Goal: Task Accomplishment & Management: Use online tool/utility

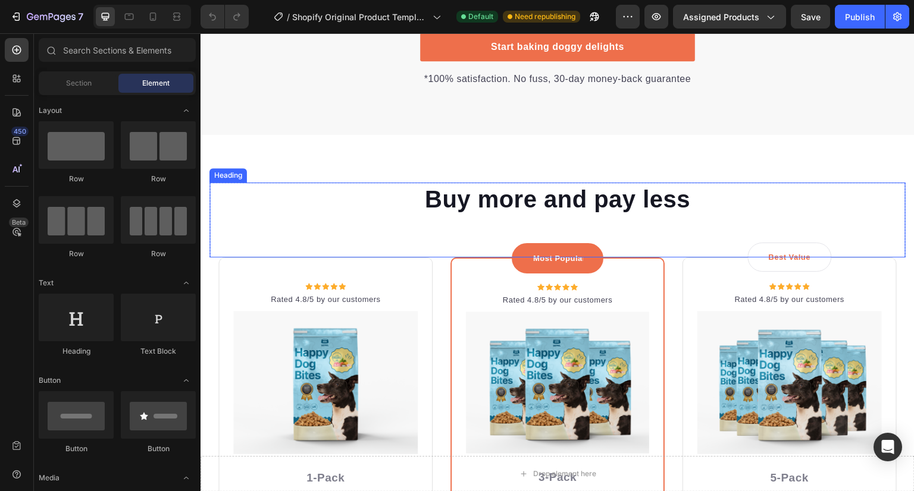
scroll to position [2571, 0]
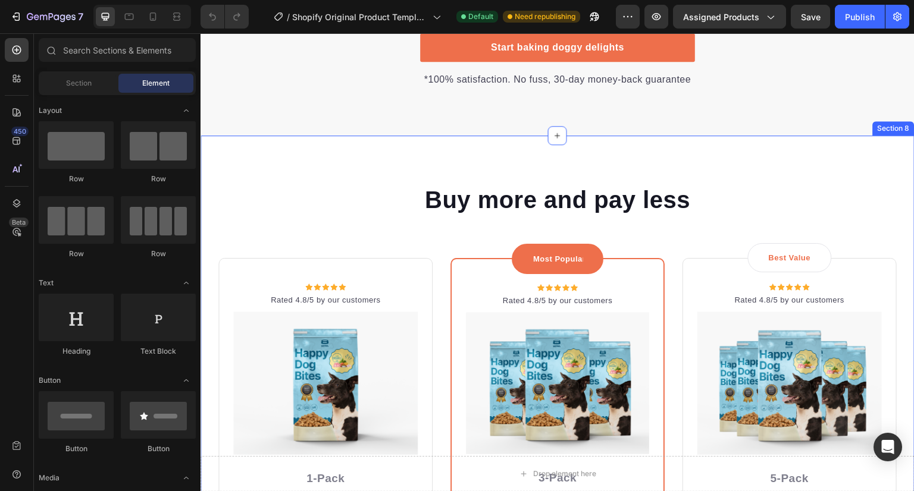
click at [703, 175] on div "Buy more and pay less Heading Row Icon Icon Icon Icon Icon Icon List Hoz Rated …" at bounding box center [557, 450] width 714 height 628
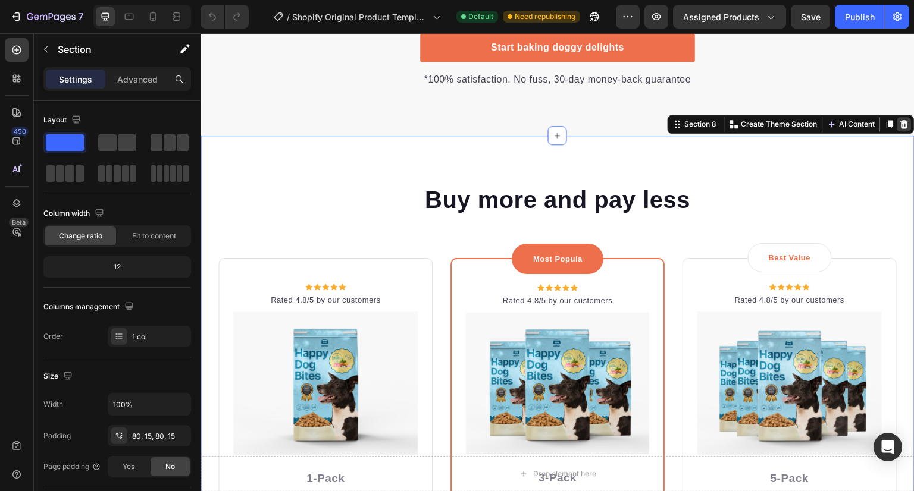
click at [899, 124] on icon at bounding box center [904, 125] width 10 height 10
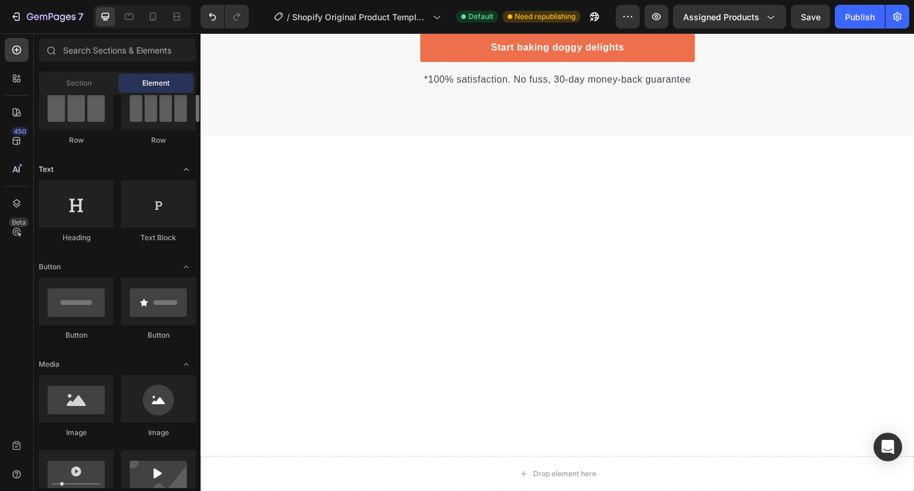
scroll to position [0, 0]
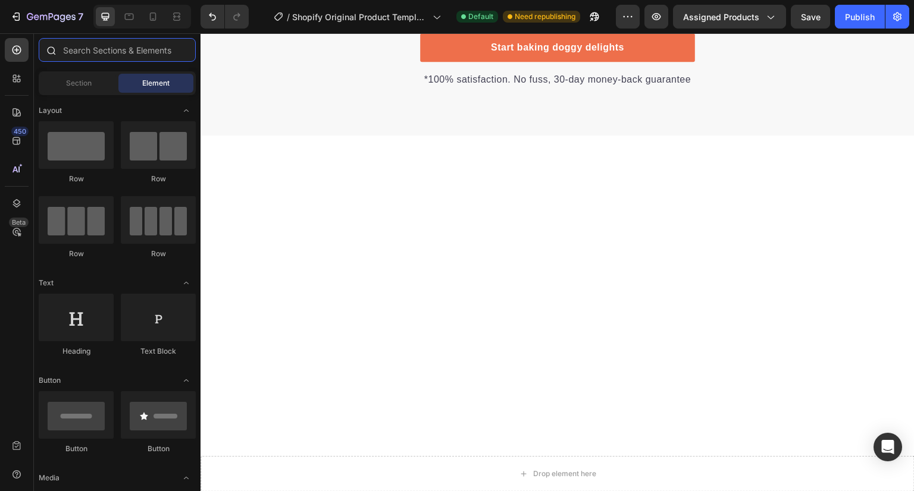
click at [152, 55] on input "text" at bounding box center [117, 50] width 157 height 24
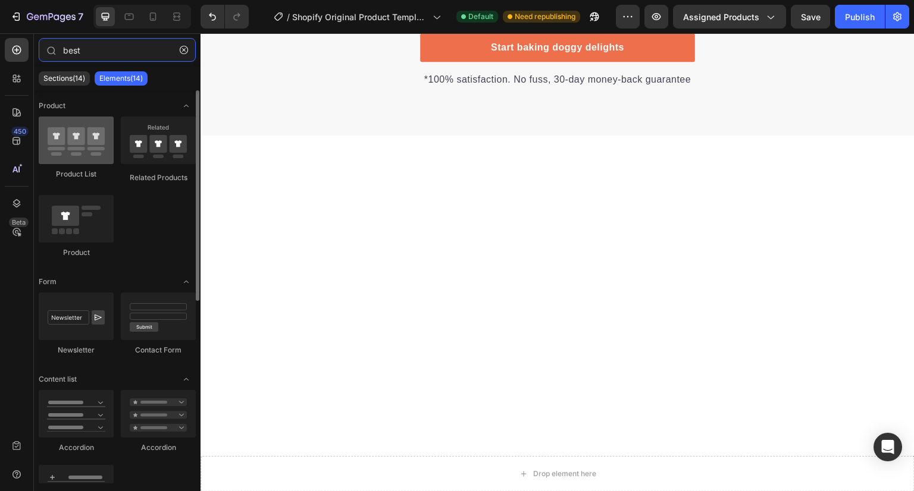
type input "best"
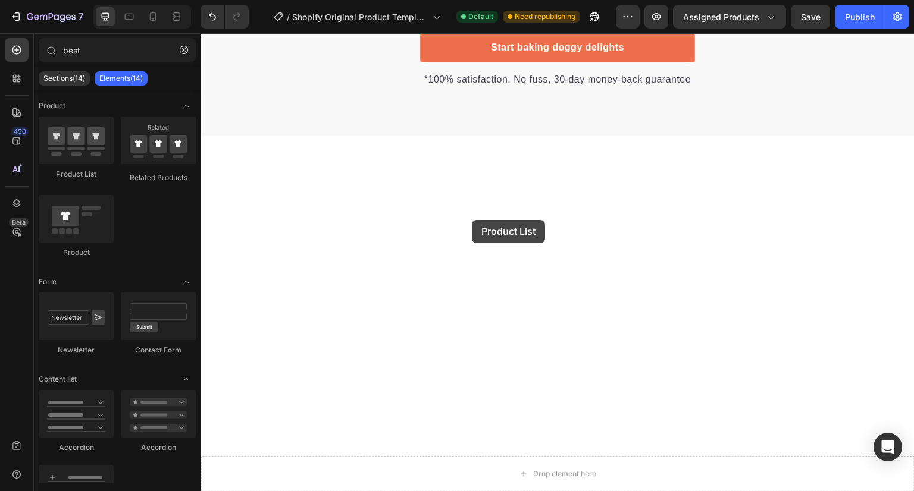
drag, startPoint x: 280, startPoint y: 180, endPoint x: 472, endPoint y: 221, distance: 196.6
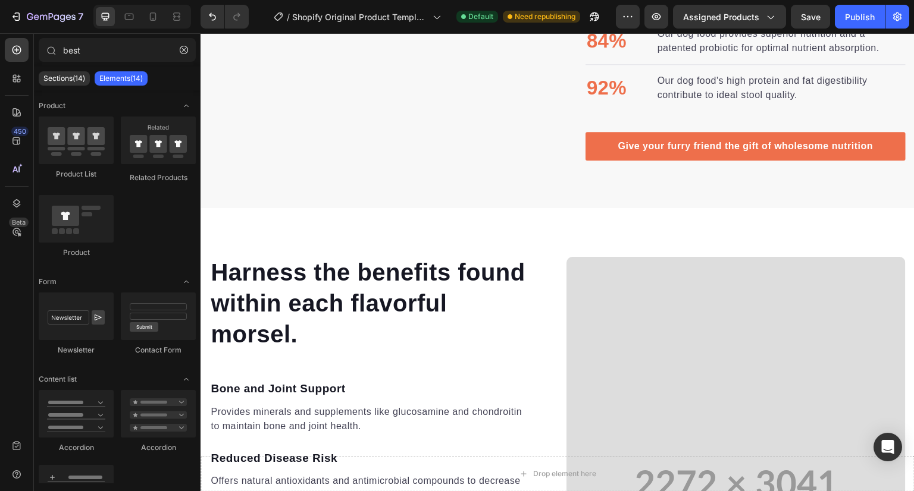
scroll to position [1278, 0]
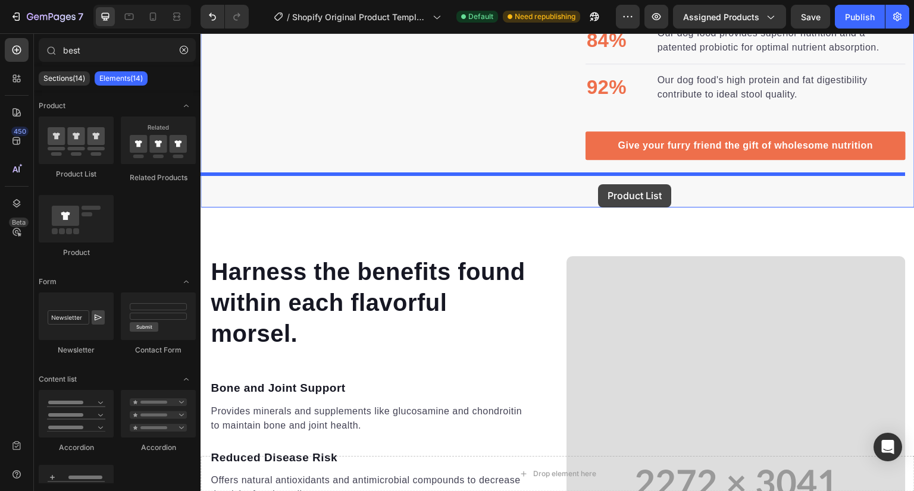
drag, startPoint x: 275, startPoint y: 176, endPoint x: 598, endPoint y: 184, distance: 323.7
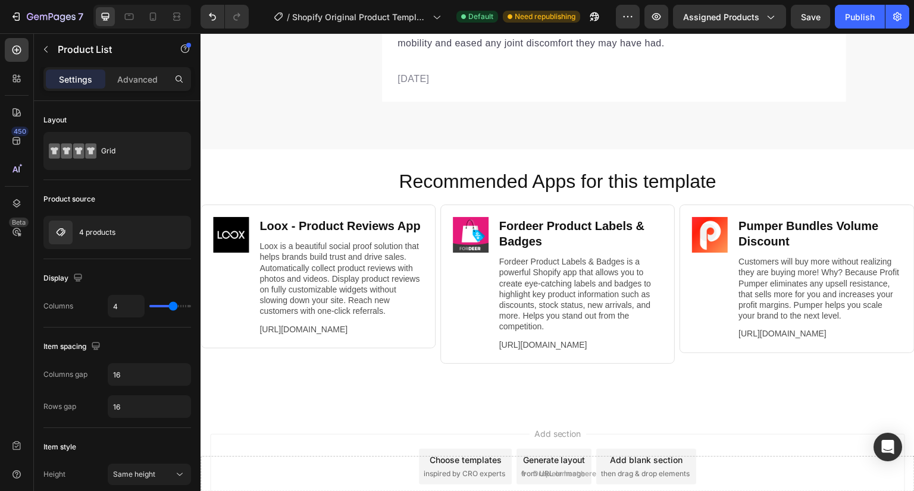
scroll to position [4582, 0]
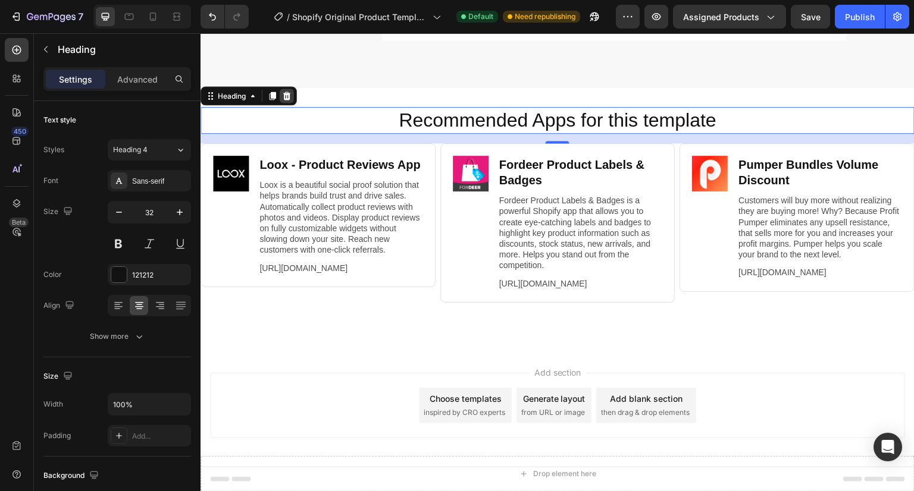
click at [288, 91] on icon at bounding box center [287, 96] width 10 height 10
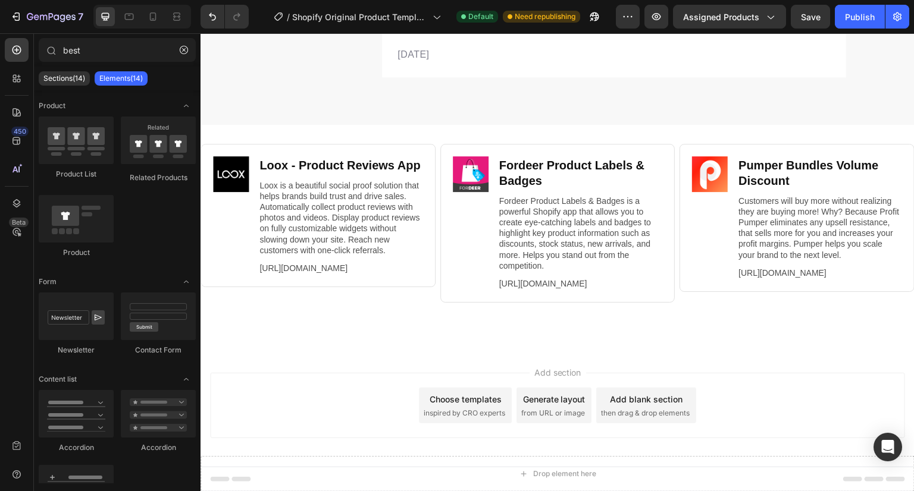
scroll to position [4545, 0]
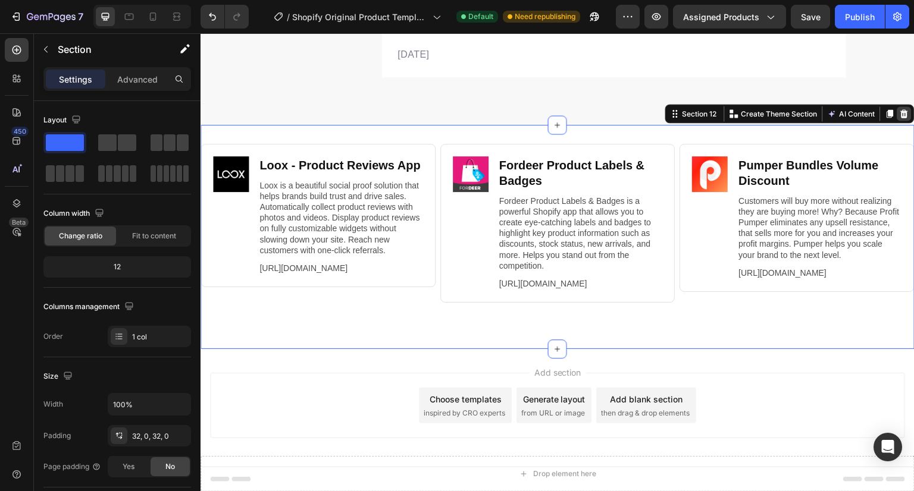
click at [900, 109] on icon at bounding box center [904, 113] width 8 height 8
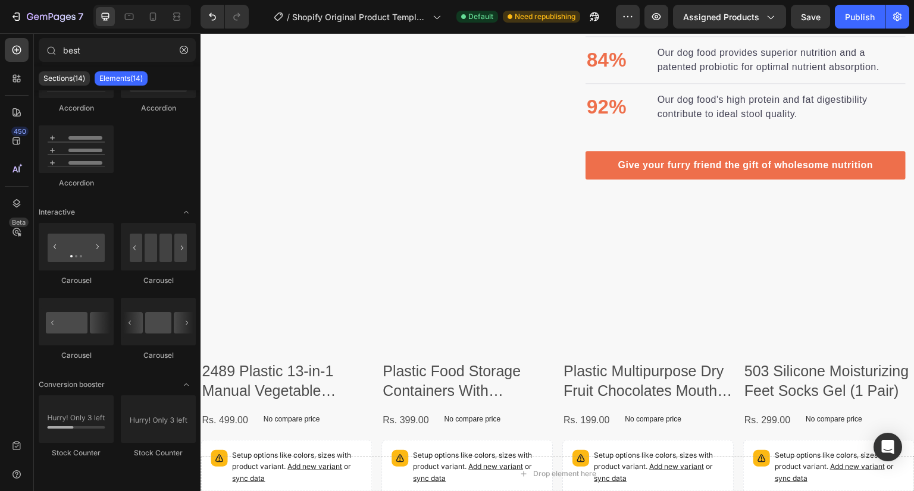
scroll to position [1260, 0]
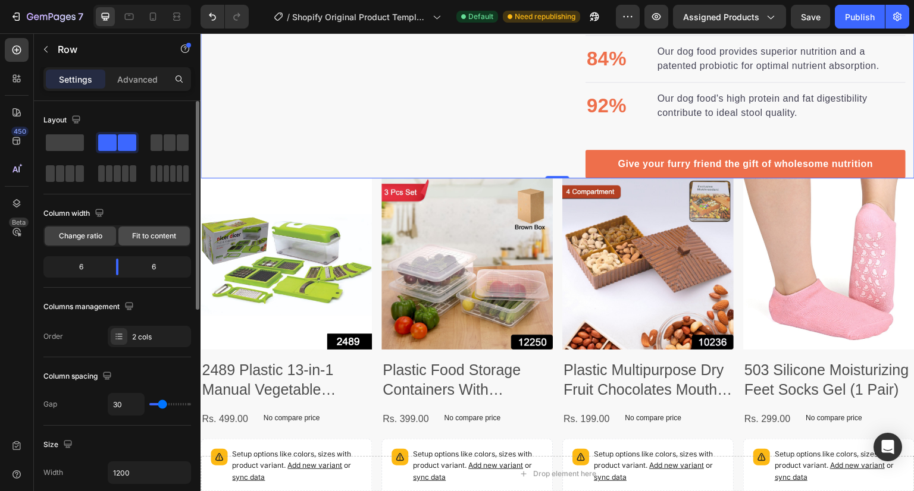
click at [163, 234] on span "Fit to content" at bounding box center [154, 236] width 44 height 11
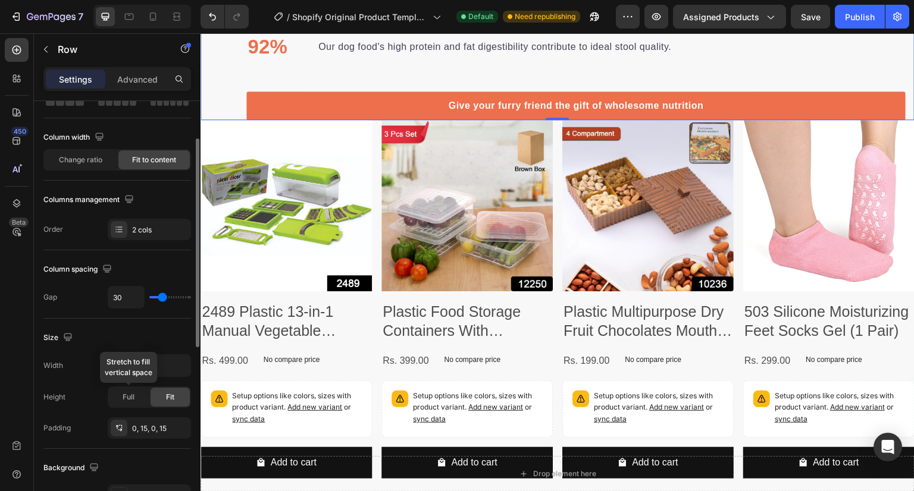
scroll to position [76, 0]
click at [136, 391] on div "Full" at bounding box center [128, 397] width 39 height 19
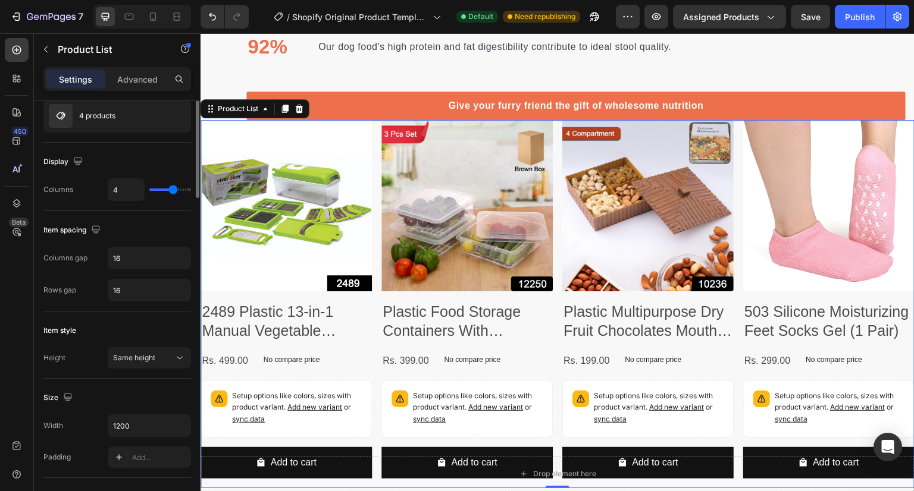
scroll to position [0, 0]
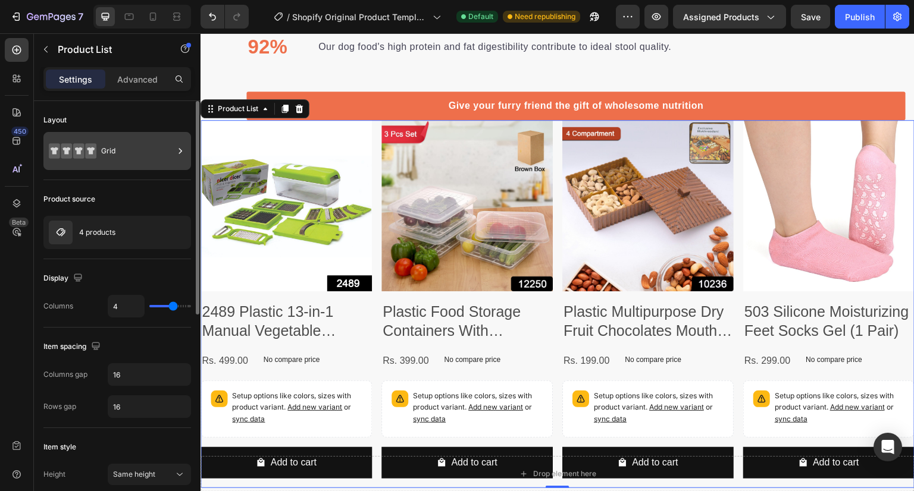
click at [111, 146] on div "Grid" at bounding box center [137, 150] width 73 height 27
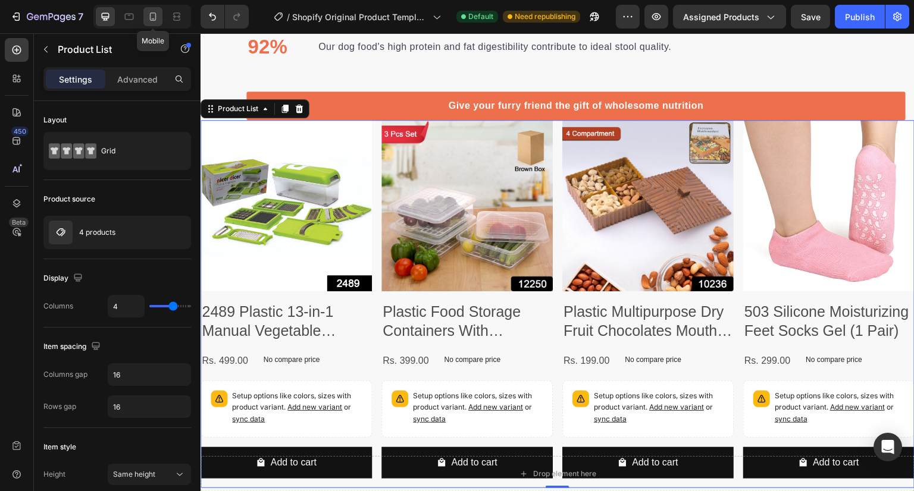
click at [156, 17] on icon at bounding box center [153, 17] width 12 height 12
type input "2"
type input "100%"
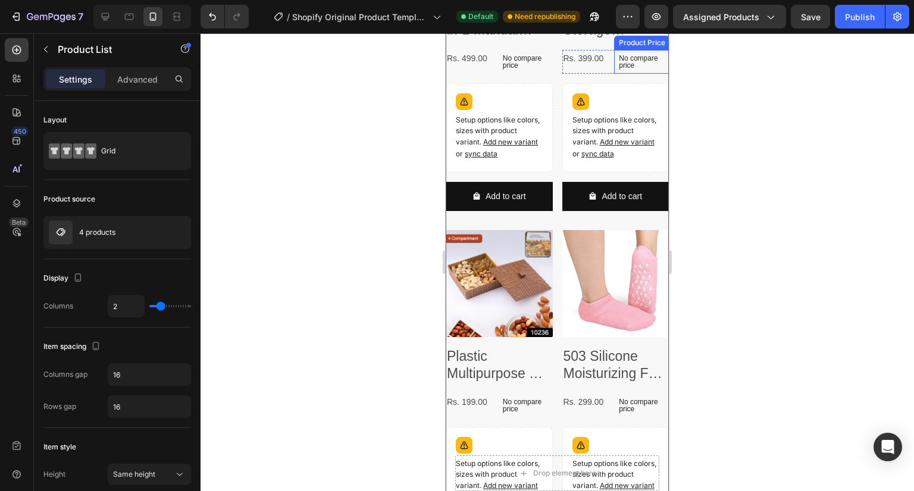
scroll to position [1624, 0]
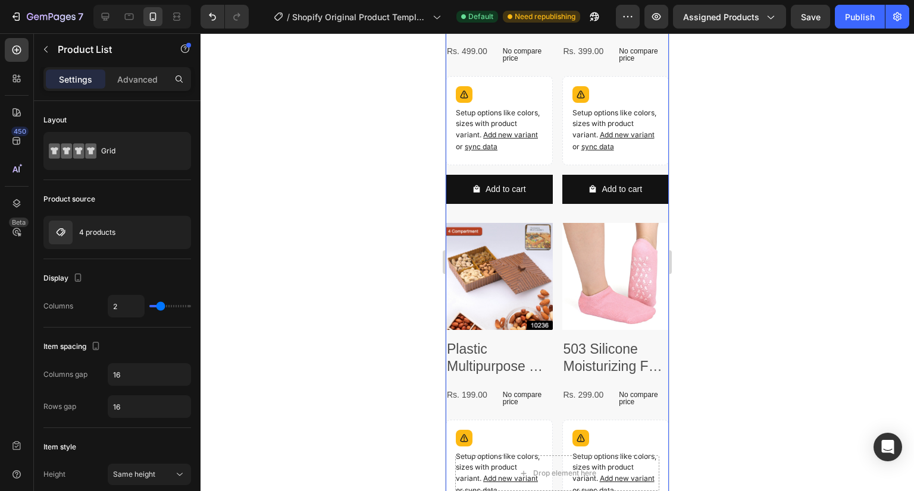
click at [363, 213] on div at bounding box center [556, 262] width 713 height 458
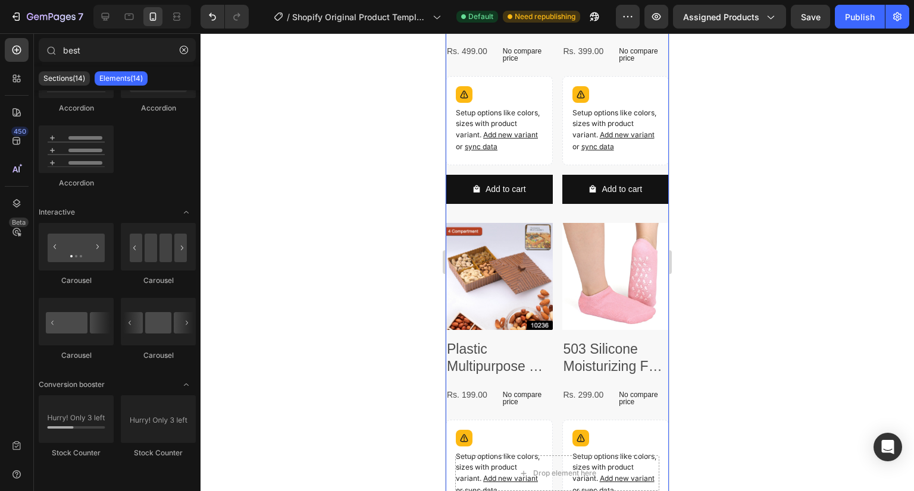
click at [554, 90] on div "Product Images 2489 Plastic 13-in-1 Manual Vegetable Graterchipser And Slicer P…" at bounding box center [556, 218] width 223 height 679
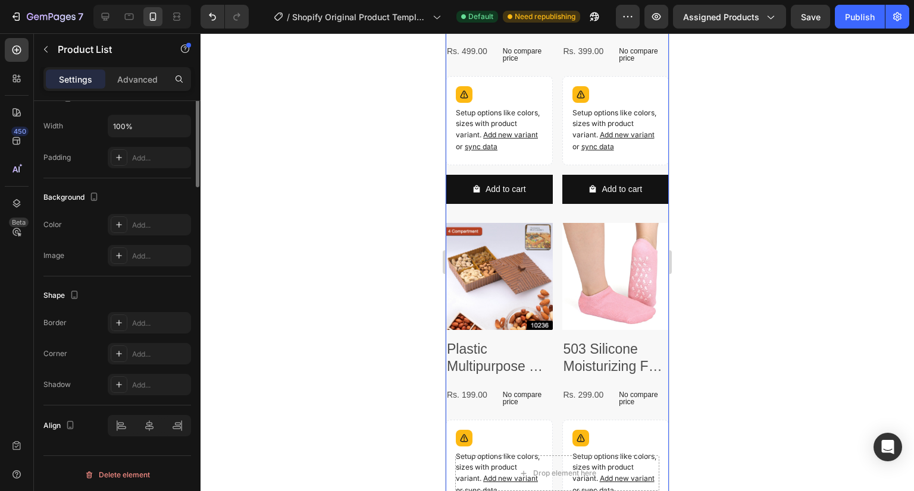
scroll to position [0, 0]
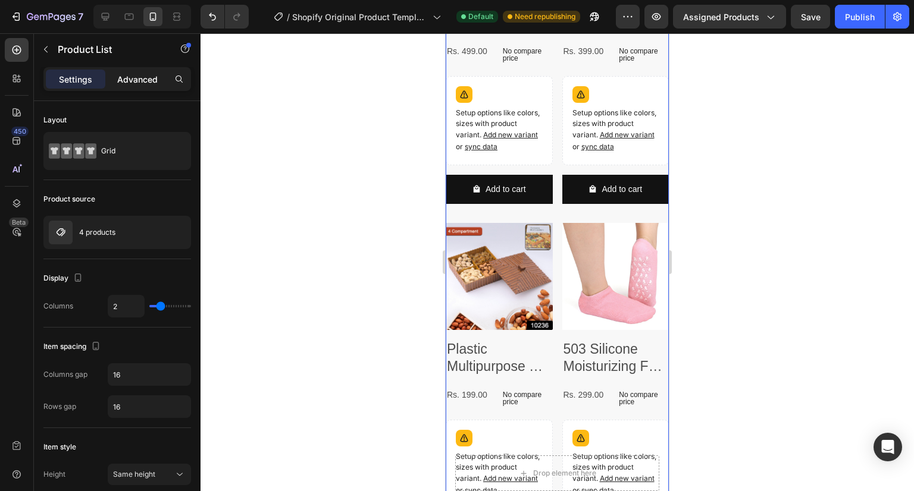
click at [149, 77] on p "Advanced" at bounding box center [137, 79] width 40 height 12
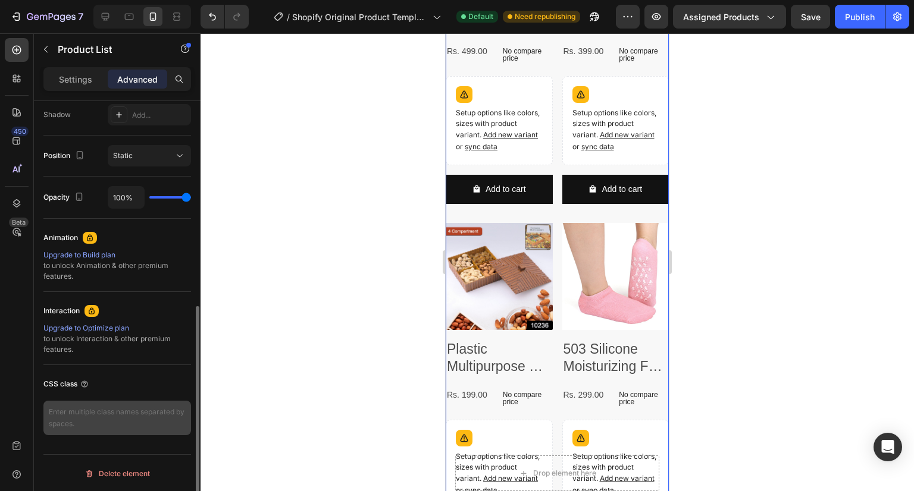
scroll to position [400, 0]
click at [114, 414] on textarea at bounding box center [117, 418] width 148 height 34
paste textarea "/* Container spacing so cards don’t touch edges */ .product-grid { display: gri…"
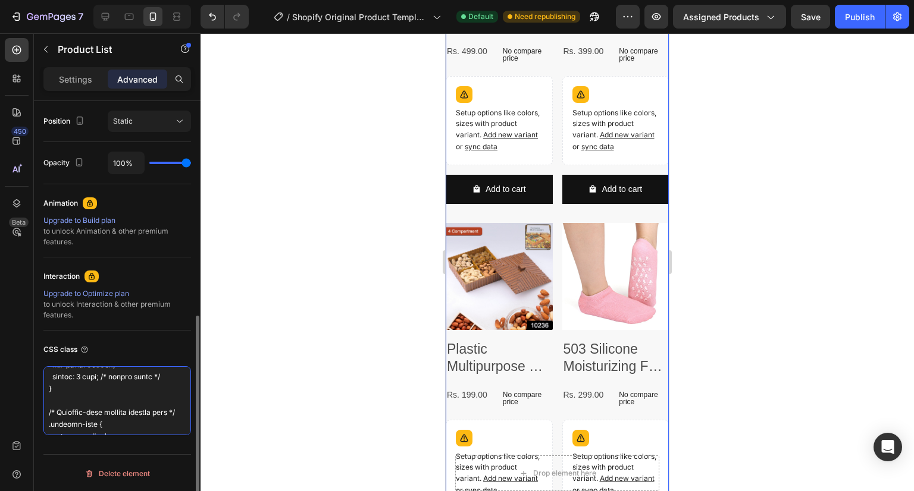
scroll to position [0, 0]
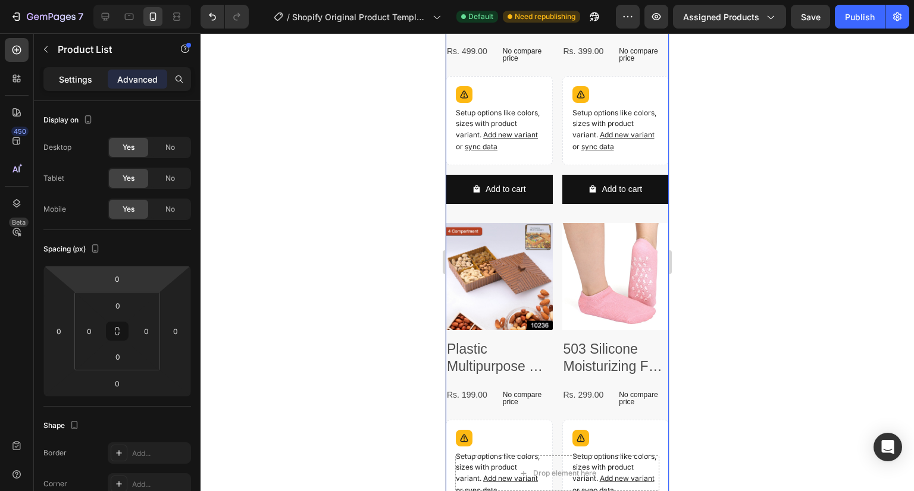
type textarea "/* Container spacing so cards don’t touch edges */ .product-grid { display: gri…"
click at [68, 74] on p "Settings" at bounding box center [75, 79] width 33 height 12
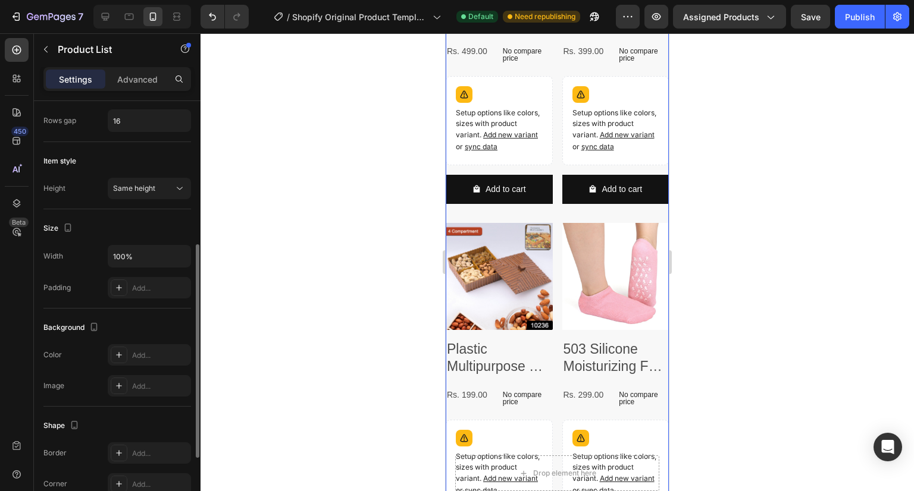
scroll to position [287, 0]
click at [145, 285] on div "Add..." at bounding box center [160, 288] width 56 height 11
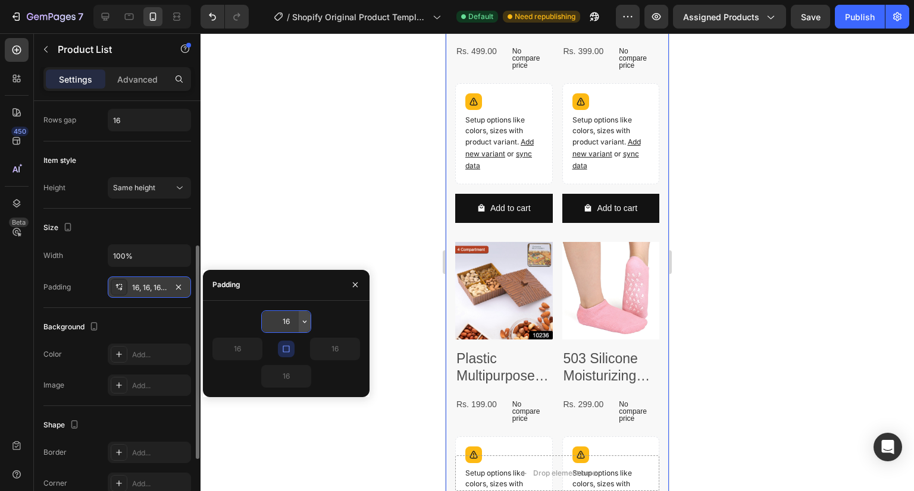
click at [305, 322] on icon "button" at bounding box center [305, 322] width 4 height 2
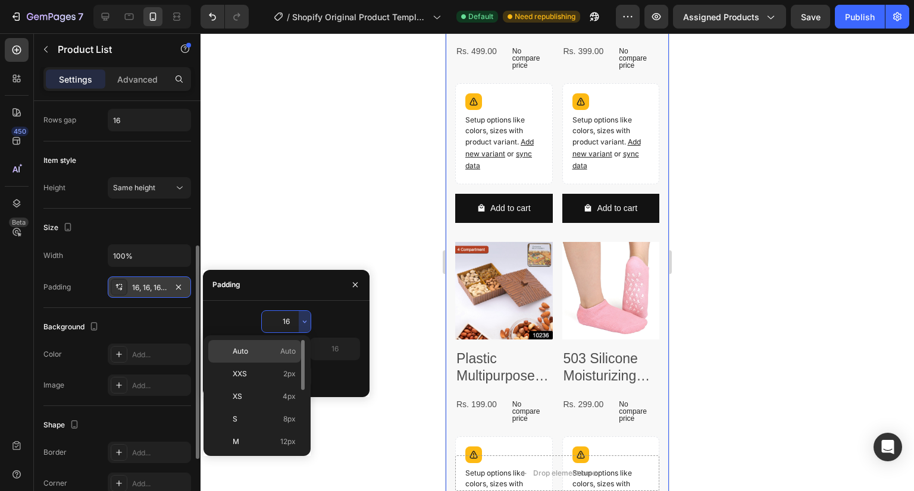
click at [269, 355] on p "Auto Auto" at bounding box center [264, 351] width 63 height 11
type input "Auto"
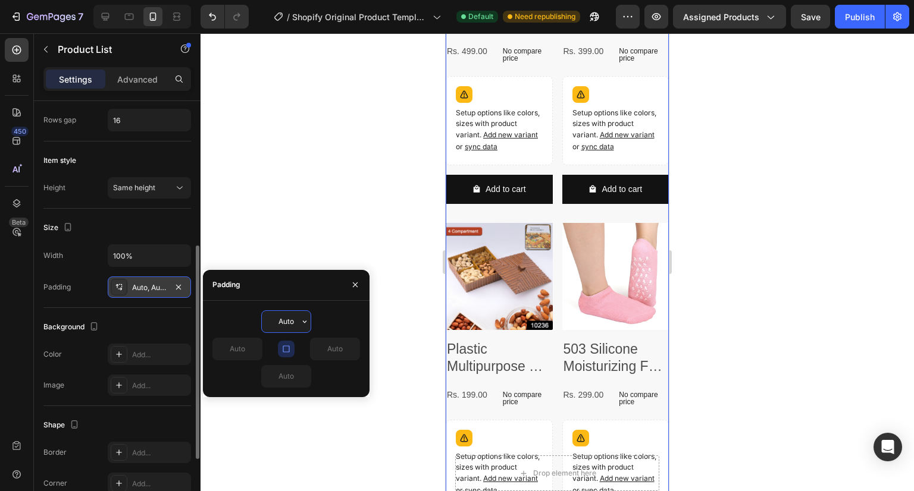
click at [293, 320] on input "Auto" at bounding box center [286, 321] width 49 height 21
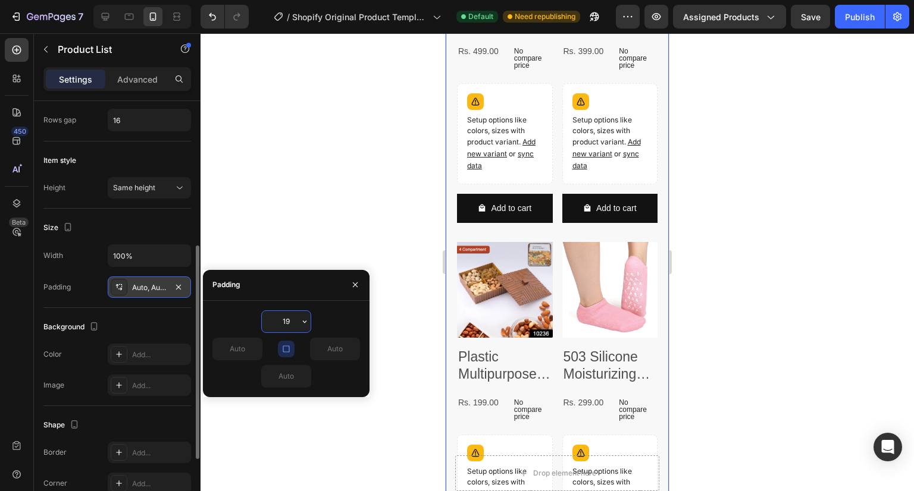
type input "19"
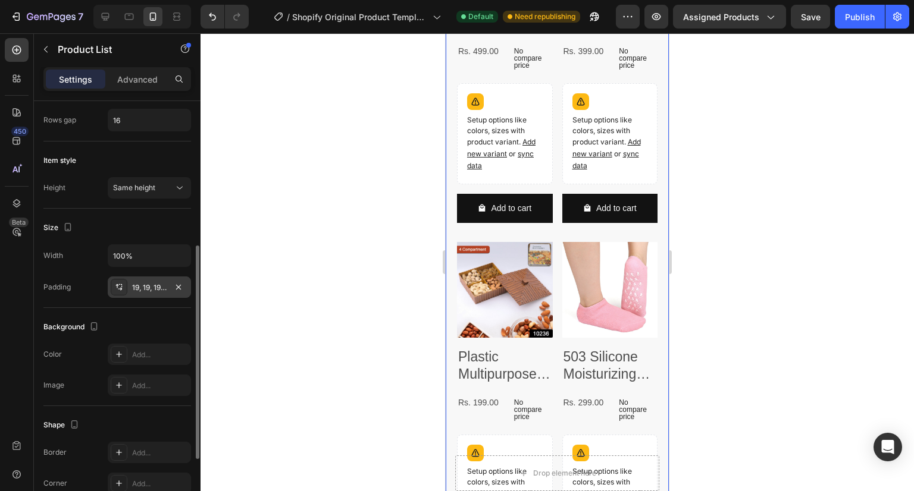
click at [295, 212] on div at bounding box center [556, 262] width 713 height 458
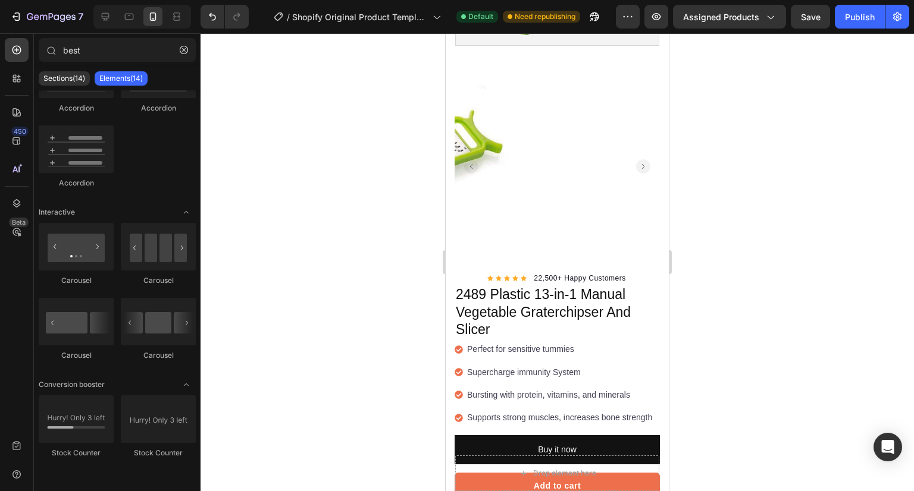
scroll to position [0, 0]
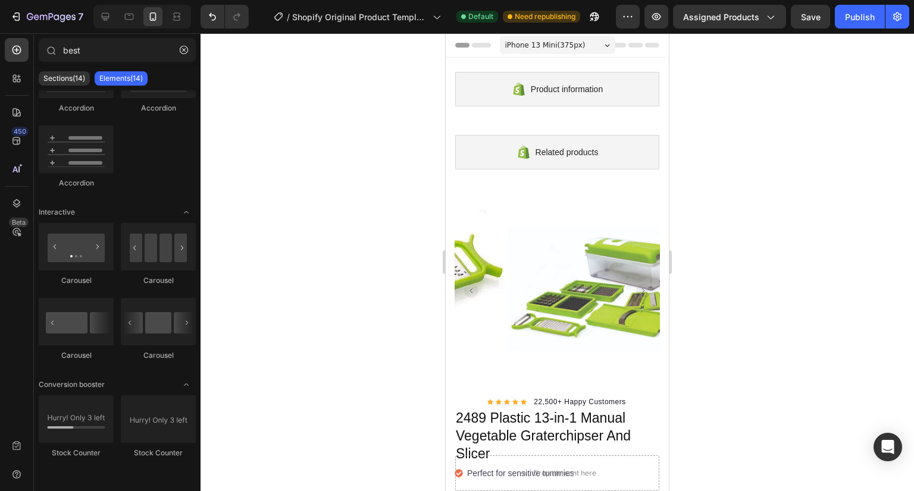
click at [604, 44] on icon at bounding box center [606, 45] width 5 height 3
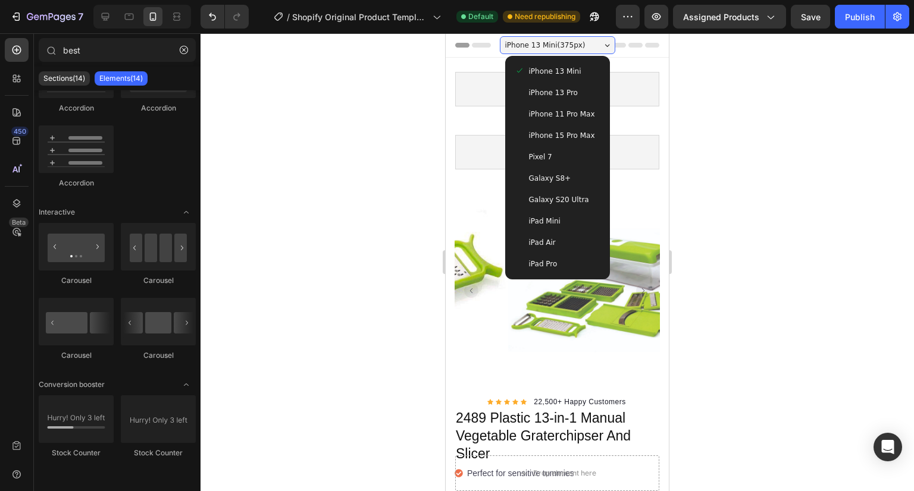
click at [604, 44] on icon at bounding box center [606, 45] width 5 height 3
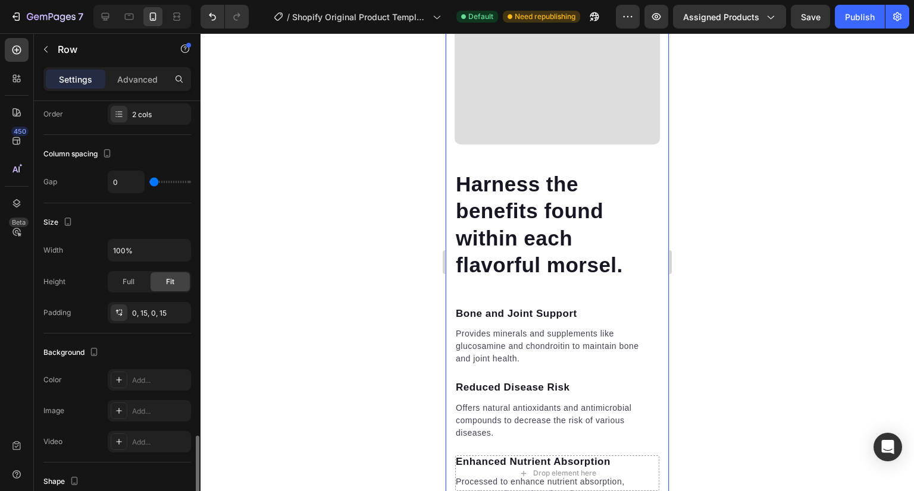
scroll to position [338, 0]
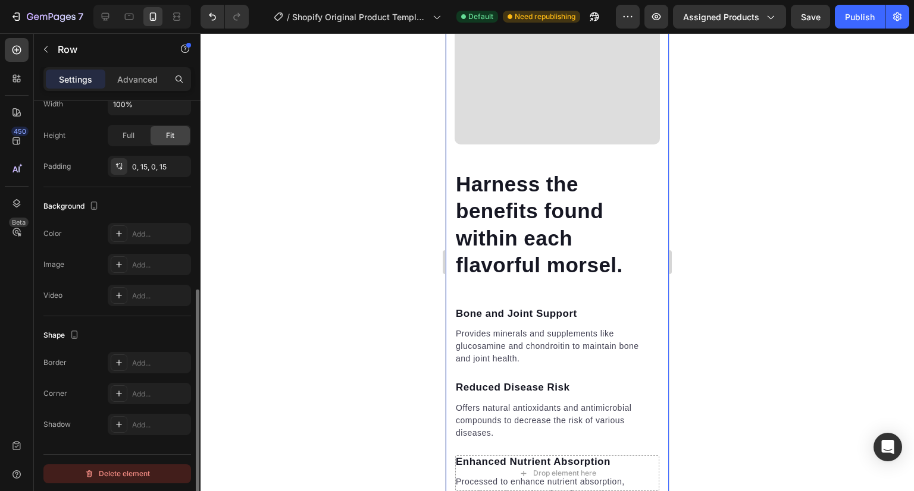
click at [122, 467] on div "Delete element" at bounding box center [116, 474] width 65 height 14
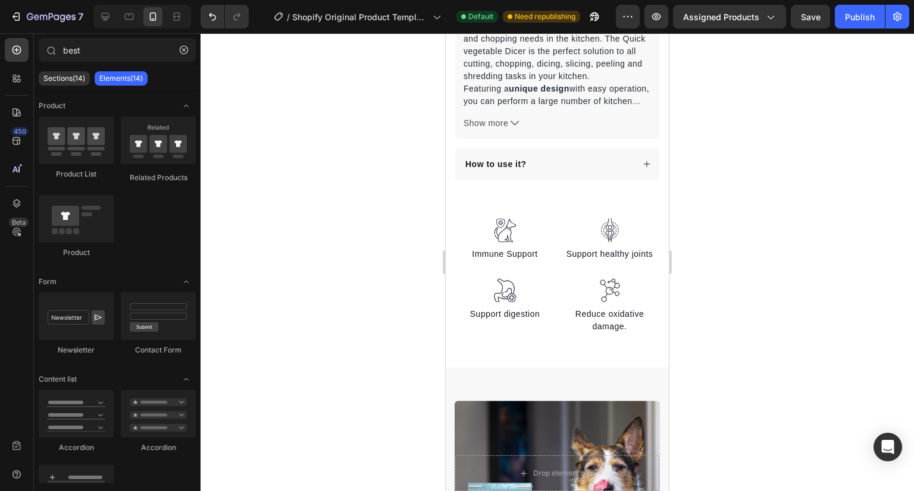
scroll to position [725, 0]
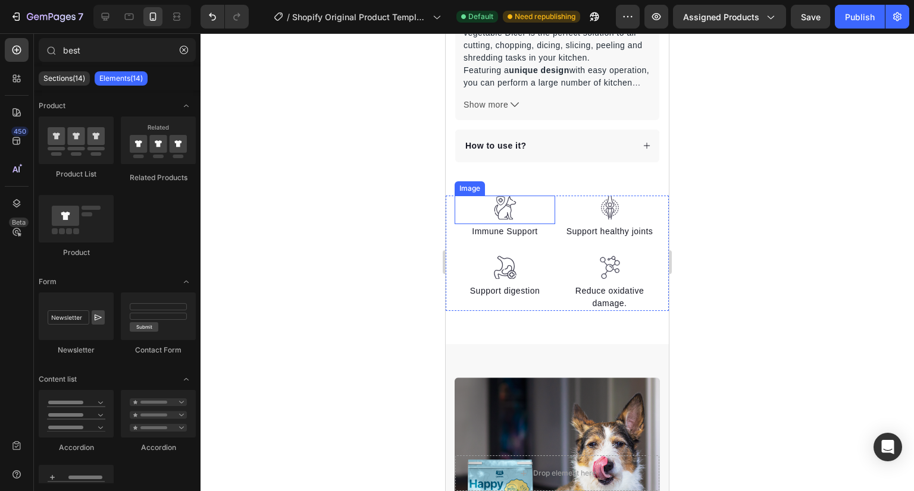
click at [505, 208] on img at bounding box center [505, 208] width 24 height 24
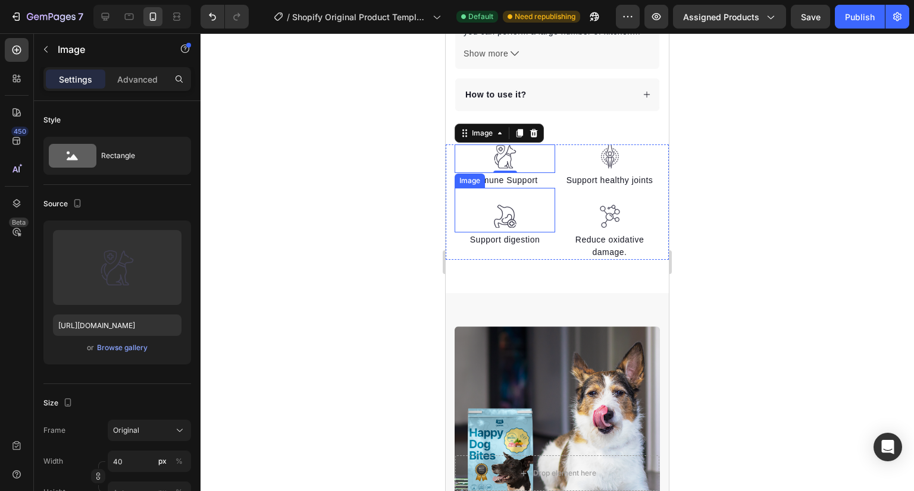
scroll to position [777, 0]
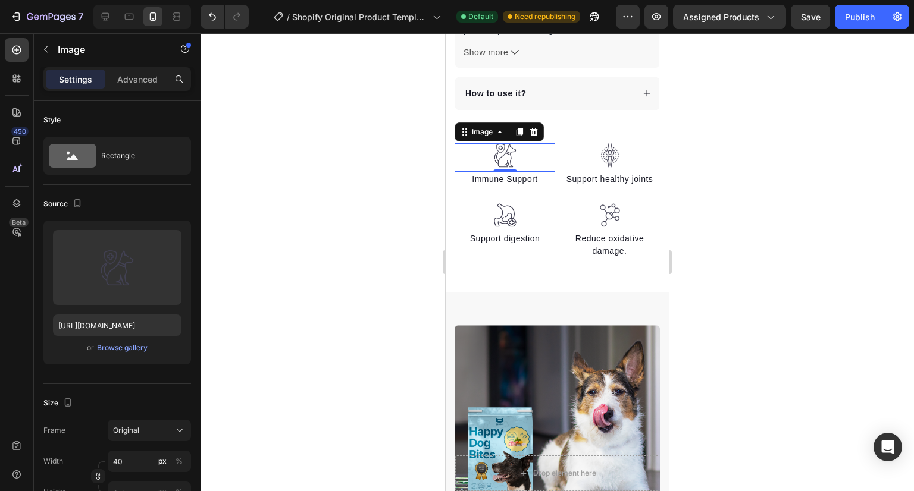
click at [709, 221] on div at bounding box center [556, 262] width 713 height 458
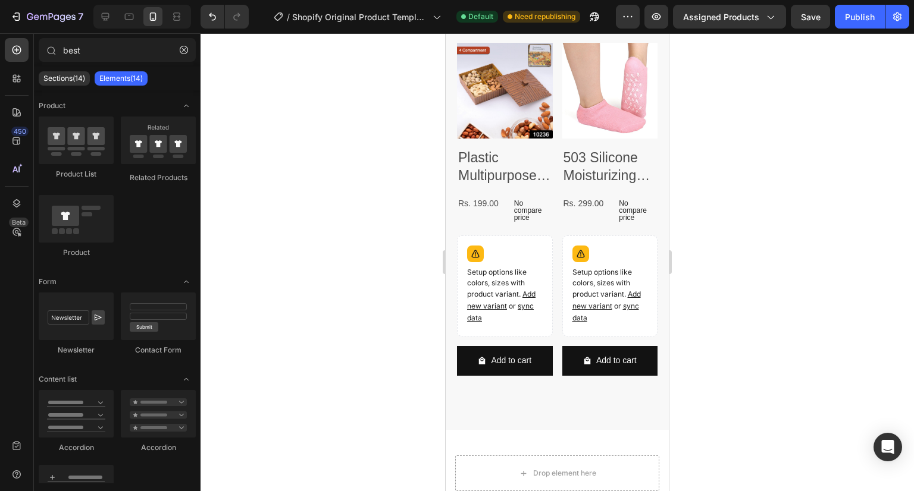
scroll to position [749, 0]
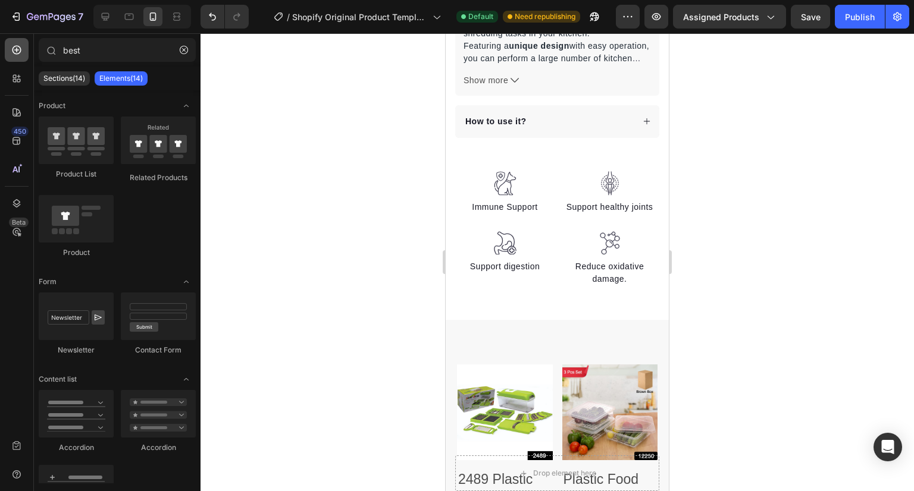
click at [16, 48] on icon at bounding box center [17, 50] width 12 height 12
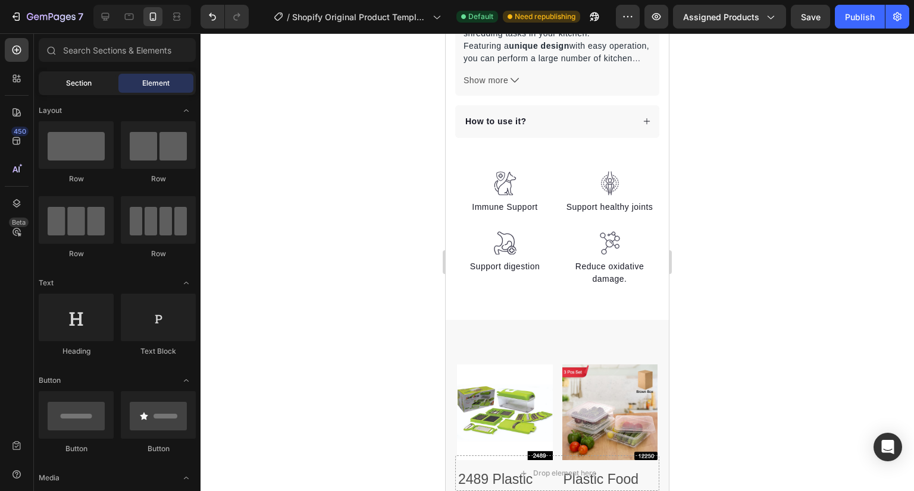
click at [87, 86] on span "Section" at bounding box center [79, 83] width 26 height 11
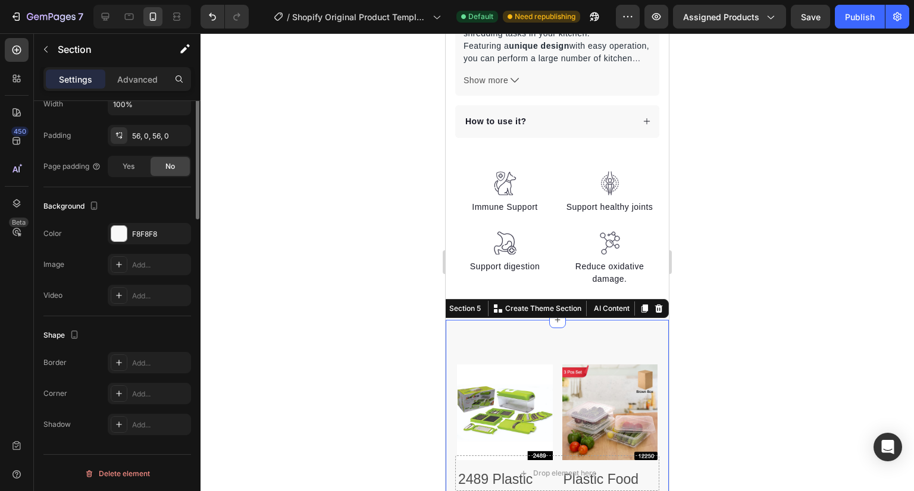
scroll to position [0, 0]
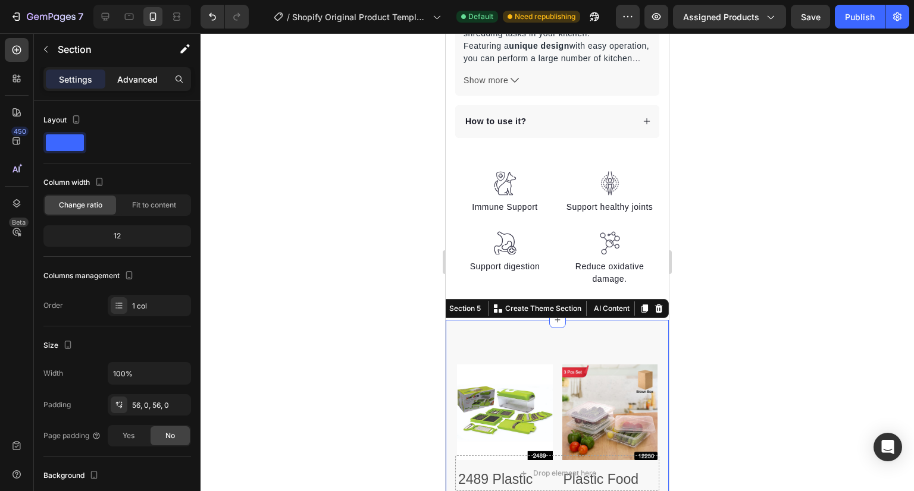
click at [137, 70] on div "Advanced" at bounding box center [137, 79] width 59 height 19
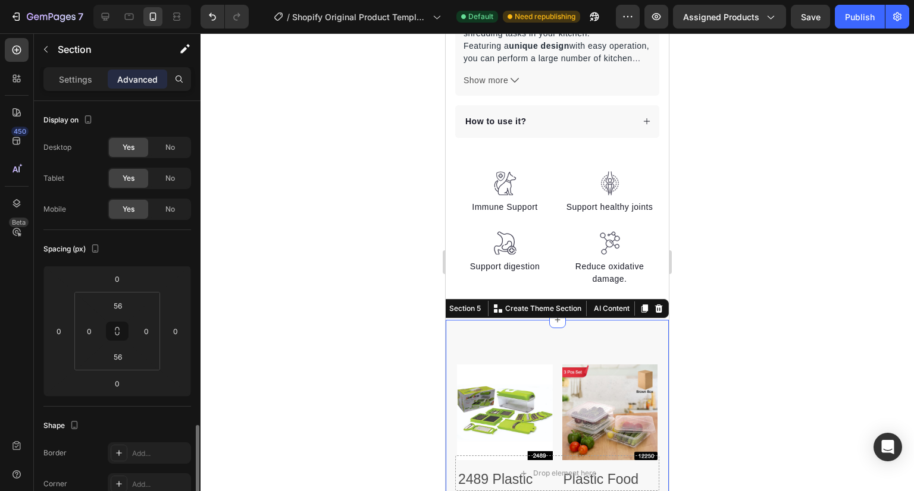
scroll to position [400, 0]
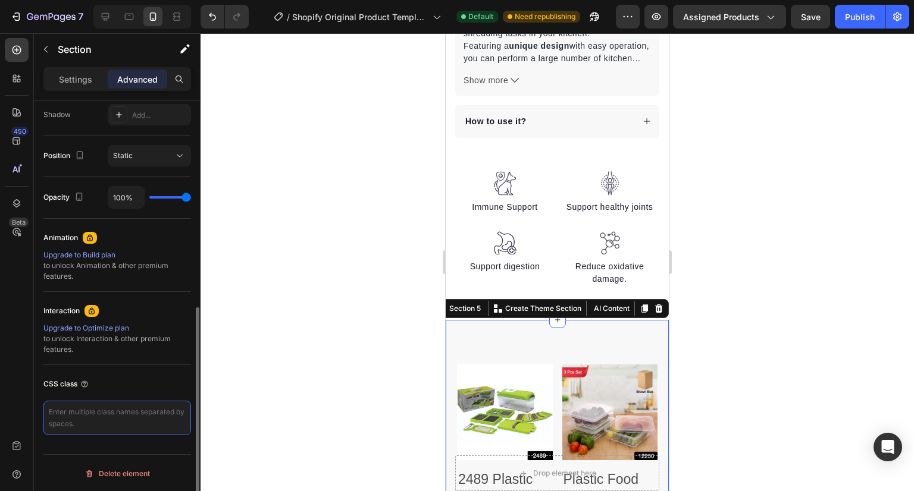
click at [102, 415] on textarea at bounding box center [117, 418] width 148 height 34
paste textarea "/* Container spacing so cards don’t touch edges */ .product-grid { display: gri…"
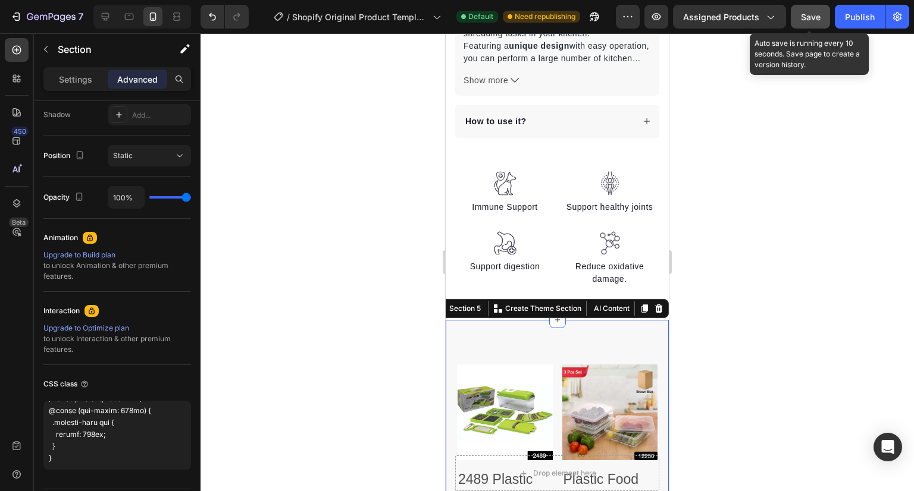
type textarea "/* Container spacing so cards don’t touch edges */ .product-grid { display: gri…"
click at [814, 18] on span "Save" at bounding box center [811, 17] width 20 height 10
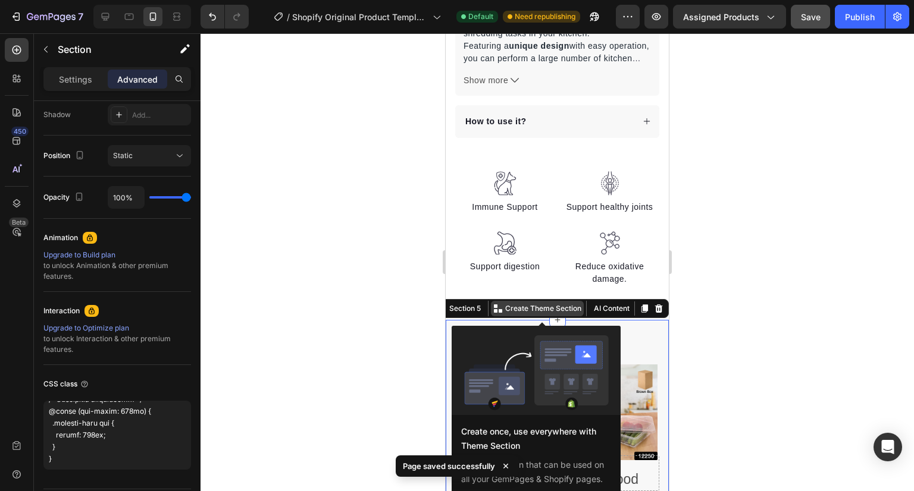
click at [532, 311] on p "Create Theme Section" at bounding box center [543, 308] width 76 height 11
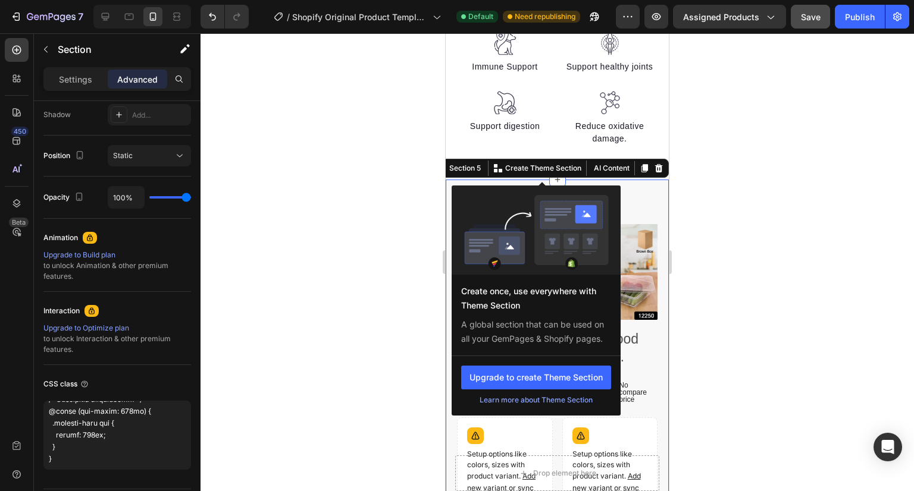
scroll to position [890, 0]
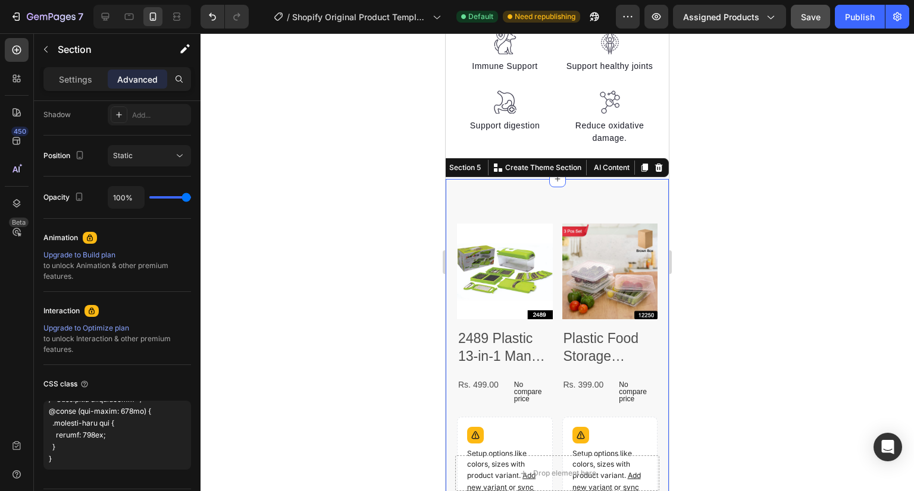
click at [400, 285] on div at bounding box center [556, 262] width 713 height 458
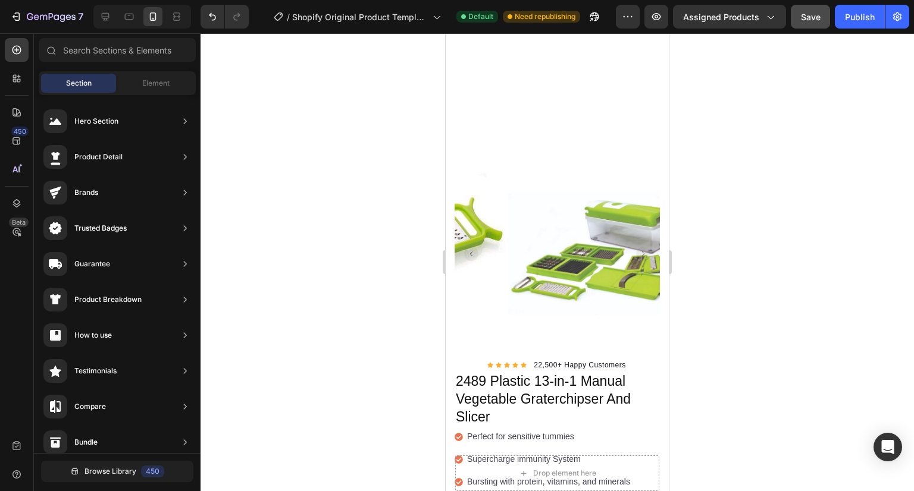
scroll to position [0, 0]
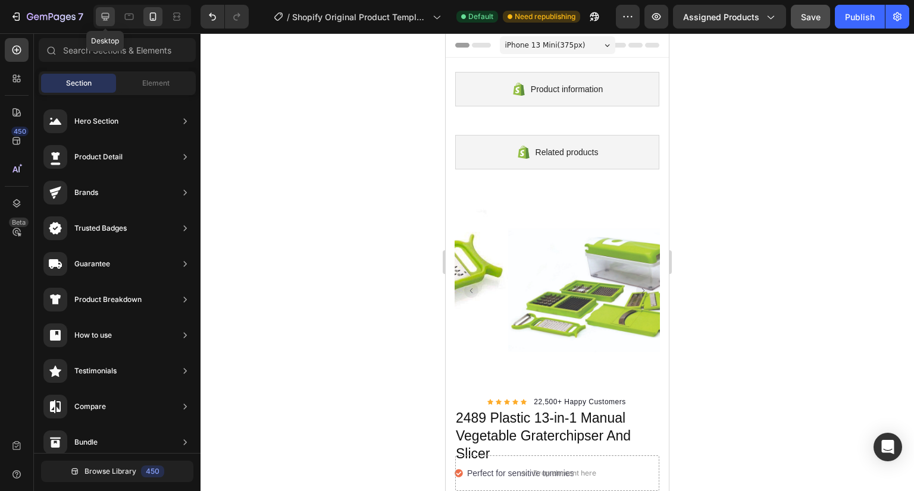
click at [106, 12] on icon at bounding box center [105, 17] width 12 height 12
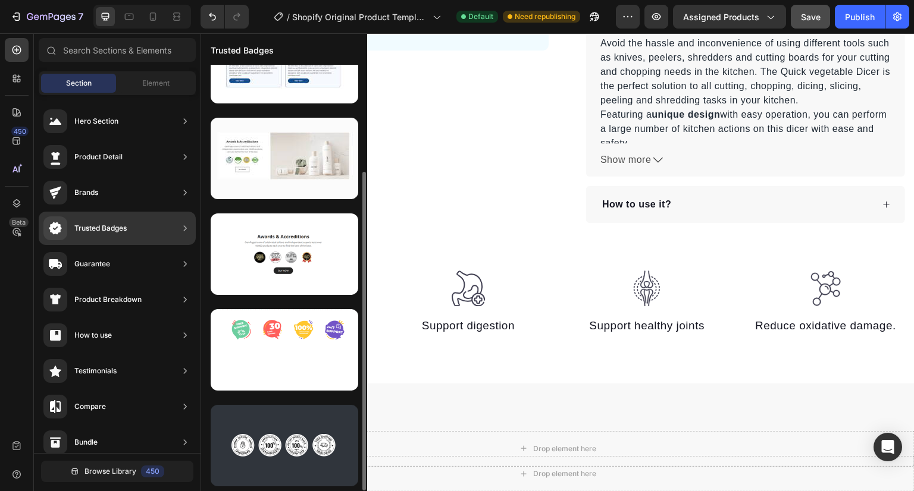
scroll to position [142, 0]
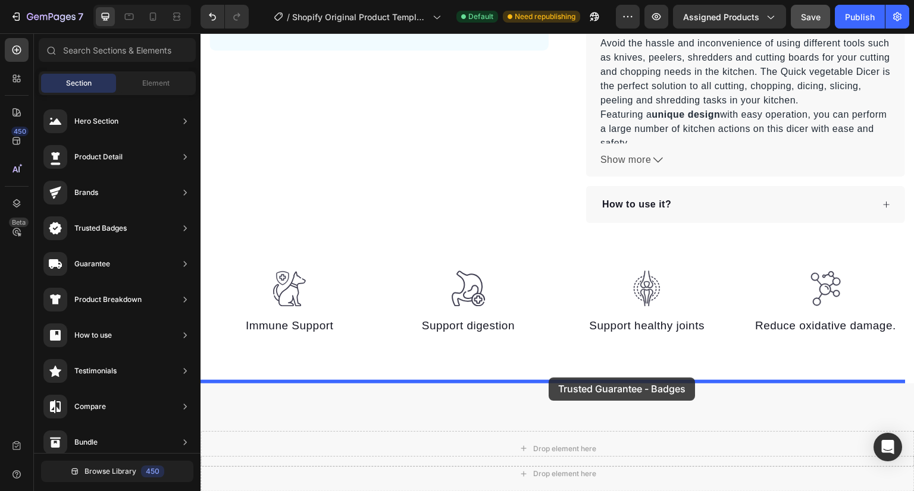
drag, startPoint x: 475, startPoint y: 487, endPoint x: 548, endPoint y: 378, distance: 131.6
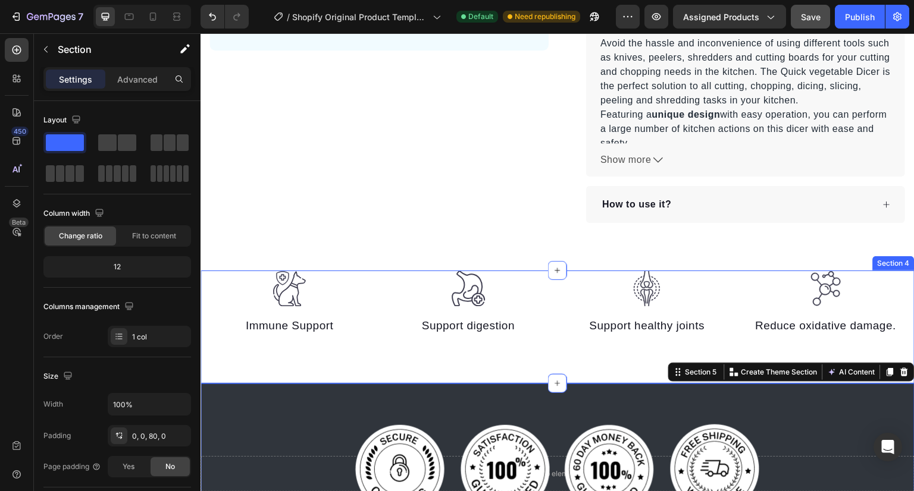
scroll to position [300, 0]
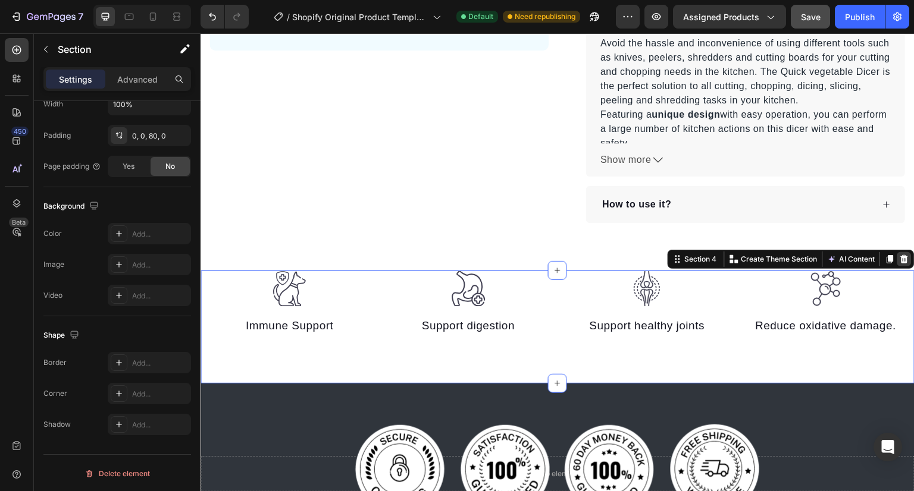
click at [900, 256] on icon at bounding box center [904, 259] width 8 height 8
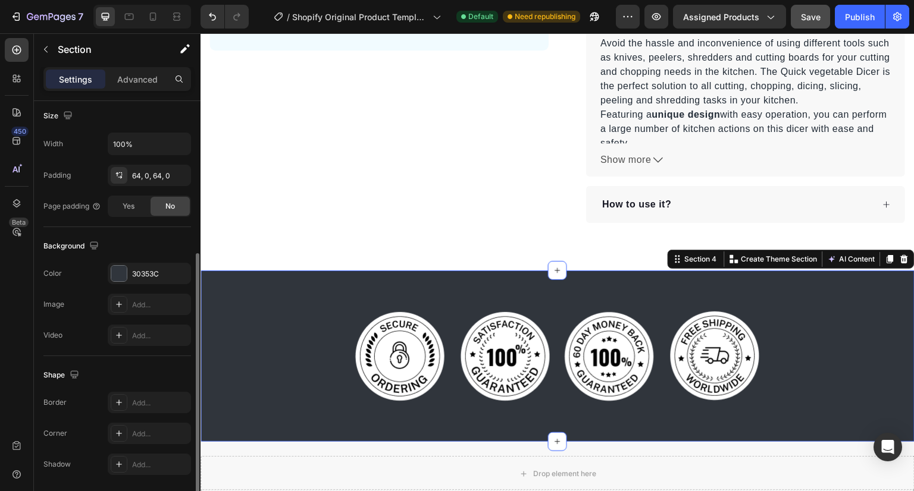
scroll to position [260, 0]
click at [116, 281] on div at bounding box center [119, 274] width 17 height 17
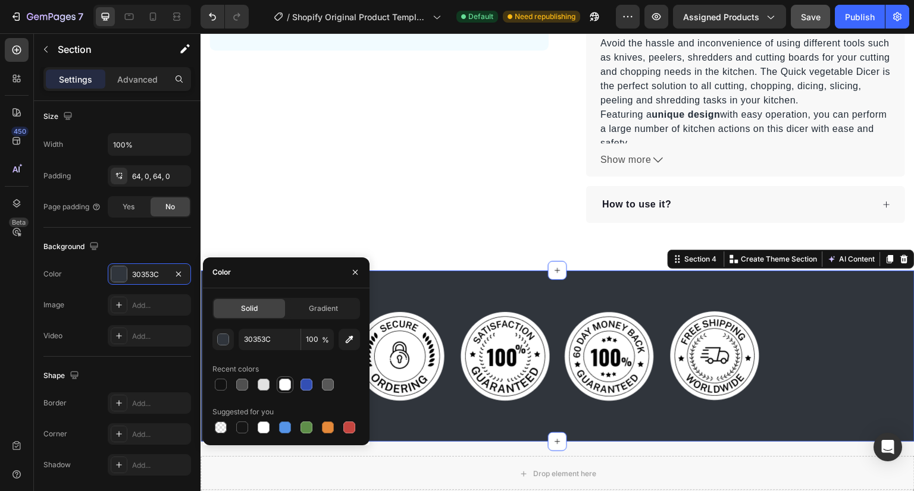
click at [287, 384] on div at bounding box center [285, 385] width 12 height 12
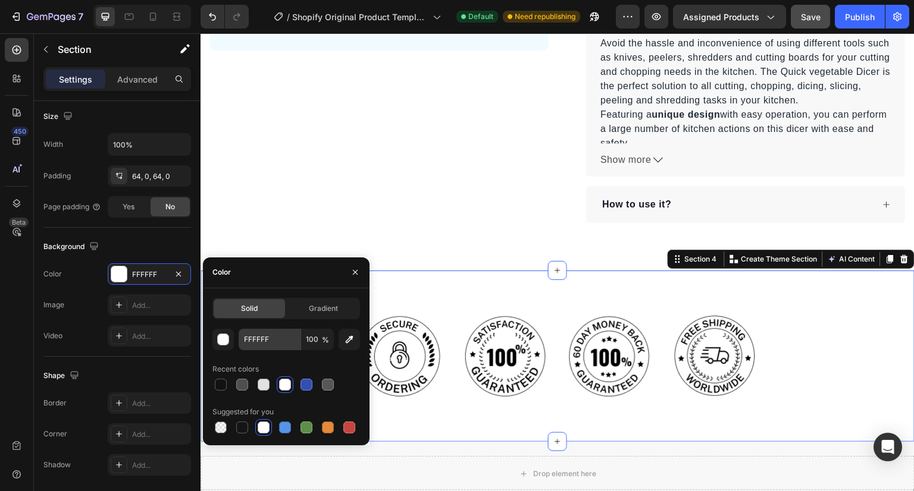
type input "30353C"
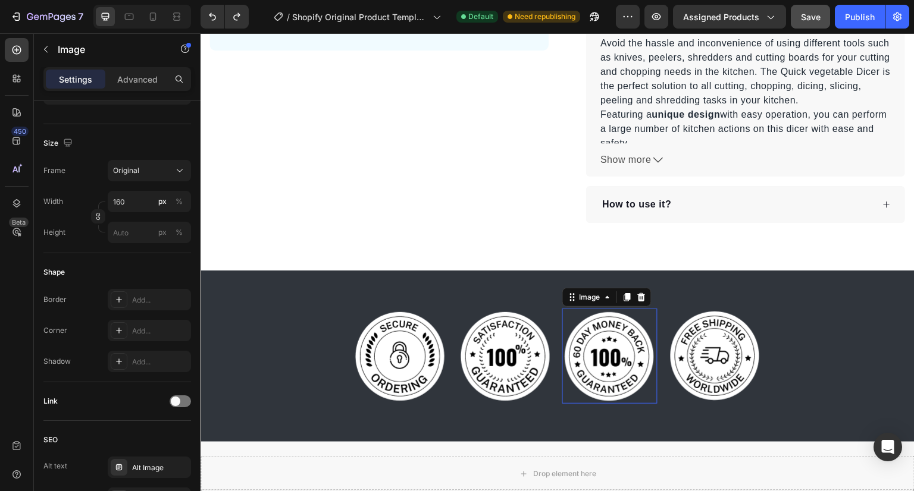
click at [601, 353] on img at bounding box center [609, 356] width 95 height 95
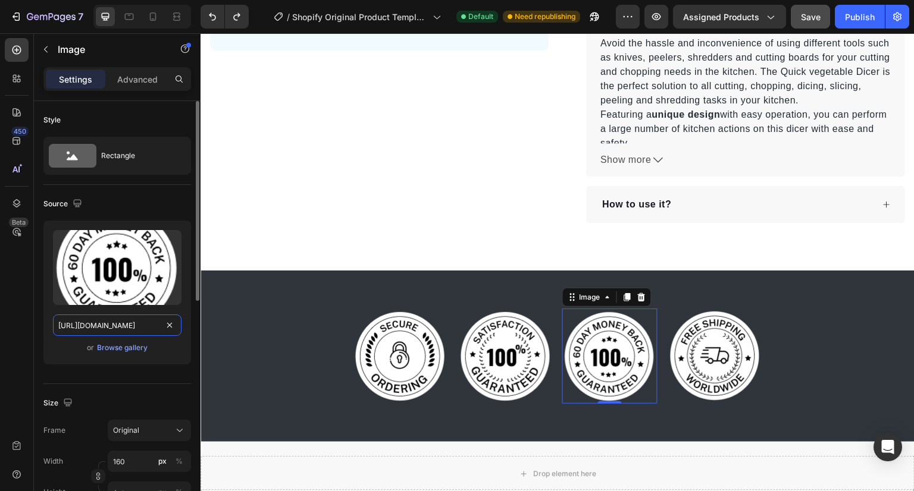
click at [130, 324] on input "https://ucarecdn.com/49f06f19-e074-45c8-81ea-db66c08e94d7/-/format/auto/" at bounding box center [117, 325] width 128 height 21
drag, startPoint x: 130, startPoint y: 324, endPoint x: 83, endPoint y: 321, distance: 47.1
click at [83, 321] on input "https://ucarecdn.com/49f06f19-e074-45c8-81ea-db66c08e94d7/-/format/auto/" at bounding box center [117, 325] width 128 height 21
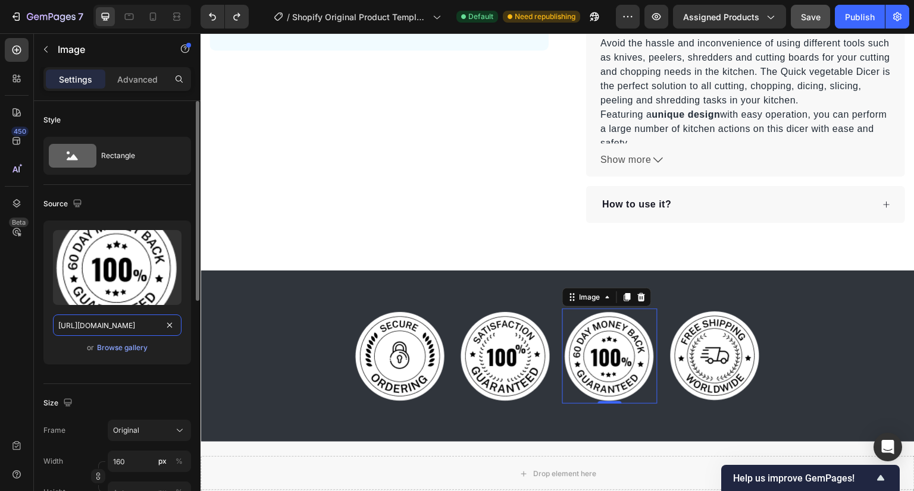
click at [120, 327] on input "https://ucarecdn.com/49f06f19-e074-45c8-81ea-db66c08e94d7/-/format/auto/" at bounding box center [117, 325] width 128 height 21
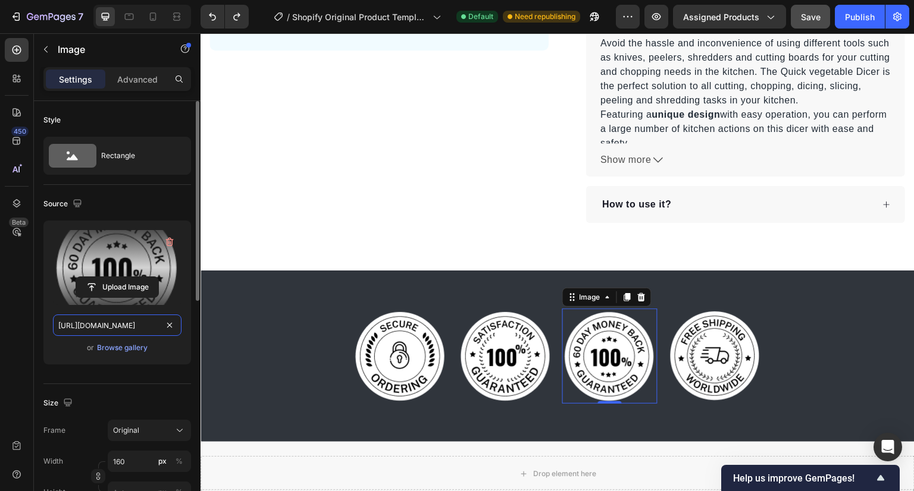
paste input "res.cloudinary.com/dn7rqxg6u/image/upload/v1759048805/Untitled_design_4_eikkhy.…"
type input "https://res.cloudinary.com/dn7rqxg6u/image/upload/v1759048805/Untitled_design_4…"
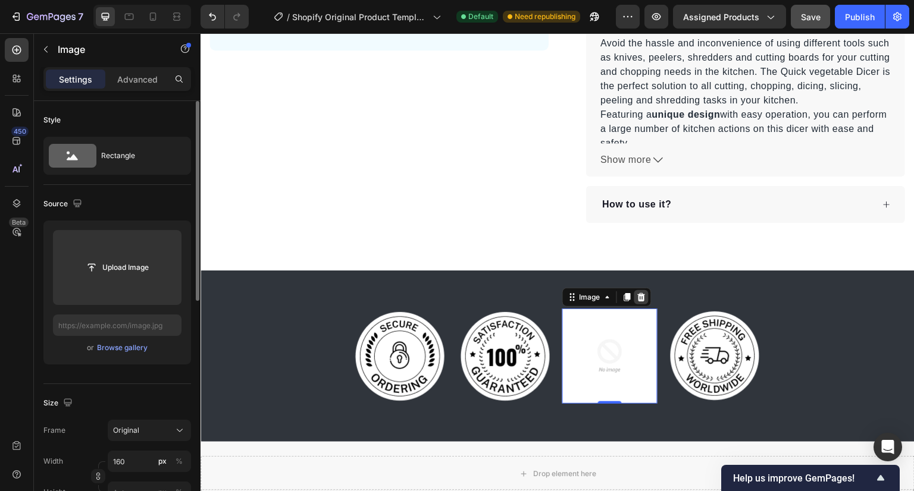
click at [638, 294] on icon at bounding box center [642, 297] width 8 height 8
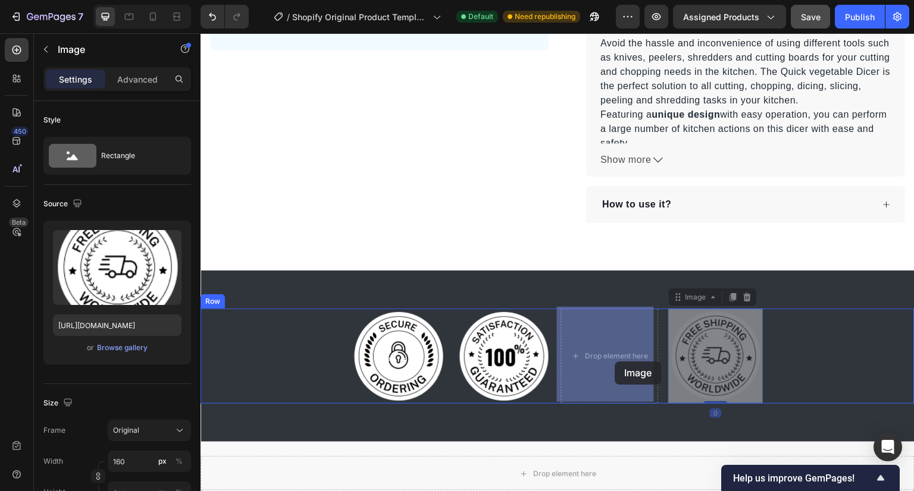
drag, startPoint x: 702, startPoint y: 361, endPoint x: 615, endPoint y: 362, distance: 87.4
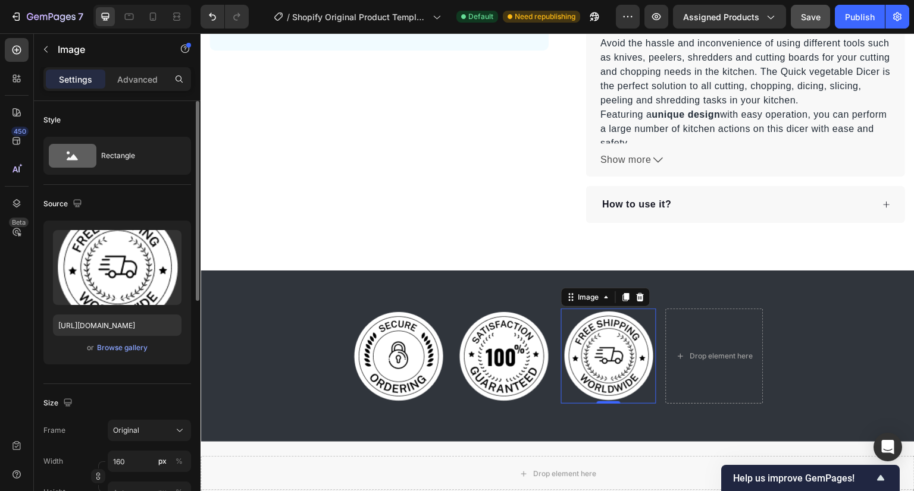
click at [120, 390] on div "Size Frame Original Width 160 px % Height px %" at bounding box center [117, 448] width 148 height 129
click at [153, 15] on icon at bounding box center [153, 17] width 12 height 12
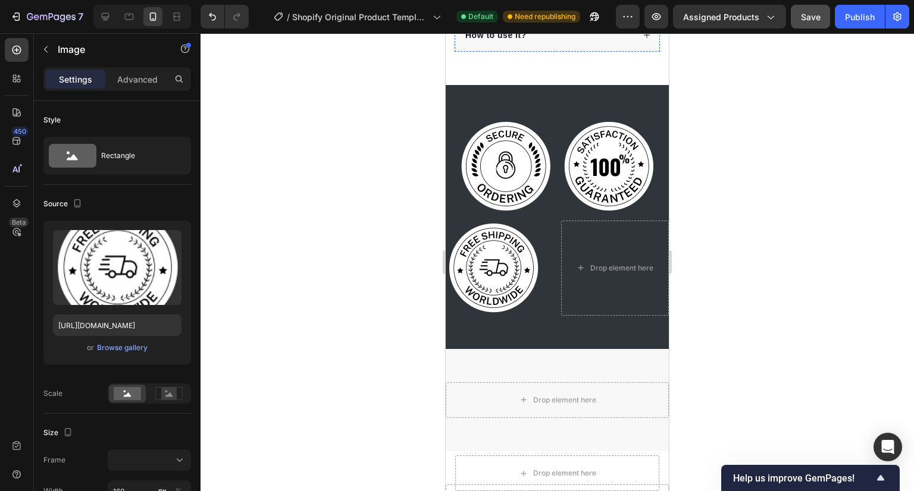
scroll to position [835, 0]
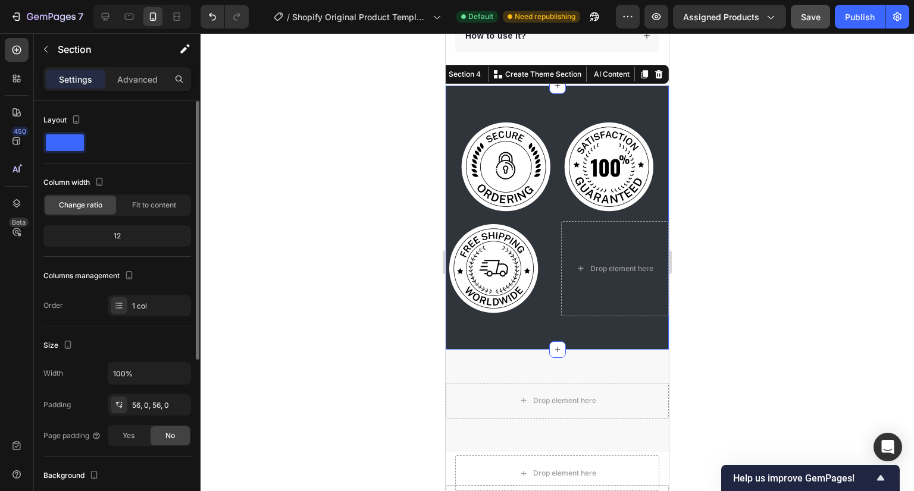
click at [141, 233] on div "12" at bounding box center [117, 236] width 143 height 17
click at [152, 205] on span "Fit to content" at bounding box center [154, 205] width 44 height 11
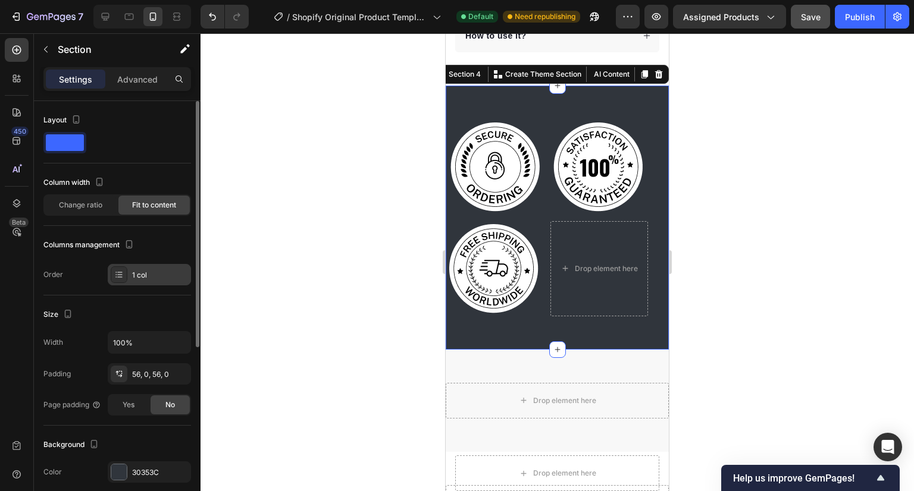
click at [142, 277] on div "1 col" at bounding box center [160, 275] width 56 height 11
click at [138, 303] on div "Size Width 100% Padding 56, 0, 56, 0 Page padding Yes No" at bounding box center [117, 361] width 148 height 130
click at [148, 338] on input "100%" at bounding box center [149, 342] width 82 height 21
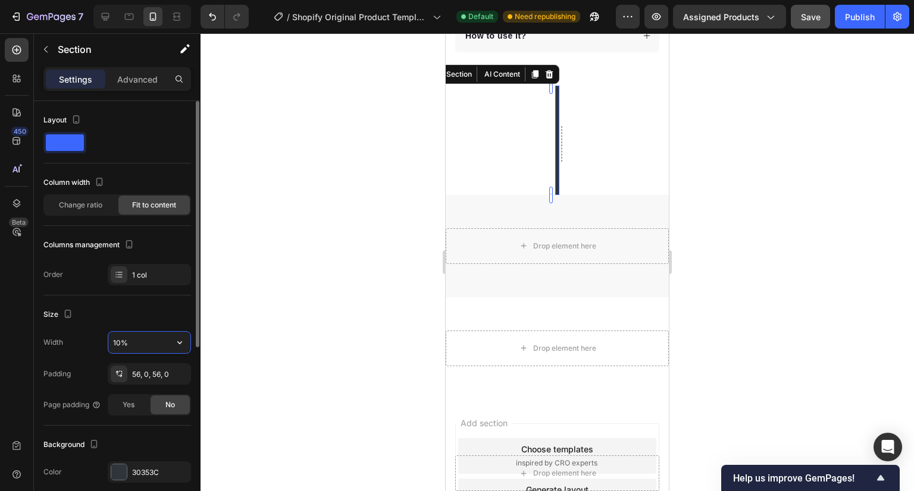
type input "100%"
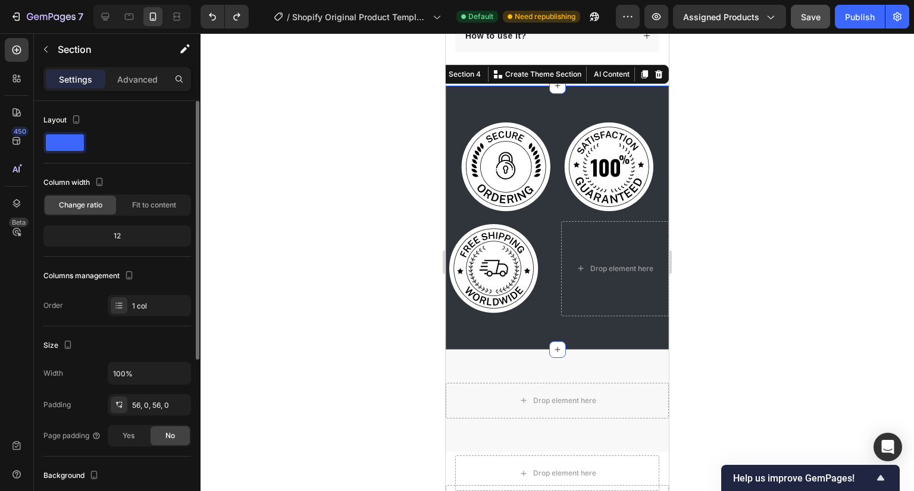
click at [147, 332] on div "Size Width 100% Padding 56, 0, 56, 0 Page padding Yes No" at bounding box center [117, 392] width 148 height 130
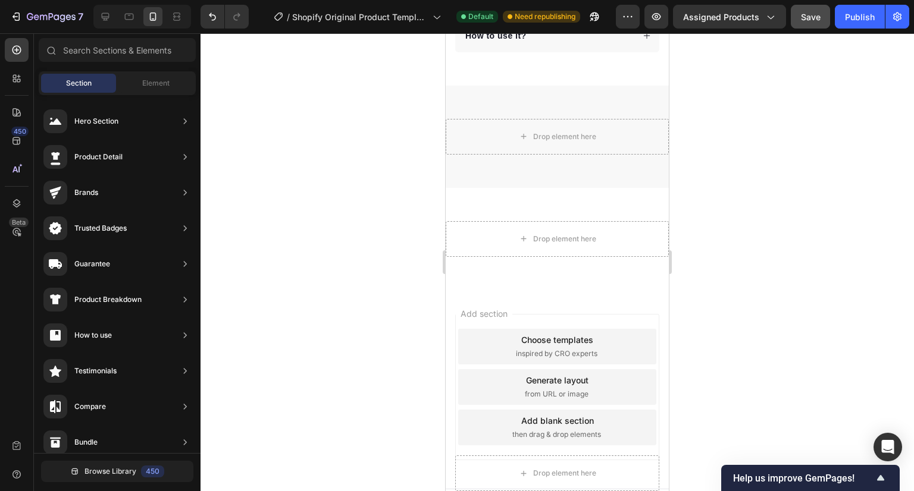
scroll to position [803, 0]
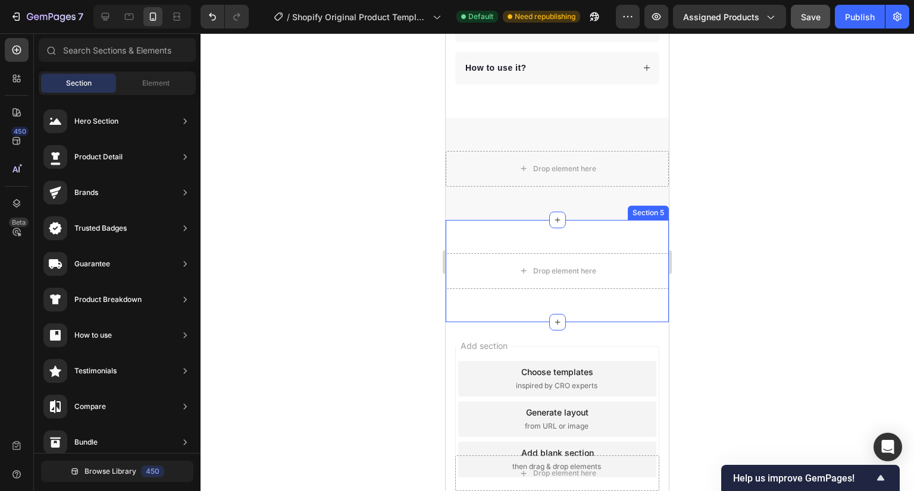
click at [376, 208] on div at bounding box center [556, 262] width 713 height 458
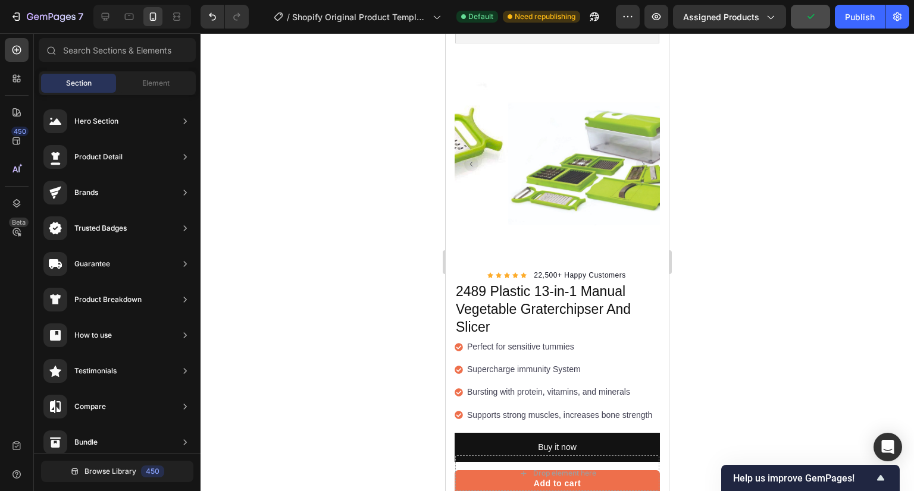
scroll to position [127, 0]
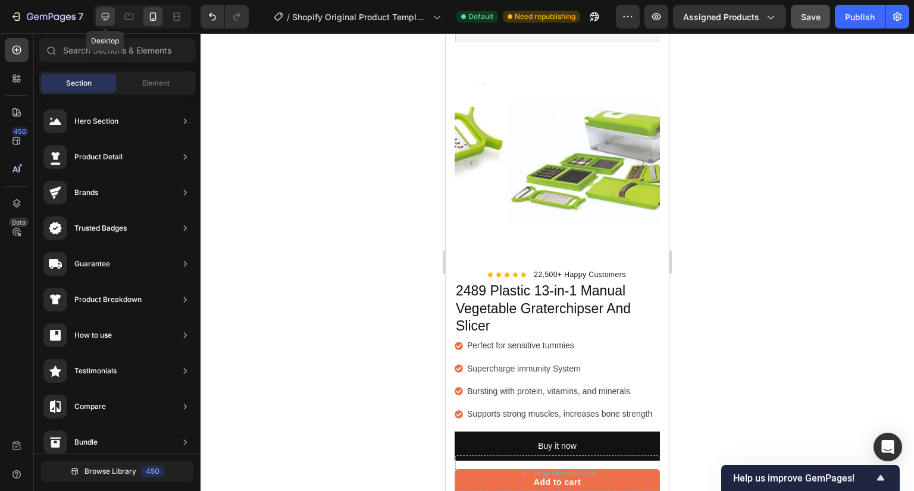
click at [107, 18] on icon at bounding box center [106, 17] width 8 height 8
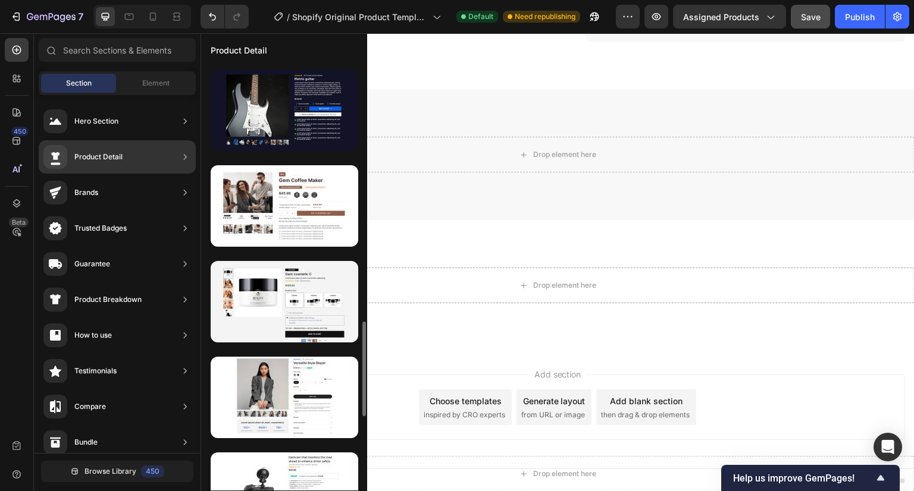
scroll to position [1148, 0]
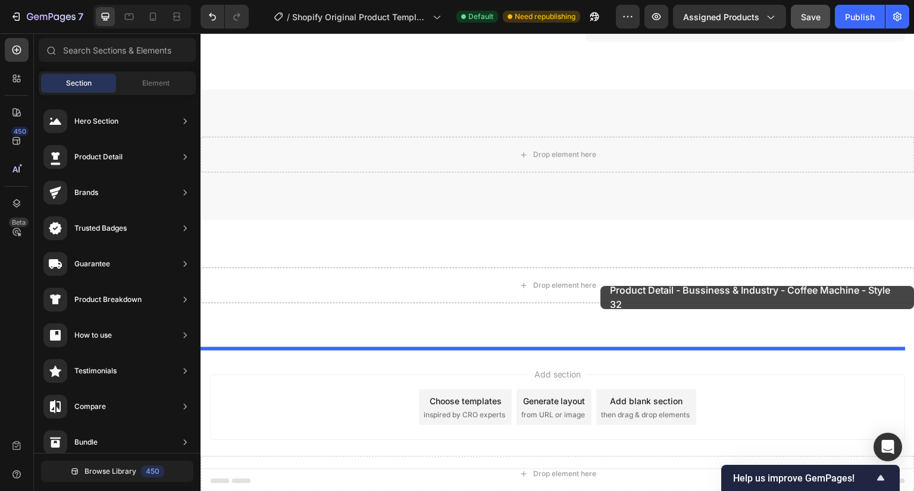
drag, startPoint x: 475, startPoint y: 270, endPoint x: 601, endPoint y: 286, distance: 127.1
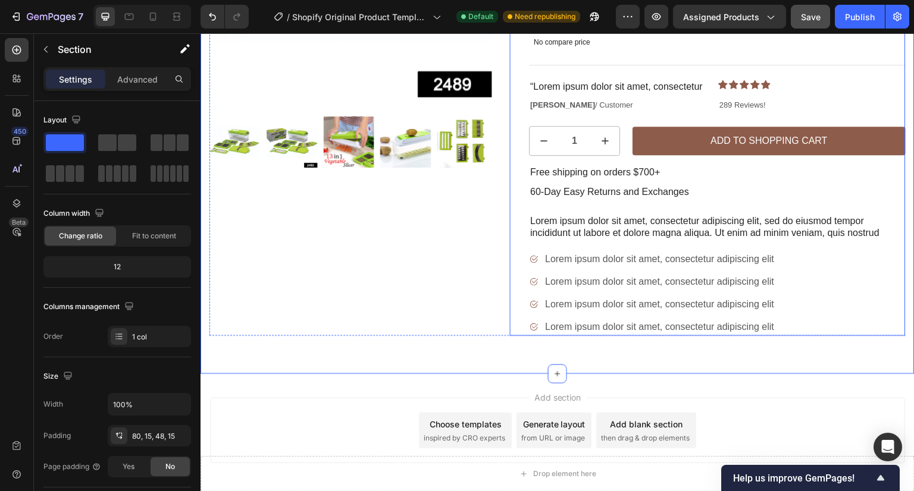
scroll to position [1349, 0]
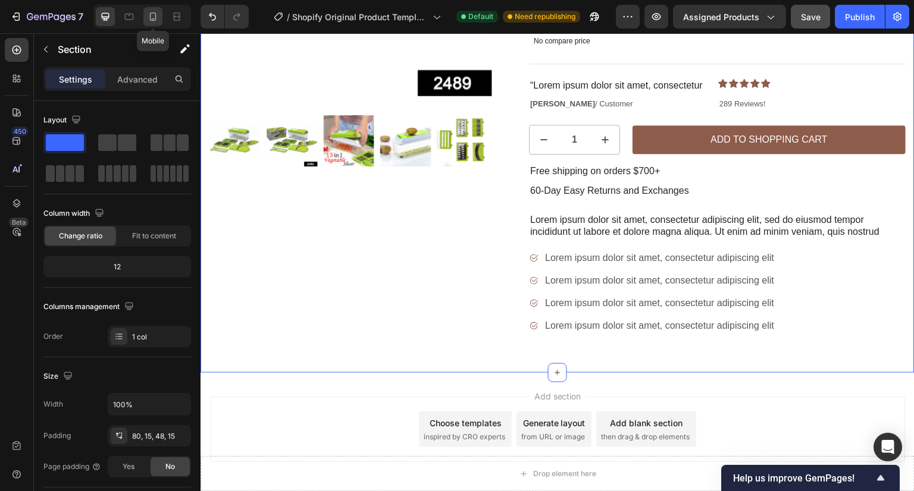
click at [159, 13] on div at bounding box center [152, 16] width 19 height 19
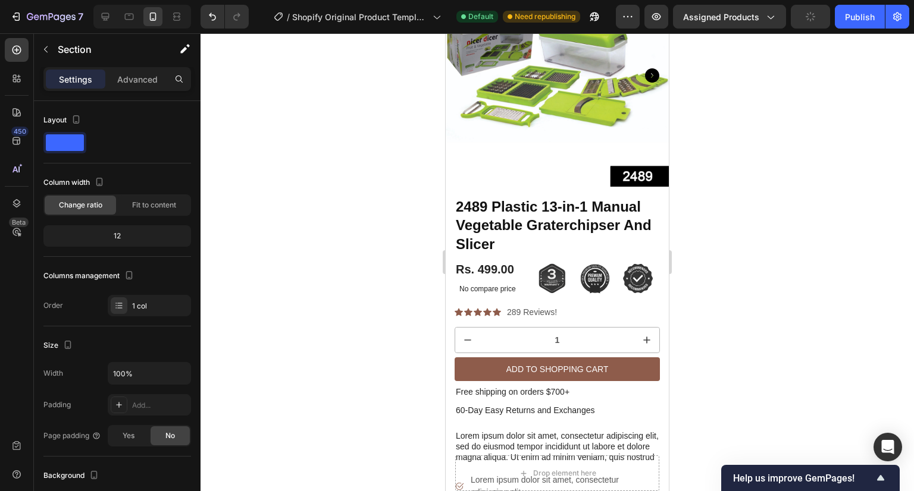
scroll to position [1195, 0]
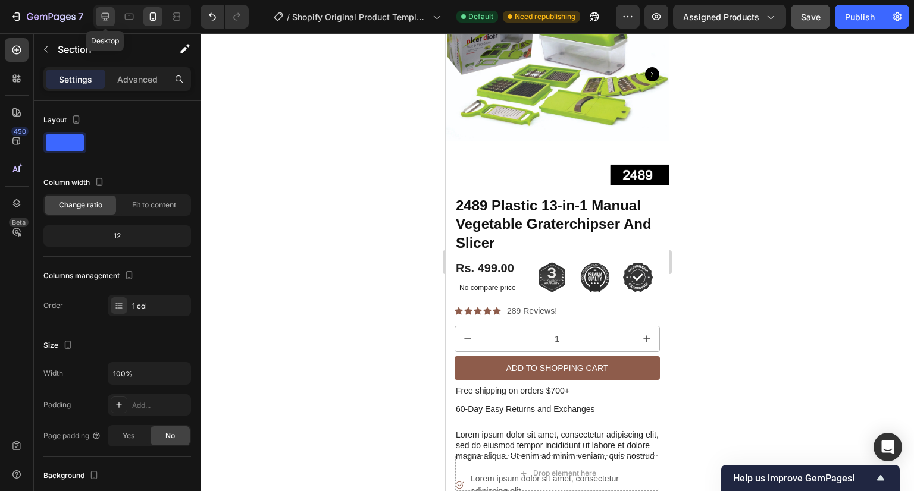
click at [102, 18] on icon at bounding box center [106, 17] width 8 height 8
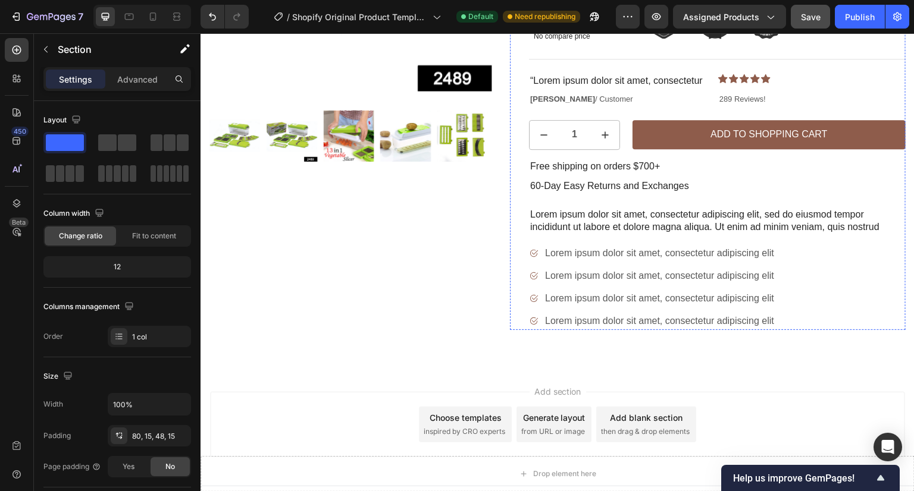
scroll to position [1397, 0]
click at [42, 43] on button "button" at bounding box center [45, 49] width 19 height 19
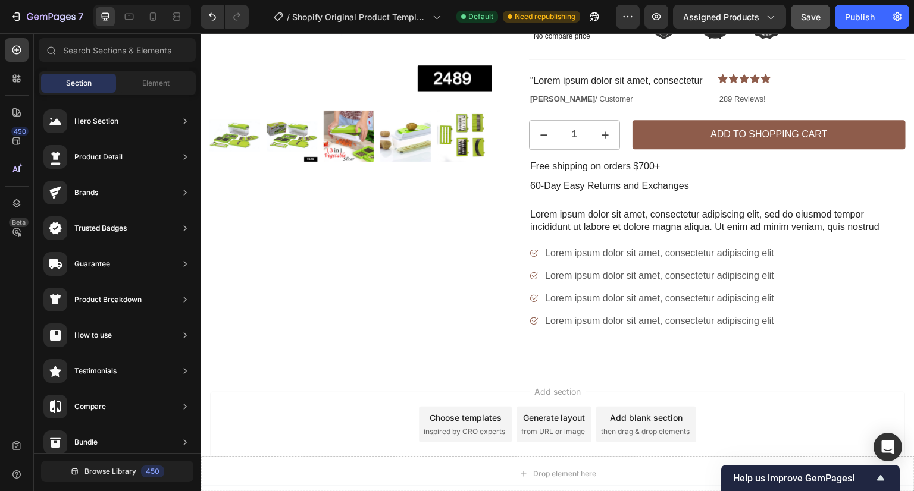
scroll to position [46, 0]
click at [131, 58] on input "text" at bounding box center [117, 50] width 157 height 24
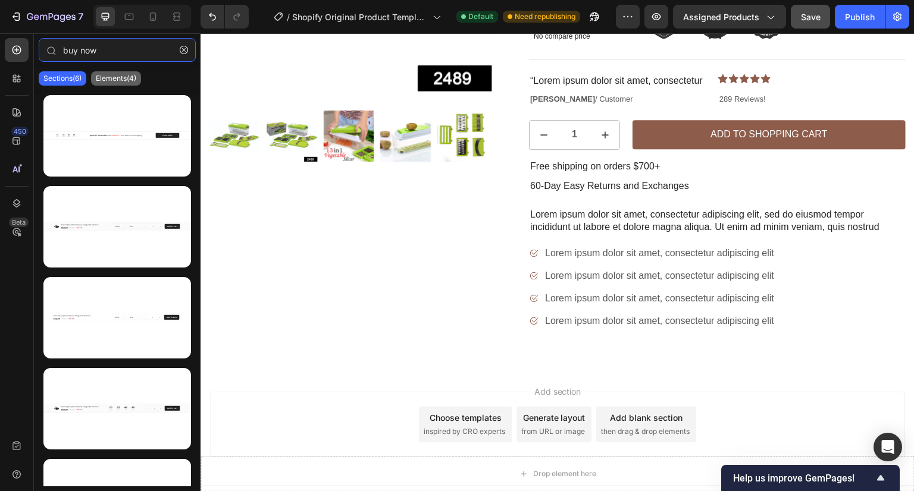
type input "buy now"
click at [116, 76] on p "Elements(4)" at bounding box center [116, 79] width 40 height 10
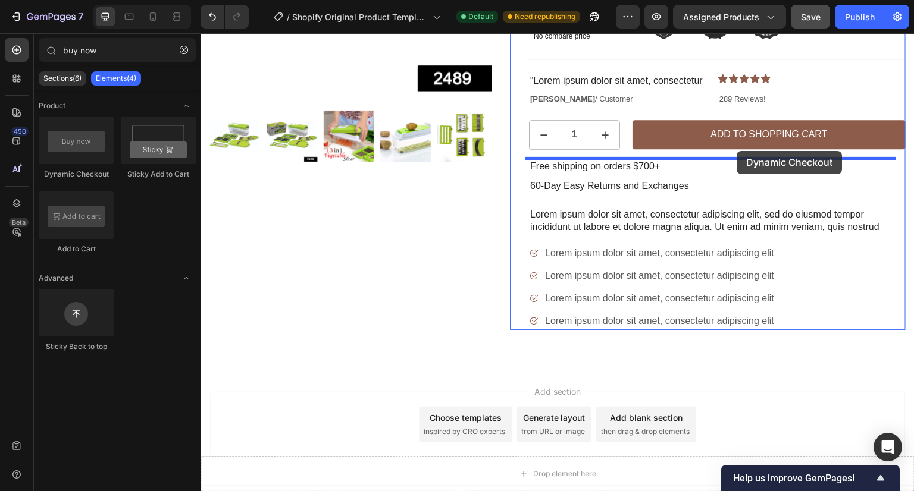
drag, startPoint x: 288, startPoint y: 174, endPoint x: 737, endPoint y: 151, distance: 449.1
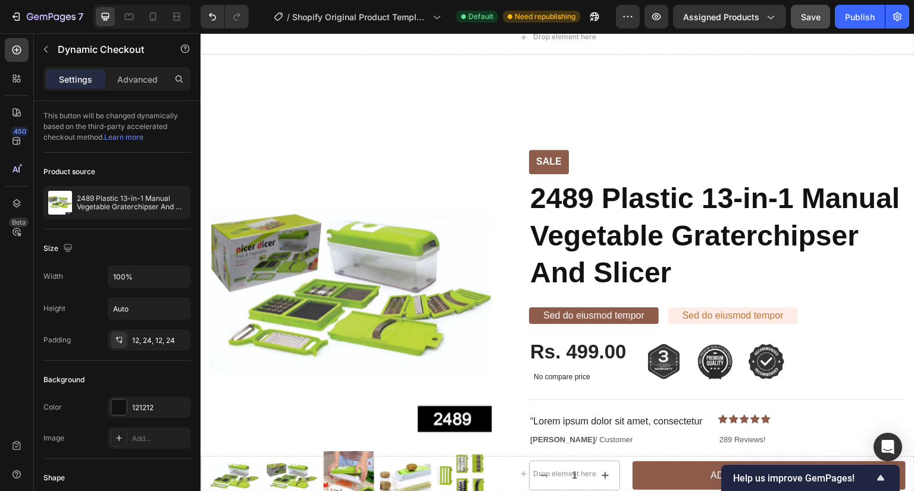
scroll to position [1015, 0]
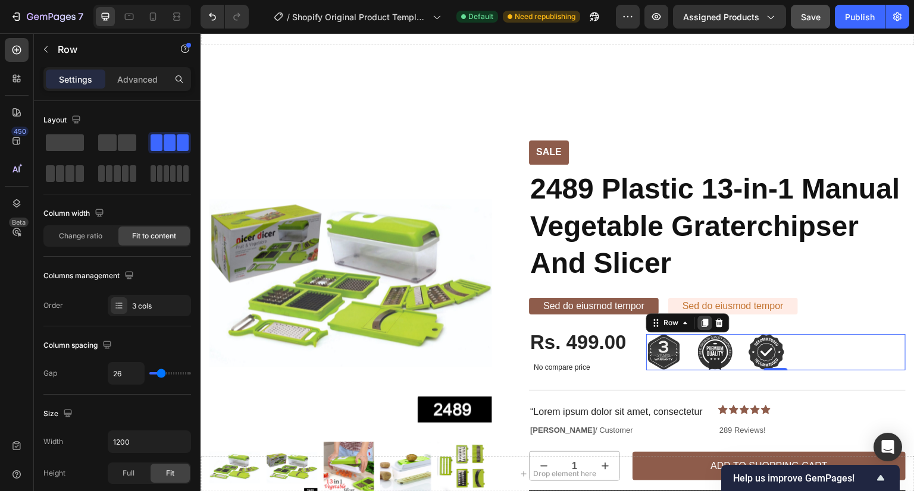
click at [702, 324] on icon at bounding box center [705, 323] width 7 height 8
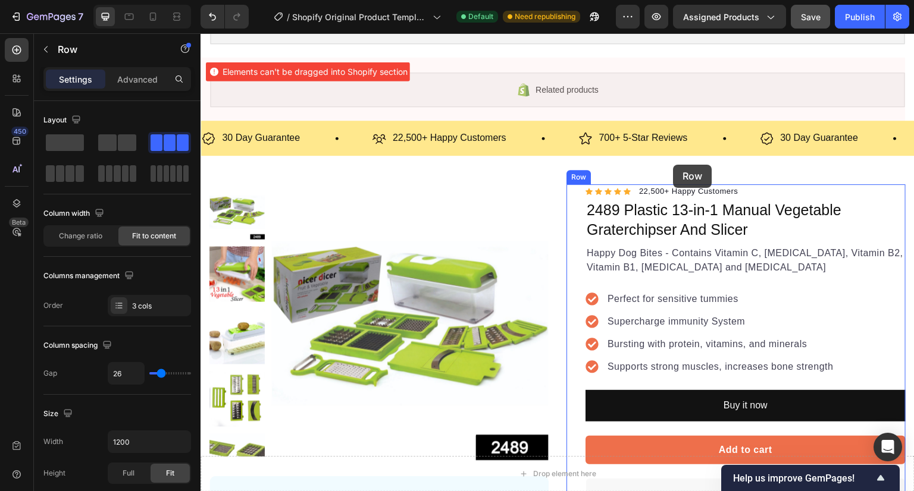
scroll to position [17, 0]
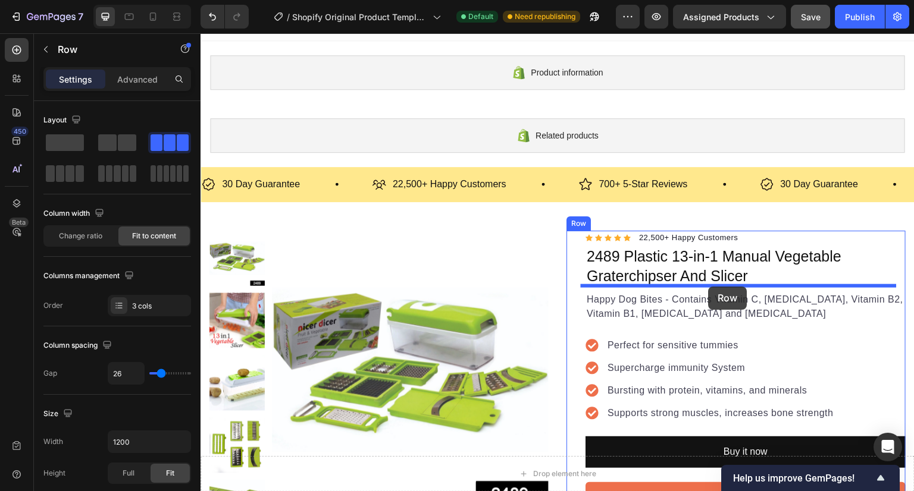
drag, startPoint x: 692, startPoint y: 279, endPoint x: 708, endPoint y: 287, distance: 18.4
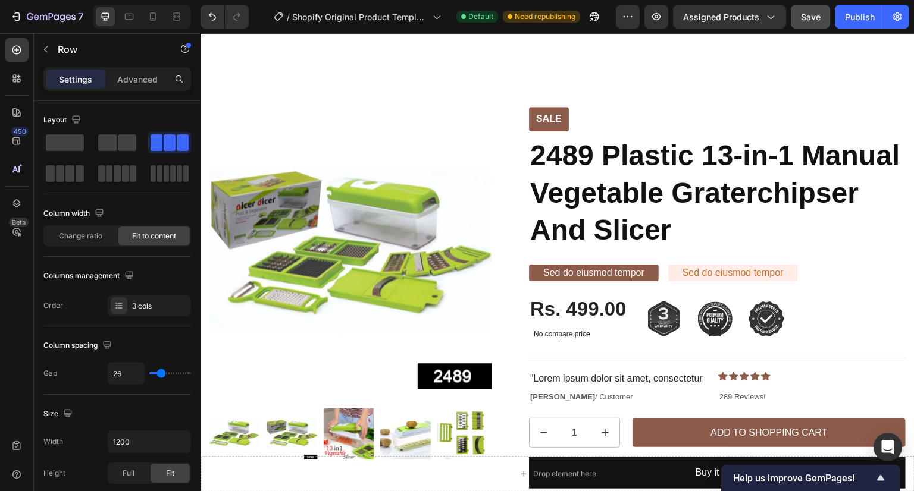
scroll to position [1085, 0]
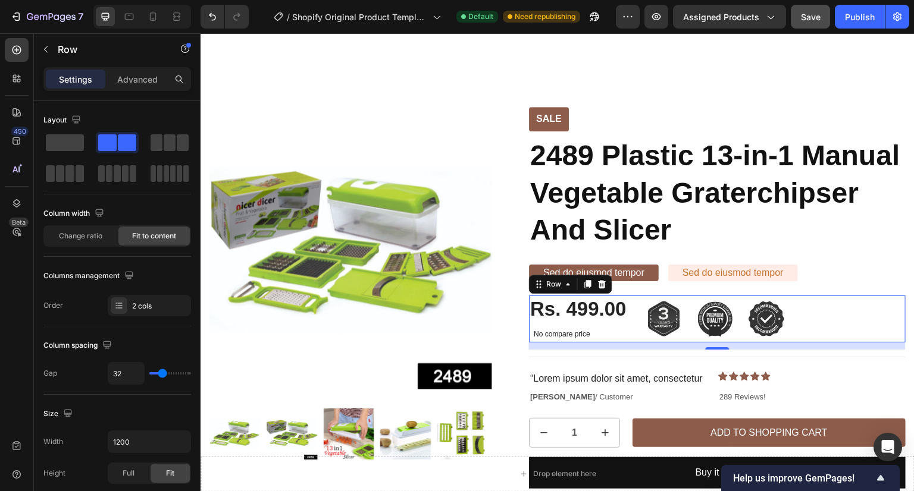
click at [636, 335] on div "Rs. 499.00 Product Price Product Price No compare price Product Price Image Ima…" at bounding box center [717, 319] width 376 height 47
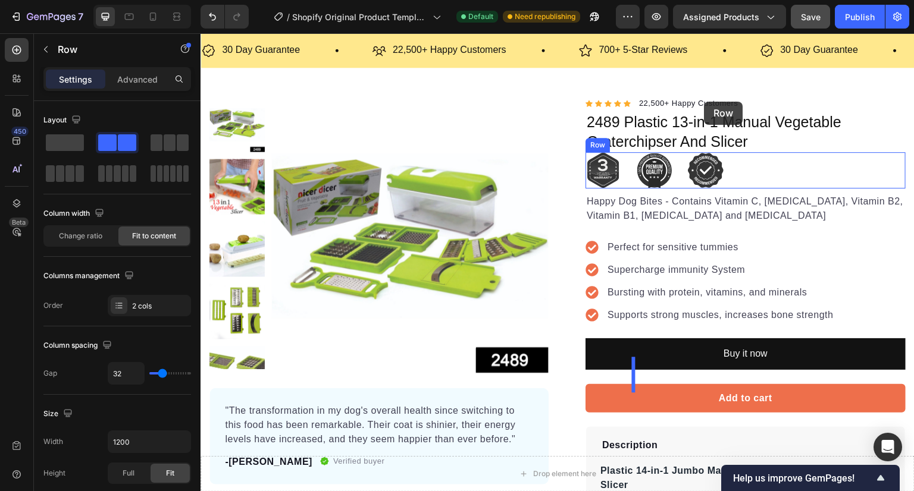
scroll to position [111, 0]
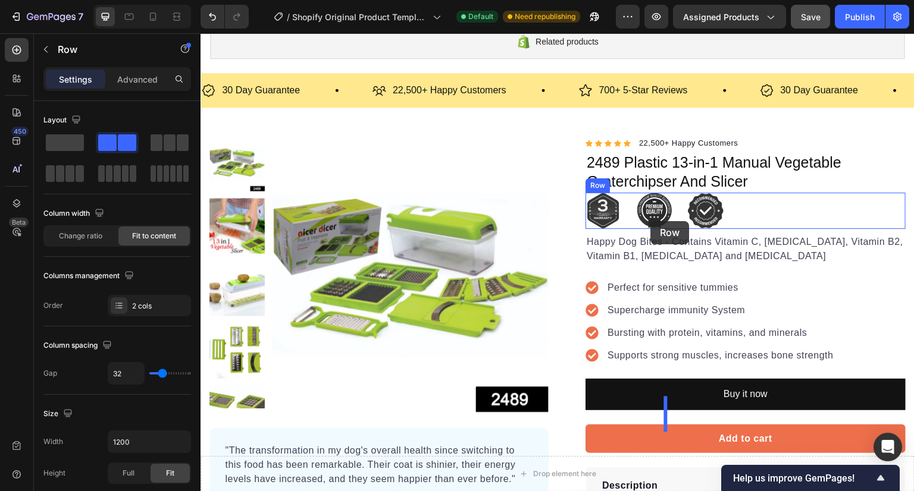
drag, startPoint x: 636, startPoint y: 335, endPoint x: 651, endPoint y: 221, distance: 114.5
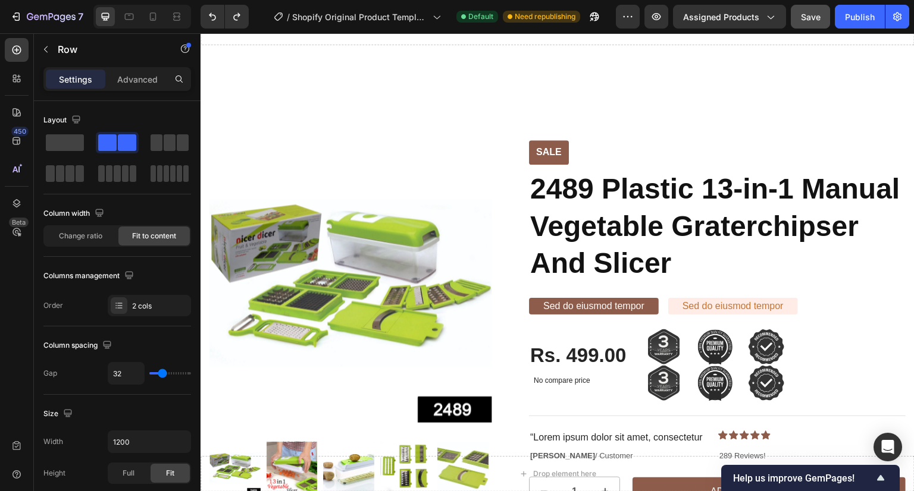
scroll to position [1048, 0]
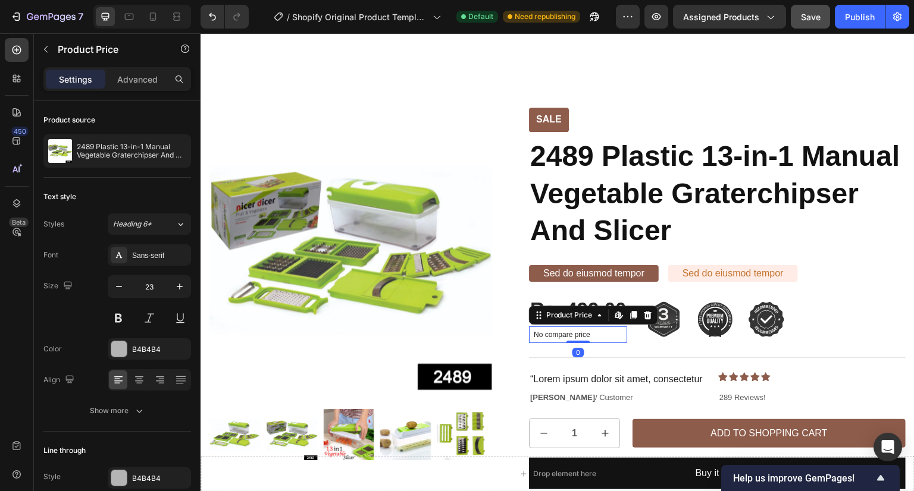
click at [617, 333] on p "No compare price" at bounding box center [578, 334] width 89 height 7
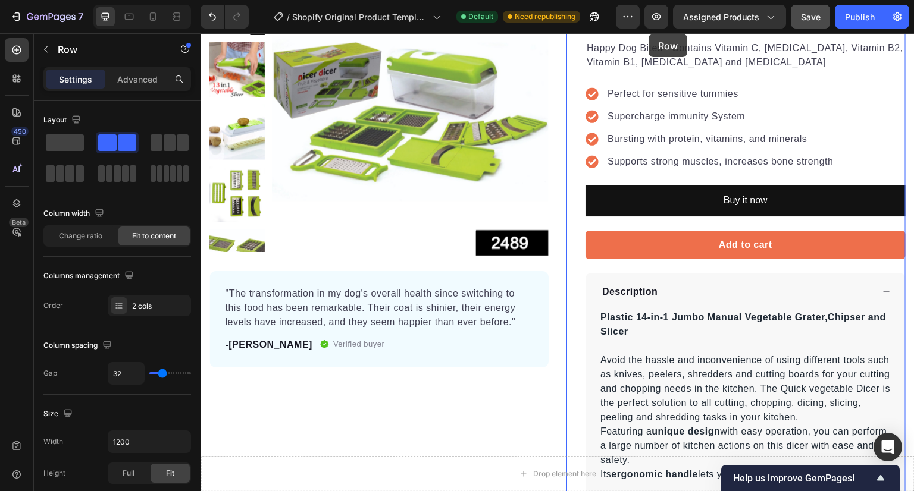
scroll to position [119, 0]
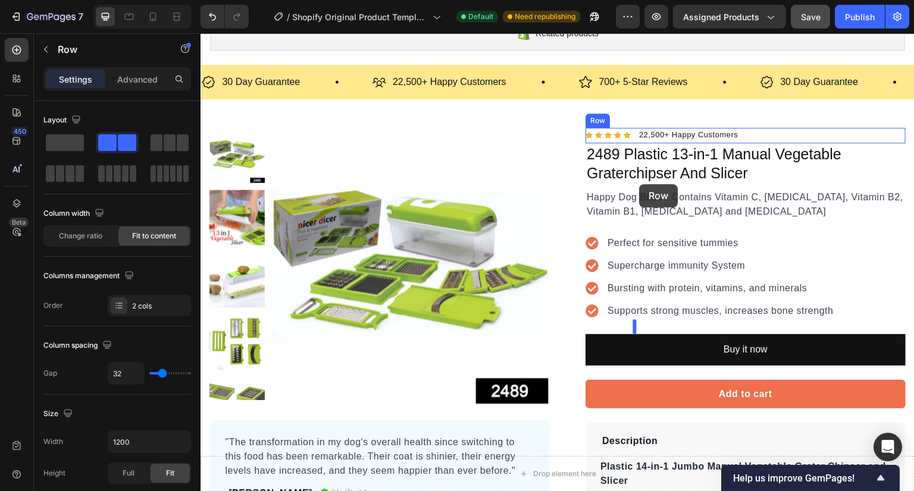
drag, startPoint x: 633, startPoint y: 333, endPoint x: 639, endPoint y: 184, distance: 148.8
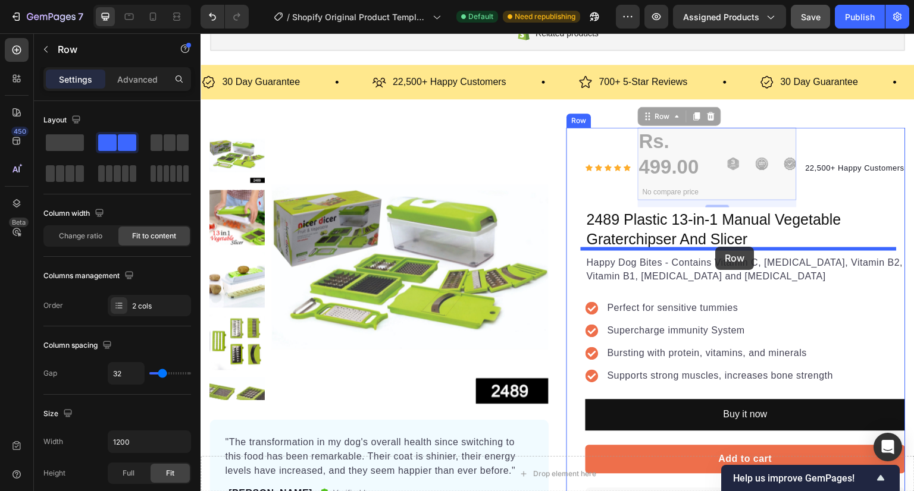
drag, startPoint x: 717, startPoint y: 186, endPoint x: 716, endPoint y: 247, distance: 61.3
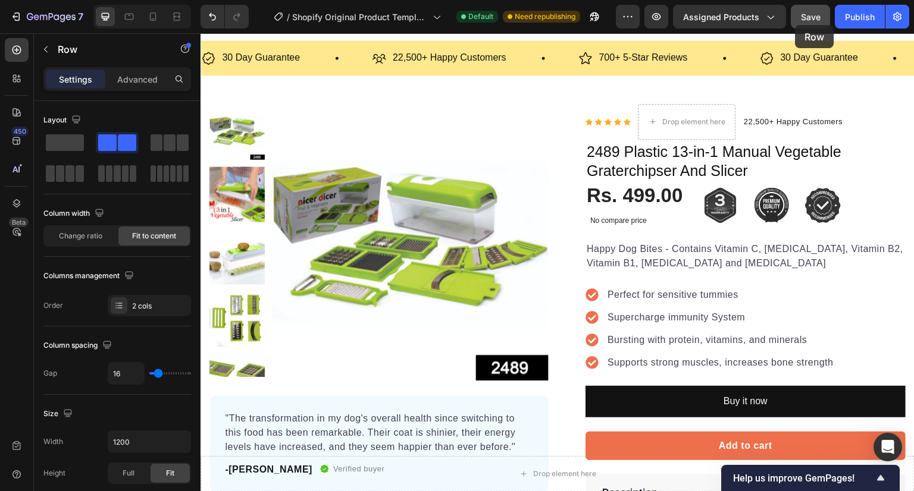
scroll to position [0, 0]
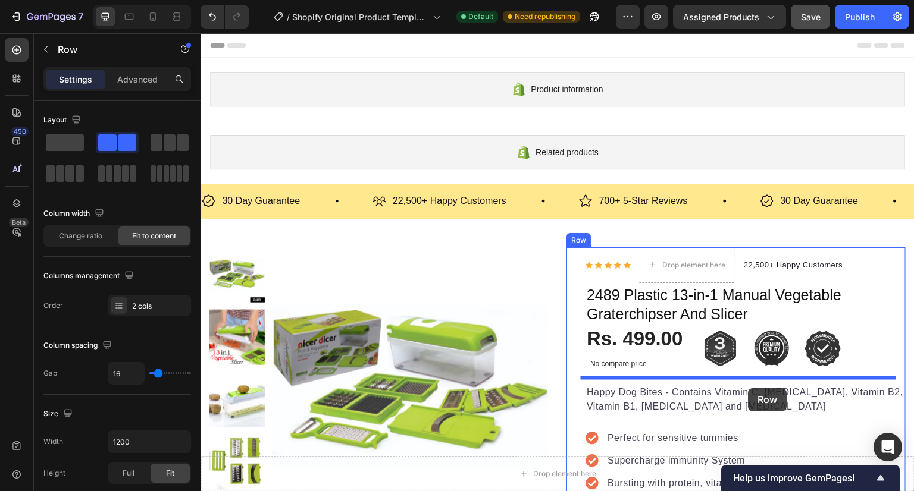
drag, startPoint x: 834, startPoint y: 215, endPoint x: 748, endPoint y: 388, distance: 193.1
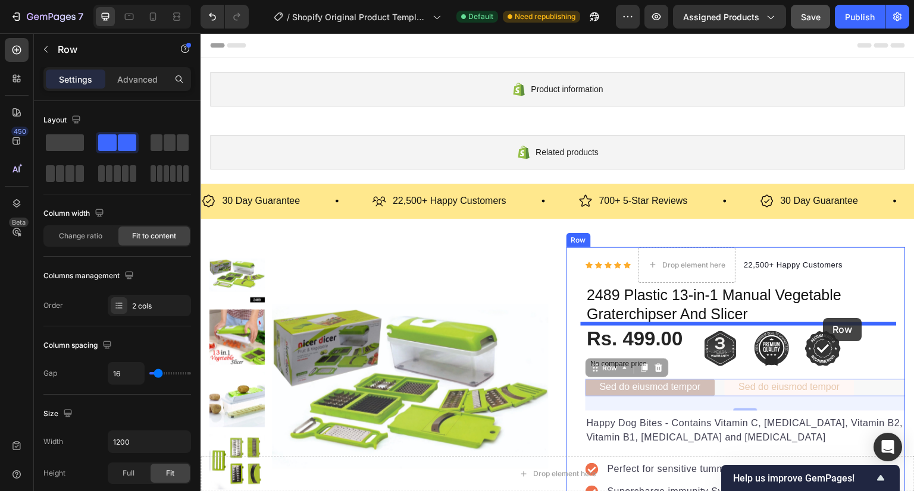
drag, startPoint x: 883, startPoint y: 387, endPoint x: 823, endPoint y: 318, distance: 91.0
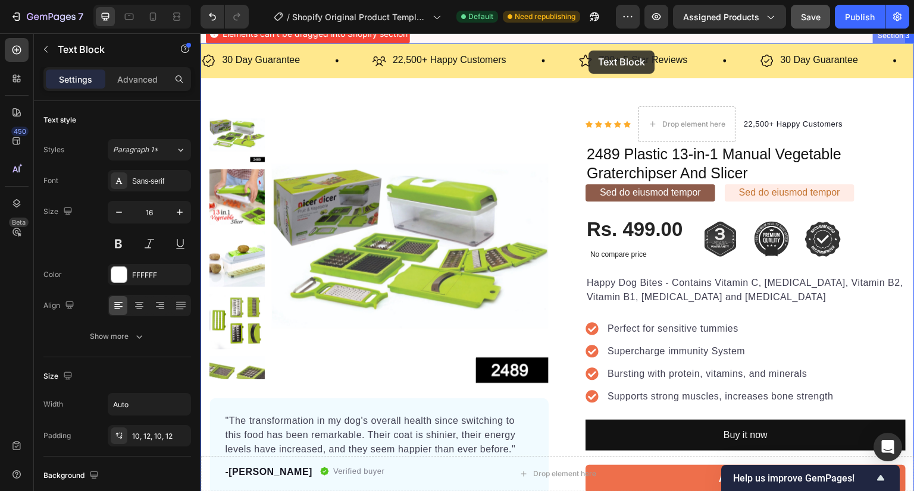
scroll to position [17, 0]
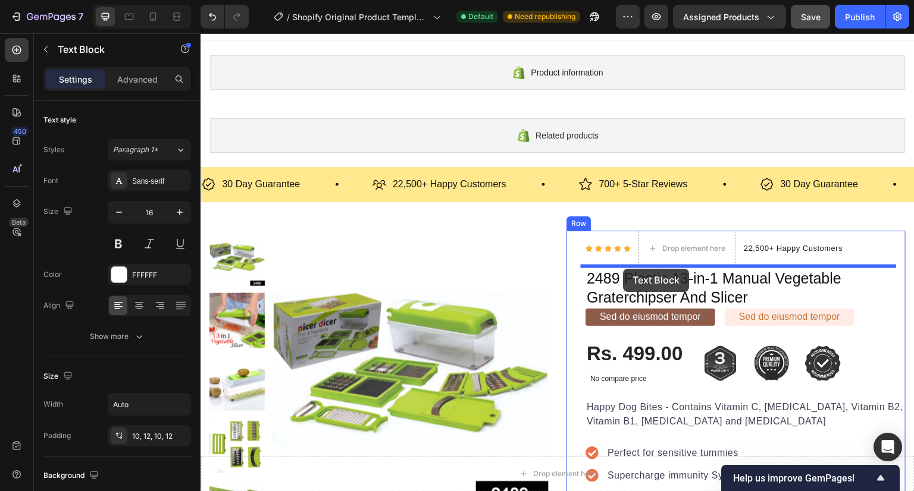
drag, startPoint x: 587, startPoint y: 181, endPoint x: 623, endPoint y: 269, distance: 95.2
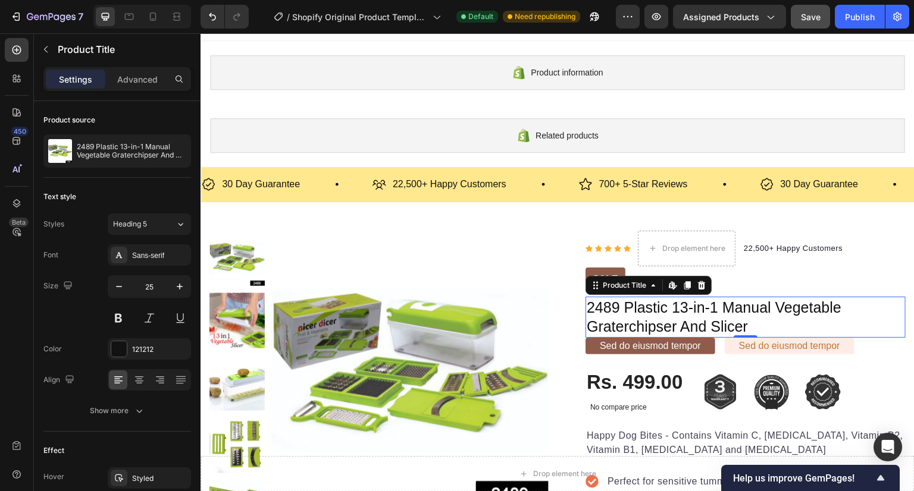
click at [752, 324] on h1 "2489 Plastic 13-in-1 Manual Vegetable Graterchipser And Slicer" at bounding box center [745, 317] width 320 height 41
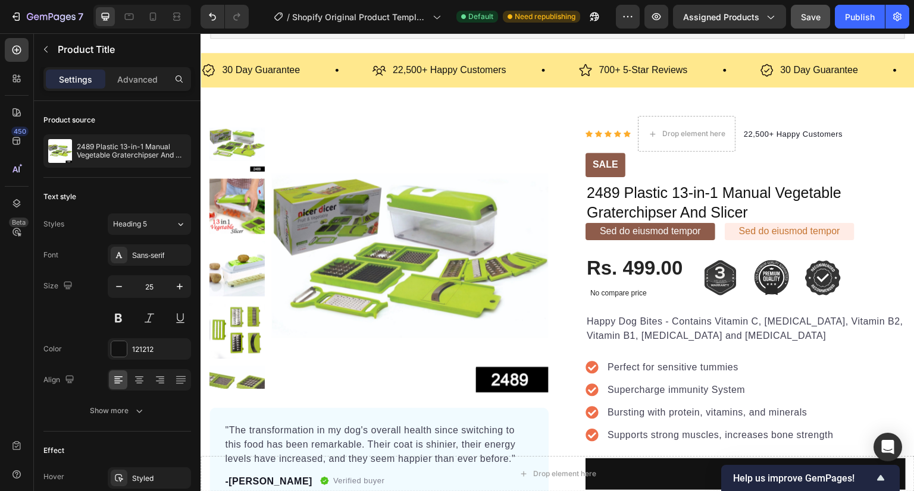
scroll to position [130, 0]
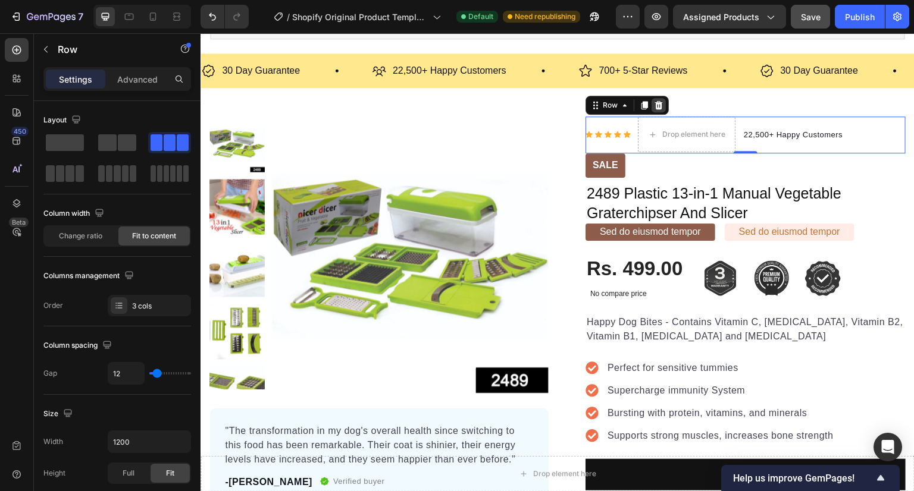
click at [654, 101] on icon at bounding box center [659, 106] width 10 height 10
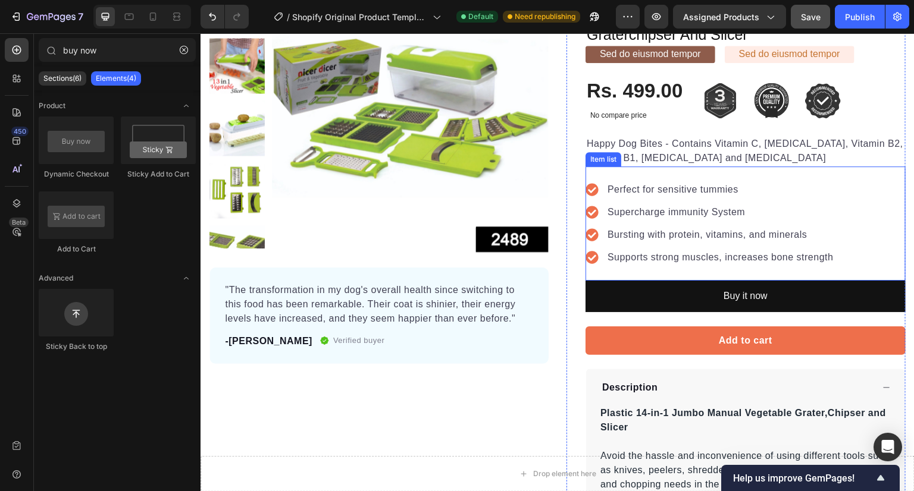
scroll to position [271, 0]
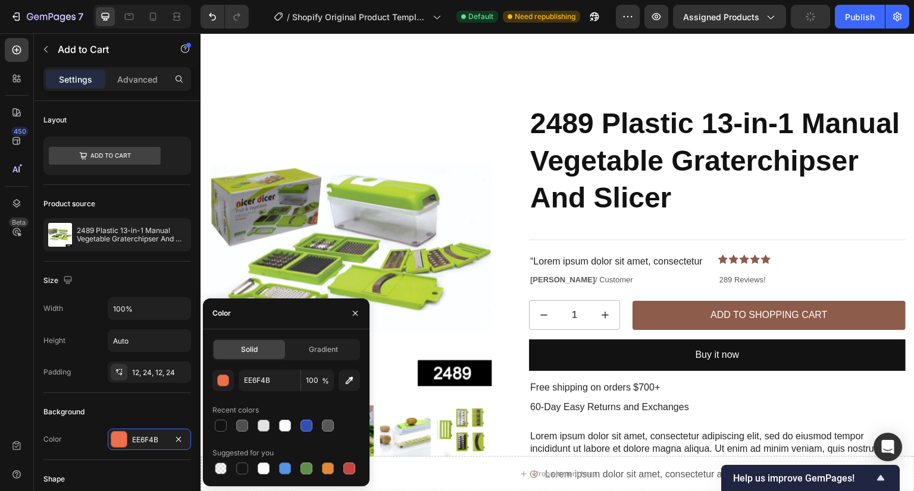
scroll to position [1153, 0]
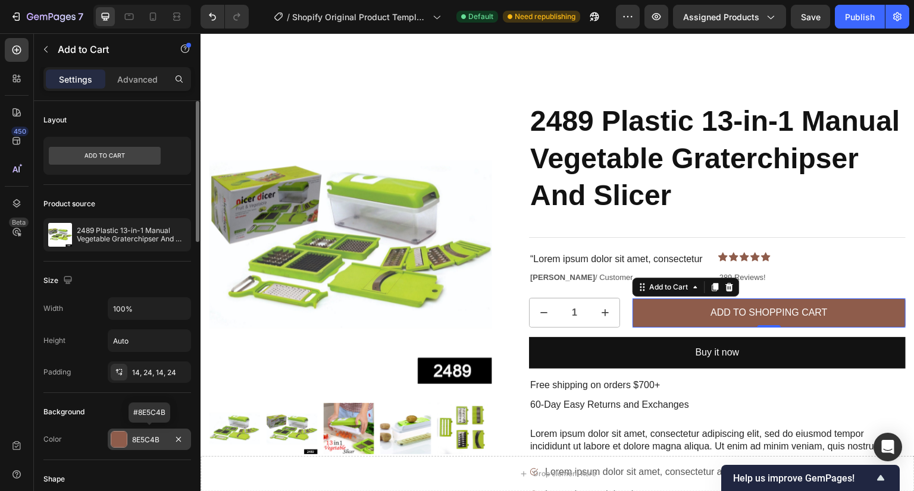
click at [124, 440] on div at bounding box center [118, 439] width 15 height 15
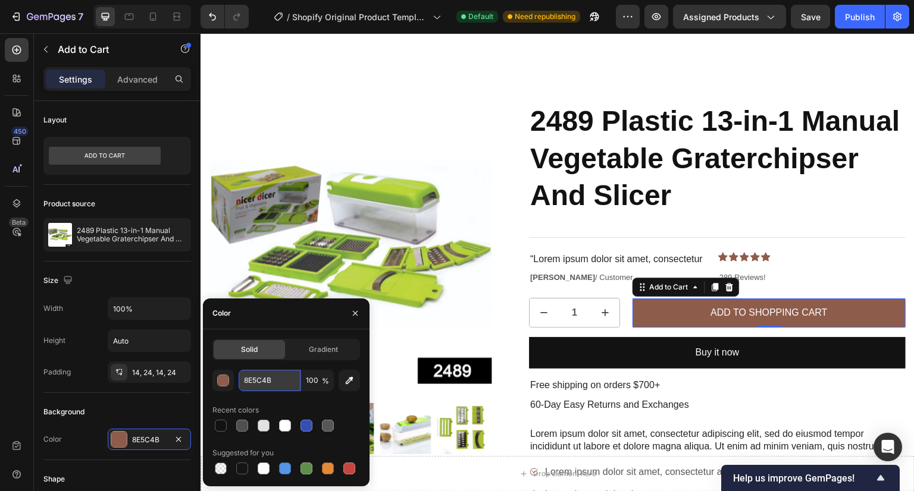
click at [291, 384] on input "8E5C4B" at bounding box center [270, 380] width 62 height 21
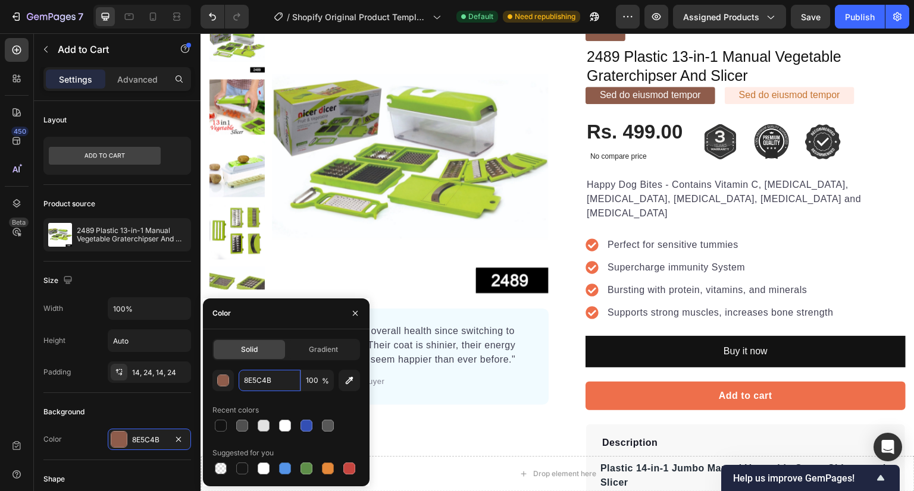
scroll to position [233, 0]
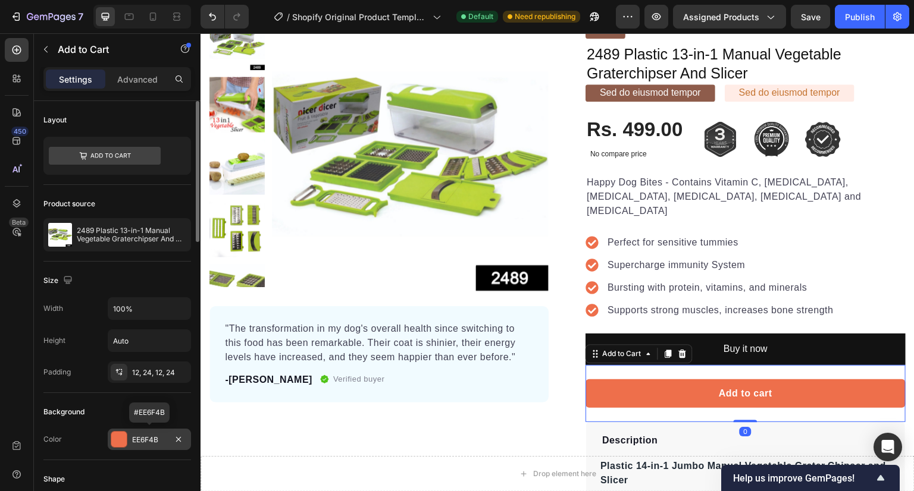
click at [111, 441] on div at bounding box center [118, 439] width 15 height 15
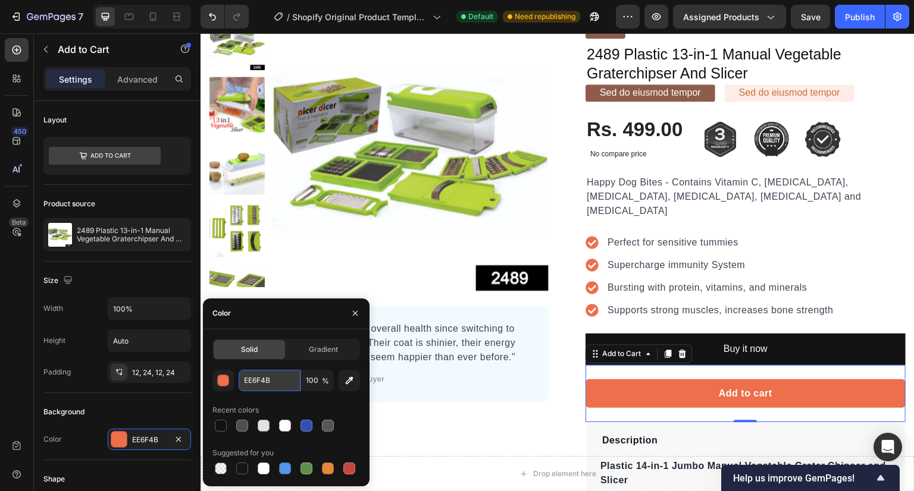
click at [277, 376] on input "EE6F4B" at bounding box center [270, 380] width 62 height 21
paste input "8E5C"
type input "8E5C4B"
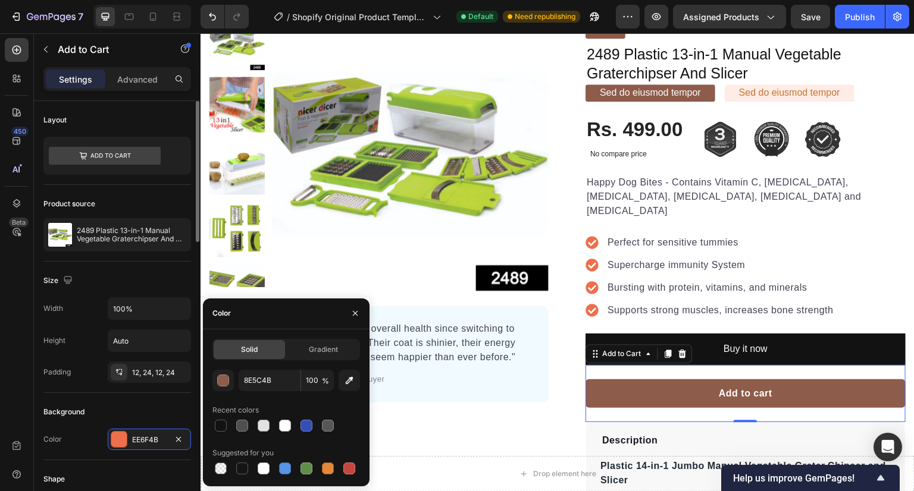
click at [121, 410] on div "Background" at bounding box center [117, 412] width 148 height 19
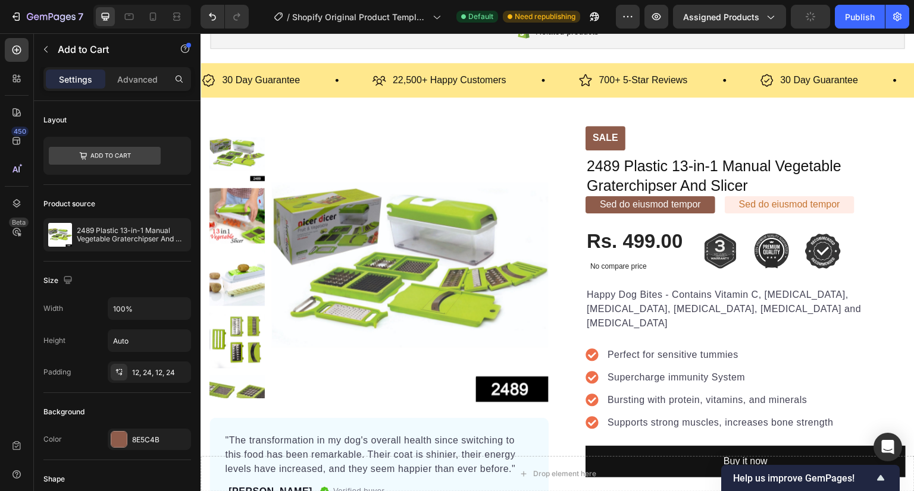
scroll to position [121, 0]
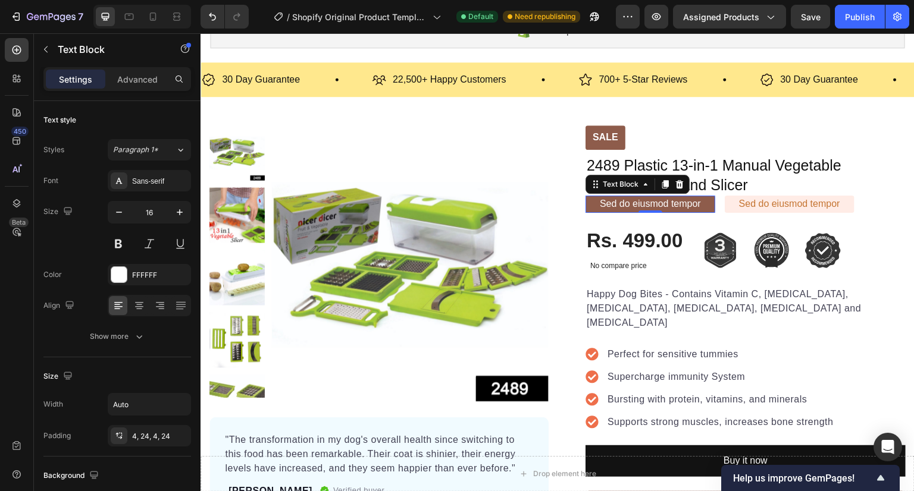
click at [658, 202] on p "Sed do eiusmod tempor" at bounding box center [650, 204] width 101 height 12
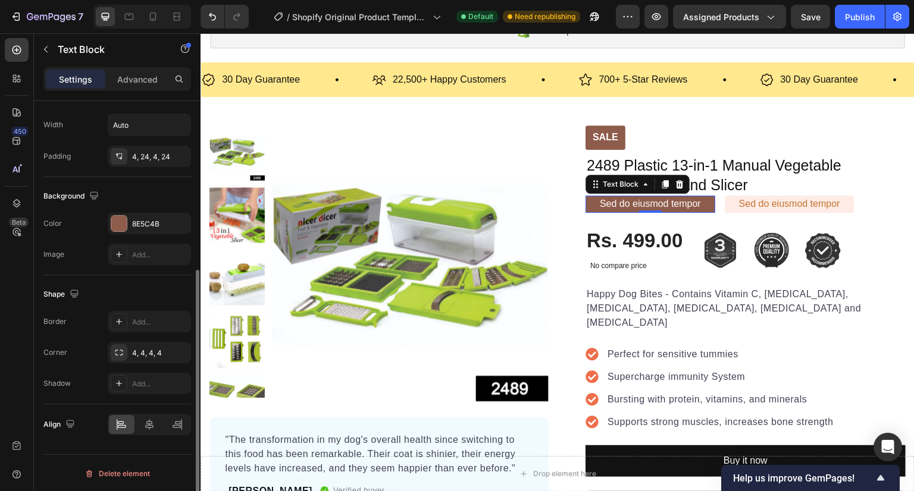
scroll to position [0, 0]
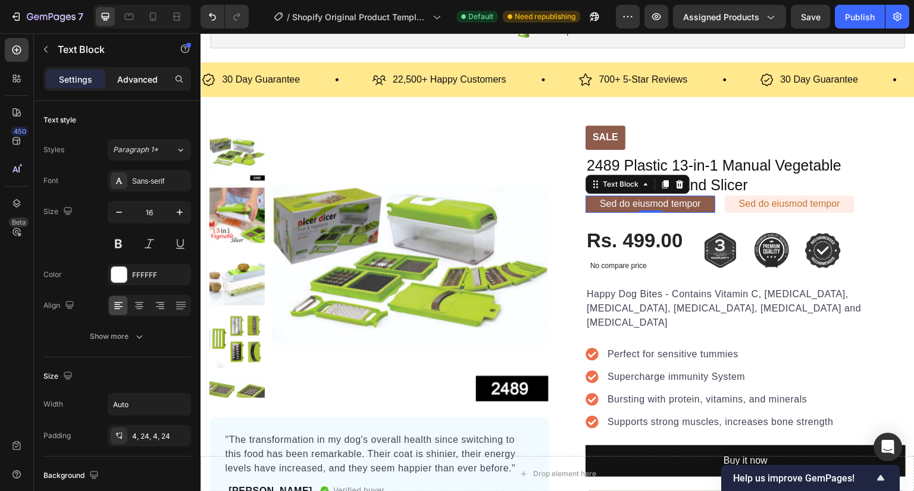
click at [128, 87] on div "Advanced" at bounding box center [137, 79] width 59 height 19
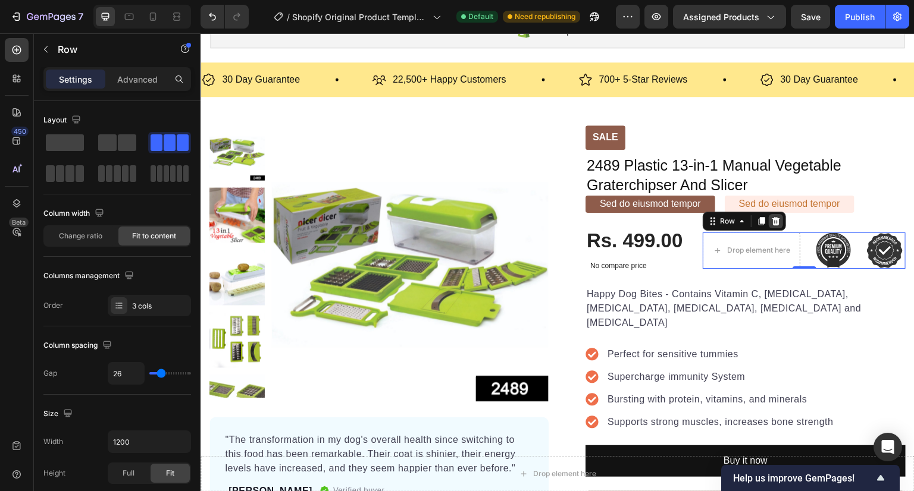
click at [772, 220] on icon at bounding box center [776, 221] width 8 height 8
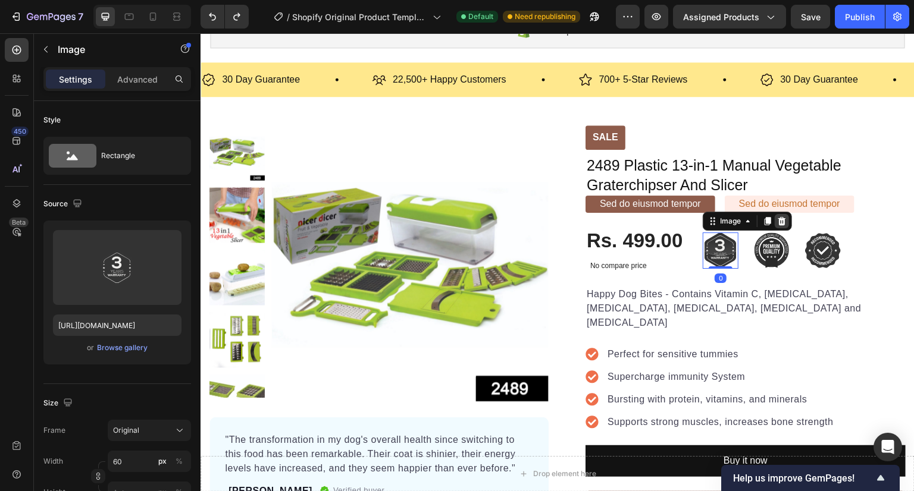
click at [778, 219] on icon at bounding box center [782, 221] width 8 height 8
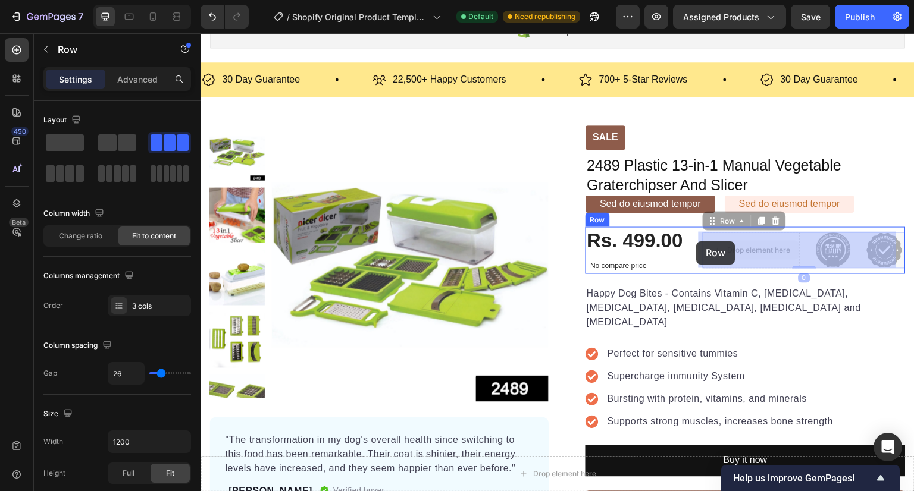
drag, startPoint x: 753, startPoint y: 239, endPoint x: 696, endPoint y: 241, distance: 56.6
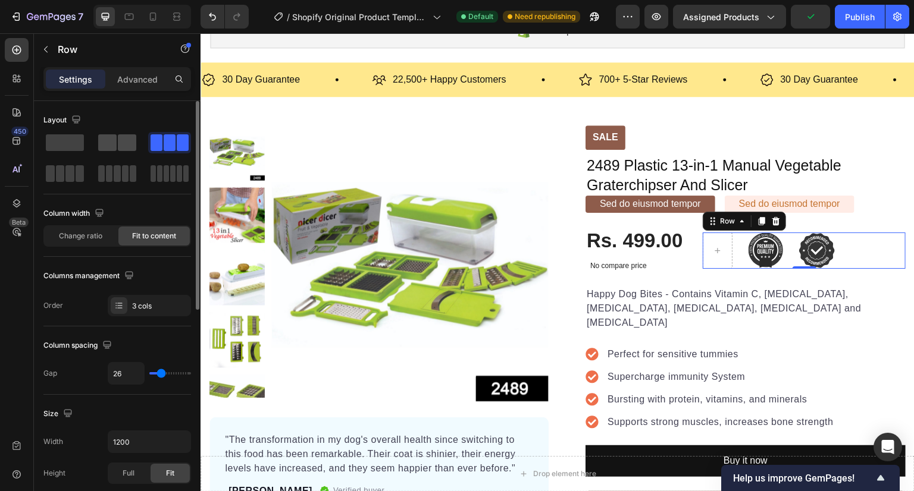
click at [117, 143] on div at bounding box center [117, 142] width 38 height 17
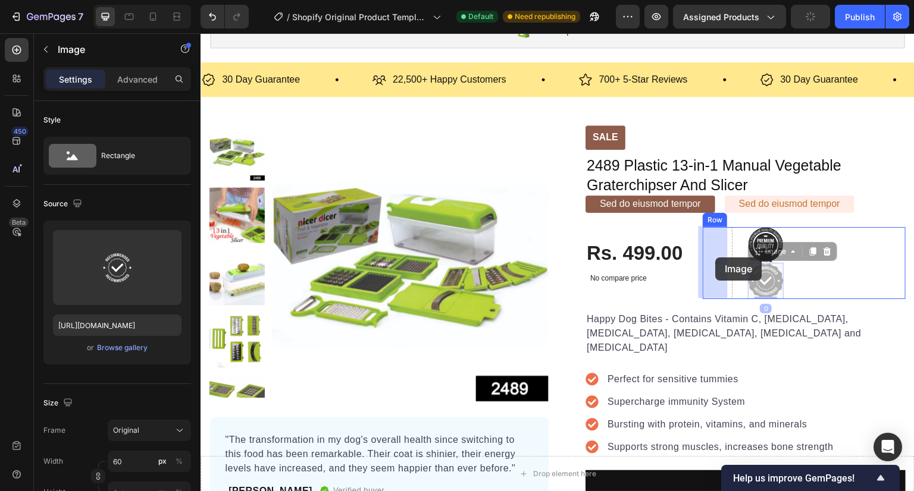
drag, startPoint x: 768, startPoint y: 272, endPoint x: 716, endPoint y: 258, distance: 54.4
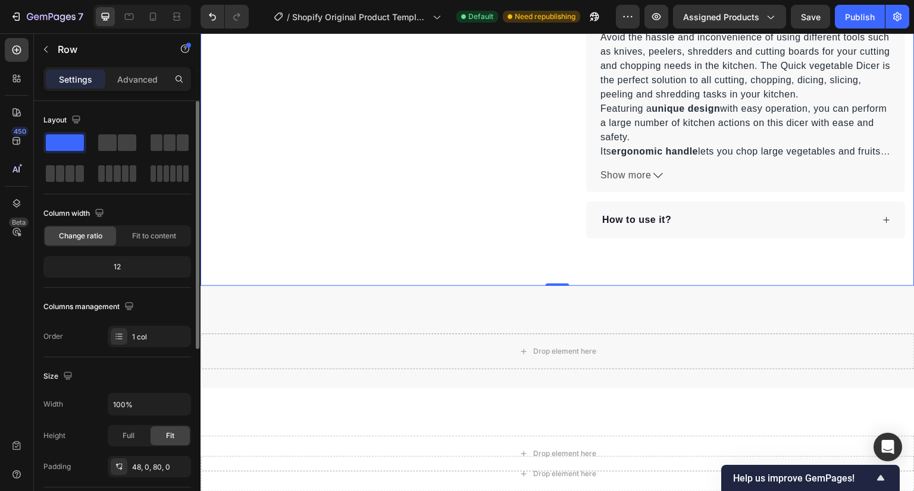
scroll to position [751, 0]
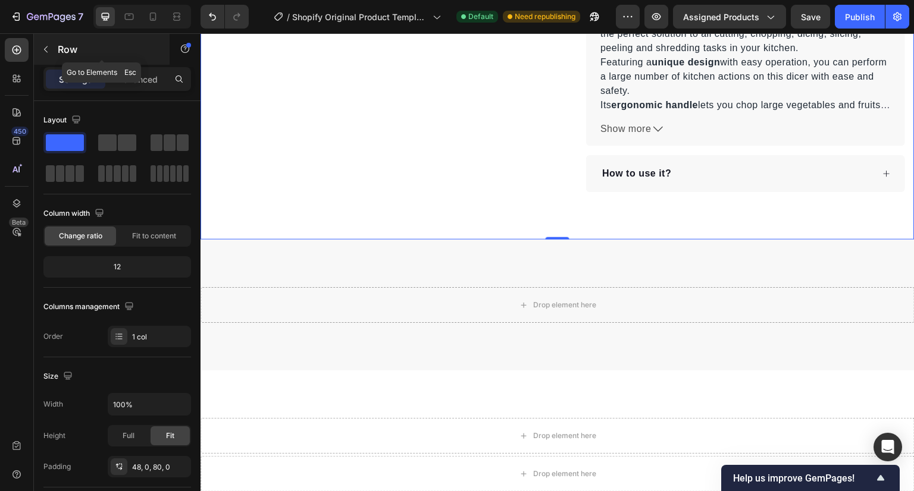
click at [48, 51] on icon "button" at bounding box center [46, 50] width 10 height 10
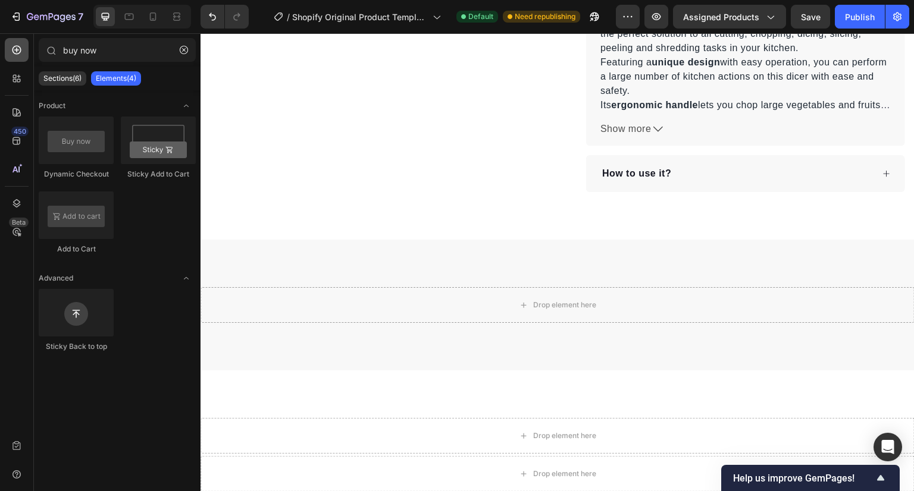
click at [21, 49] on icon at bounding box center [16, 50] width 9 height 9
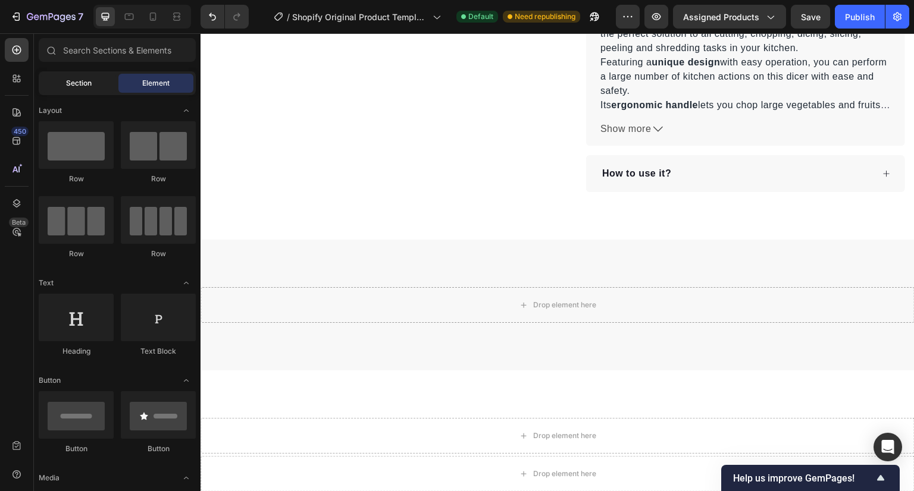
click at [86, 84] on span "Section" at bounding box center [79, 83] width 26 height 11
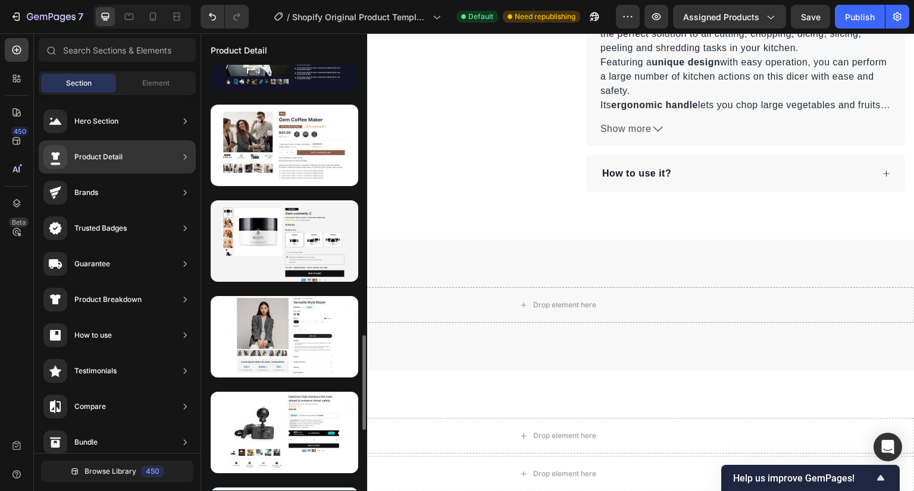
scroll to position [1210, 0]
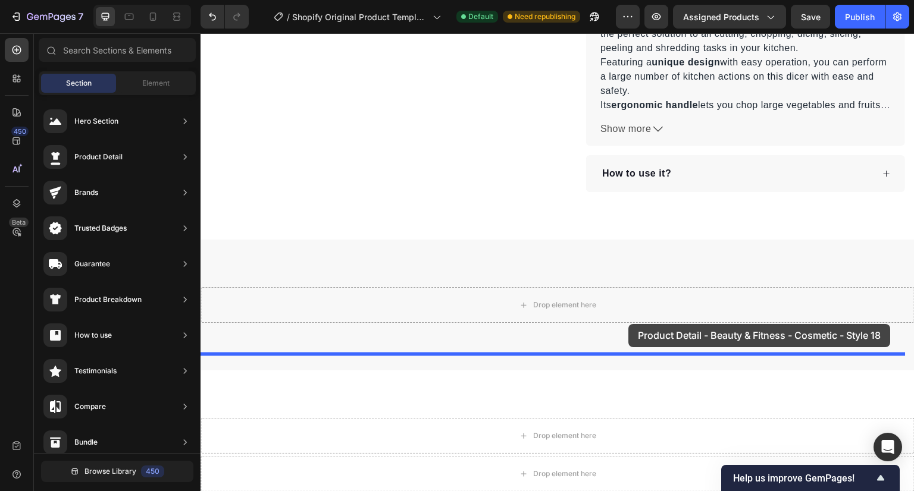
drag, startPoint x: 481, startPoint y: 260, endPoint x: 629, endPoint y: 335, distance: 166.0
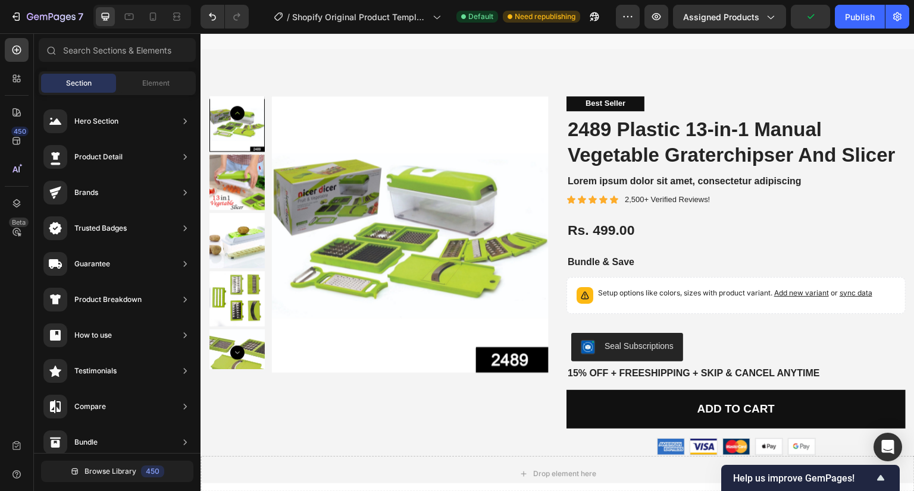
scroll to position [1057, 0]
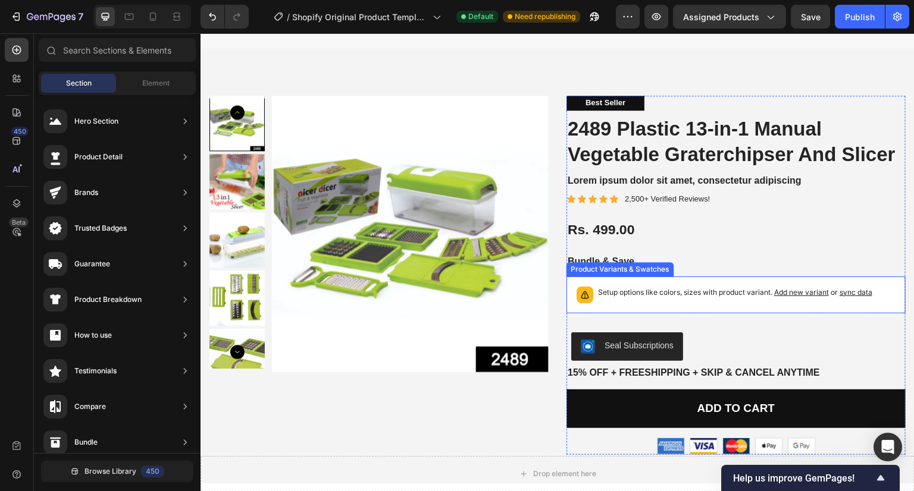
click at [699, 287] on p "Setup options like colors, sizes with product variant. Add new variant or sync …" at bounding box center [735, 293] width 274 height 12
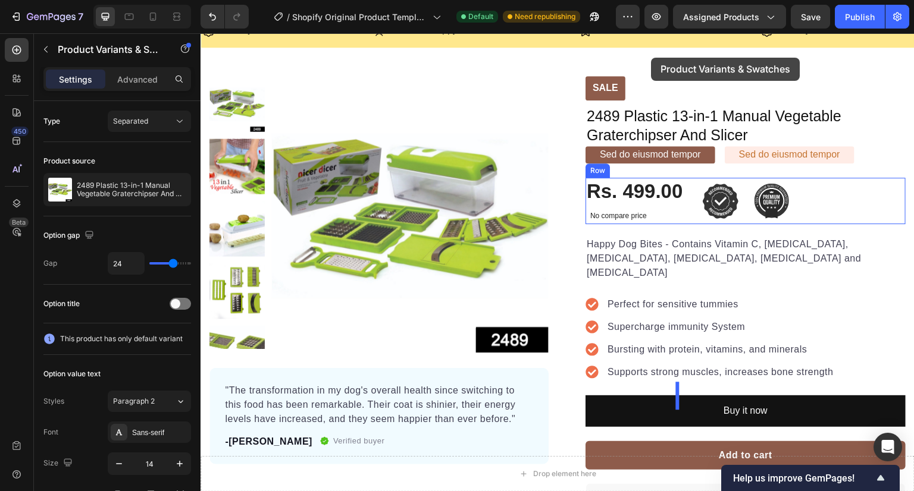
scroll to position [122, 0]
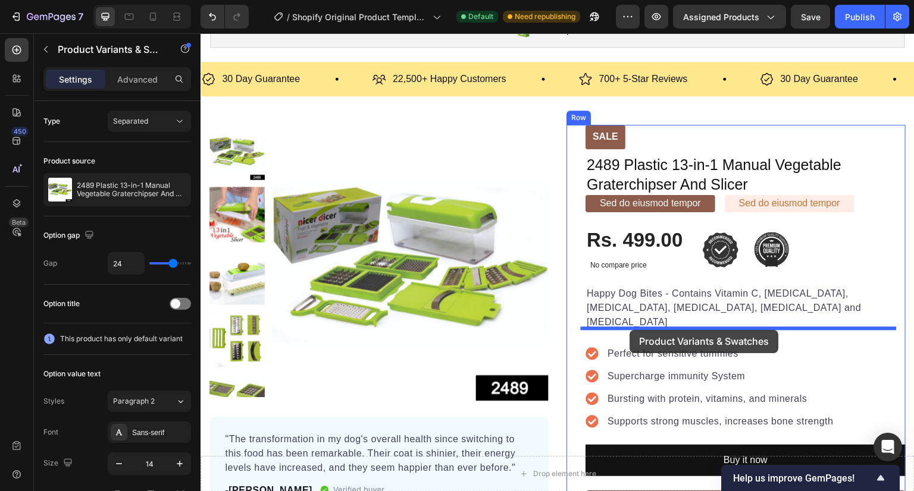
drag, startPoint x: 699, startPoint y: 287, endPoint x: 630, endPoint y: 330, distance: 82.0
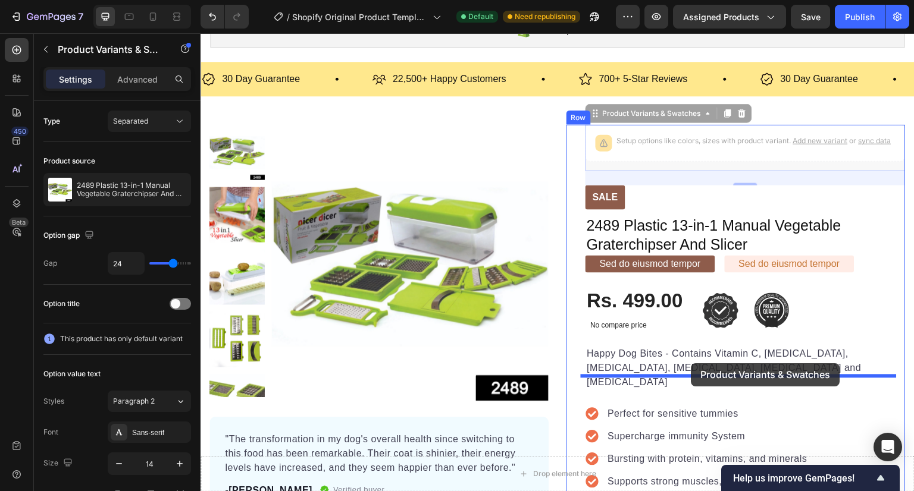
drag, startPoint x: 691, startPoint y: 146, endPoint x: 691, endPoint y: 363, distance: 217.1
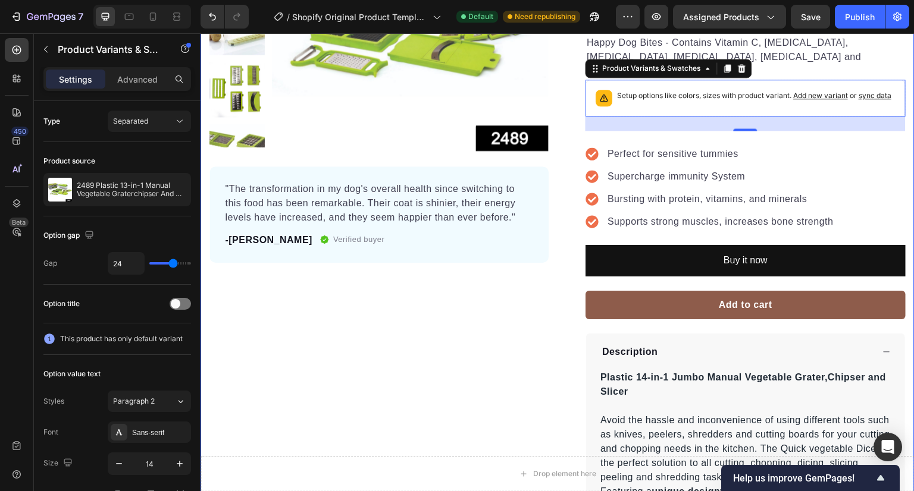
scroll to position [360, 0]
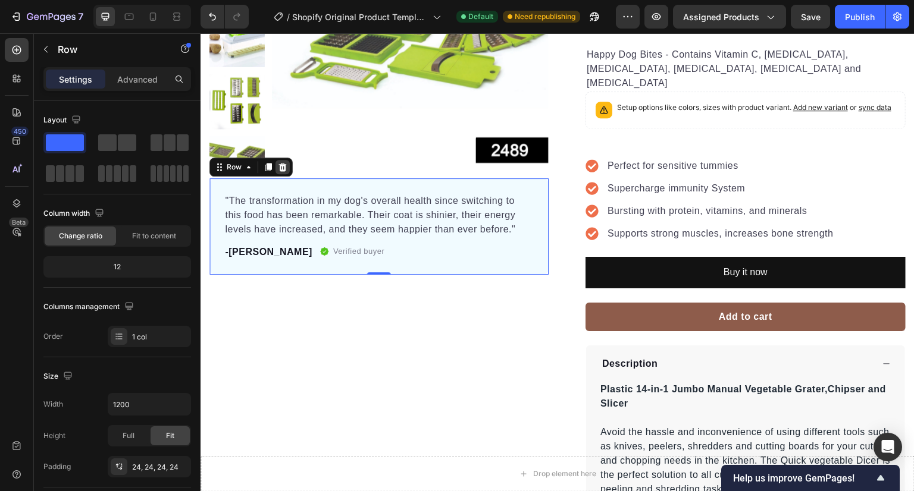
click at [282, 165] on icon at bounding box center [283, 167] width 8 height 8
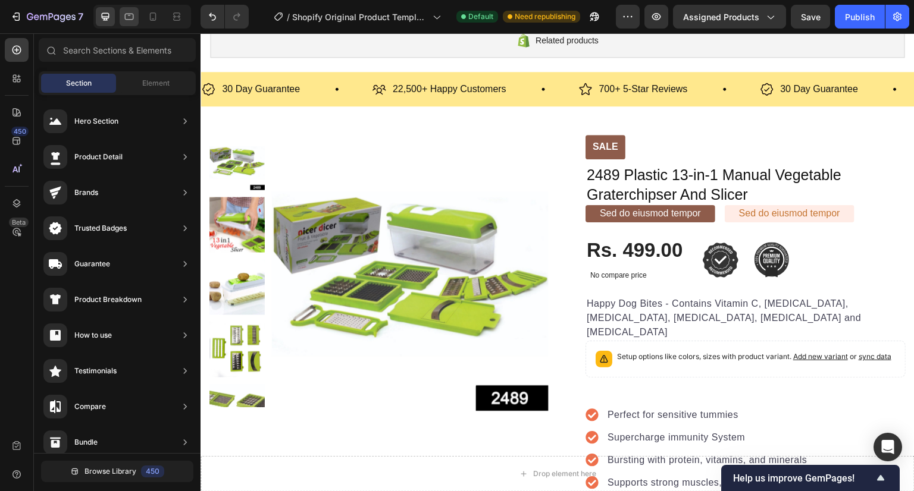
scroll to position [0, 0]
click at [150, 18] on icon at bounding box center [153, 16] width 7 height 8
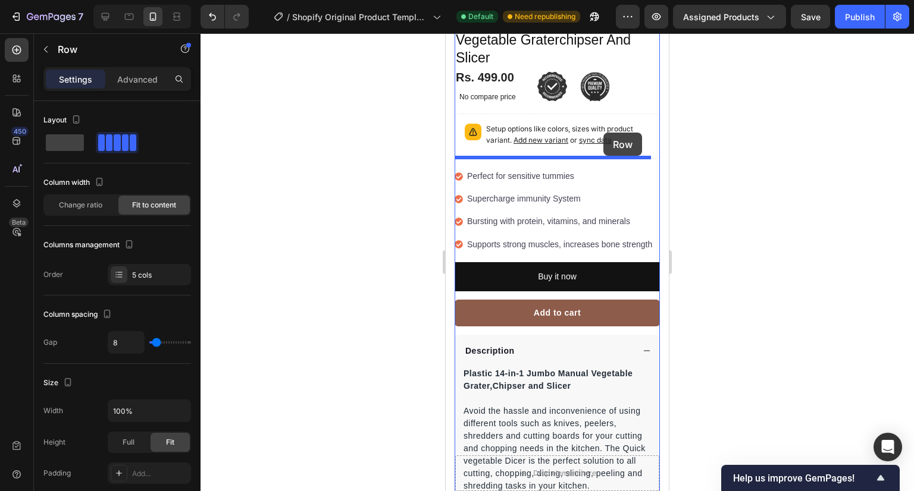
scroll to position [359, 0]
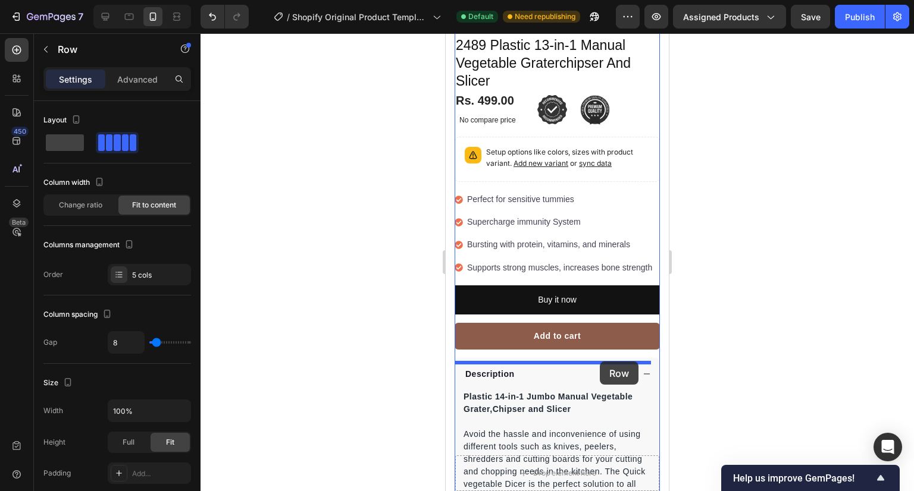
drag, startPoint x: 642, startPoint y: 302, endPoint x: 600, endPoint y: 362, distance: 72.9
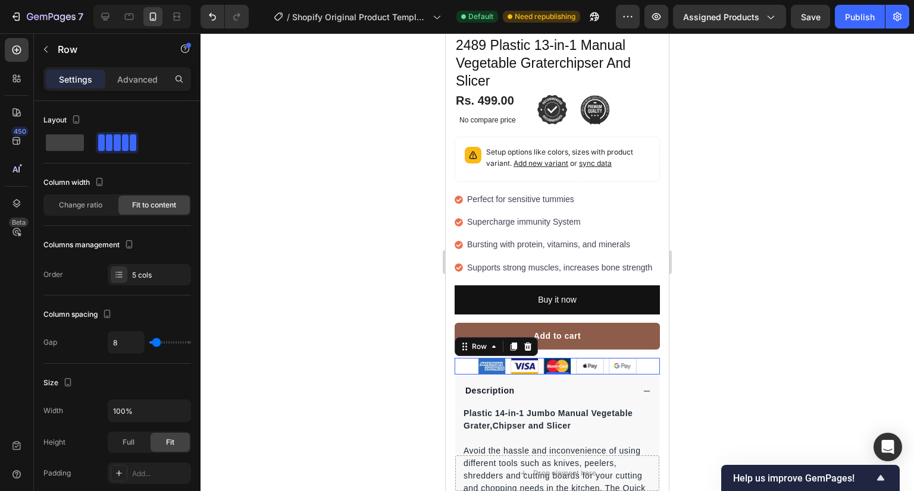
click at [379, 352] on div at bounding box center [556, 262] width 713 height 458
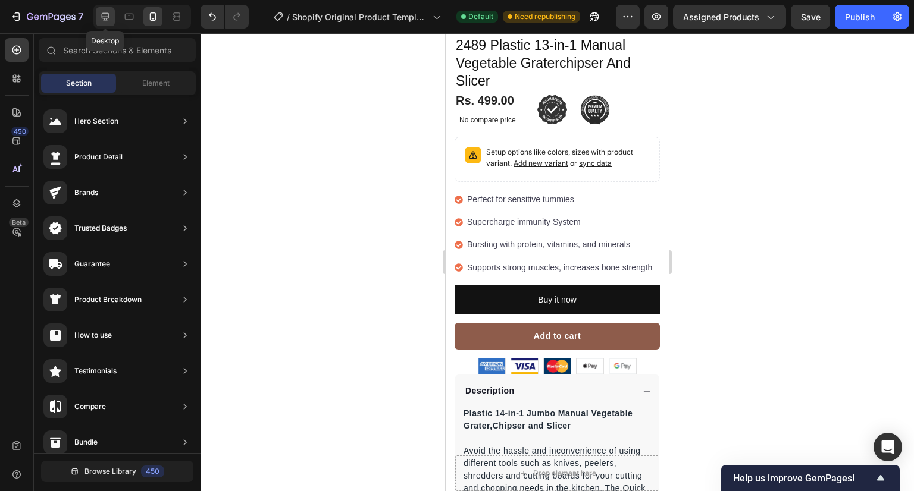
click at [103, 13] on icon at bounding box center [106, 17] width 8 height 8
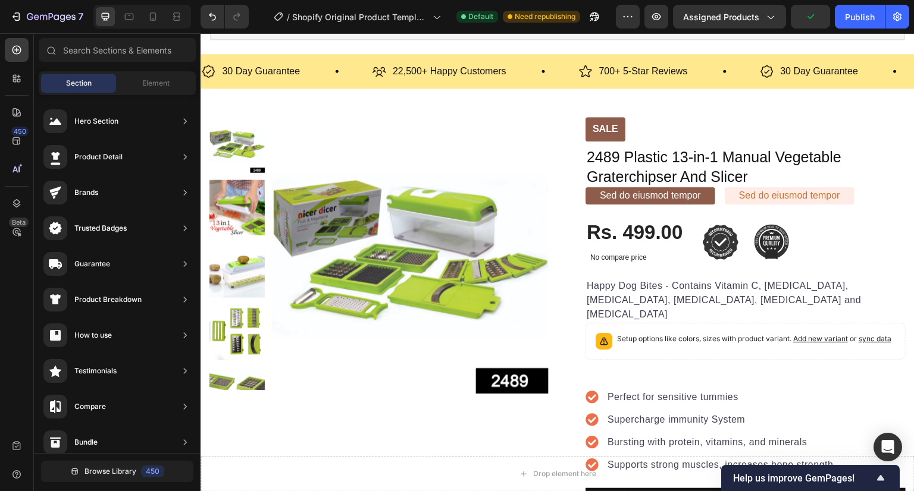
scroll to position [137, 0]
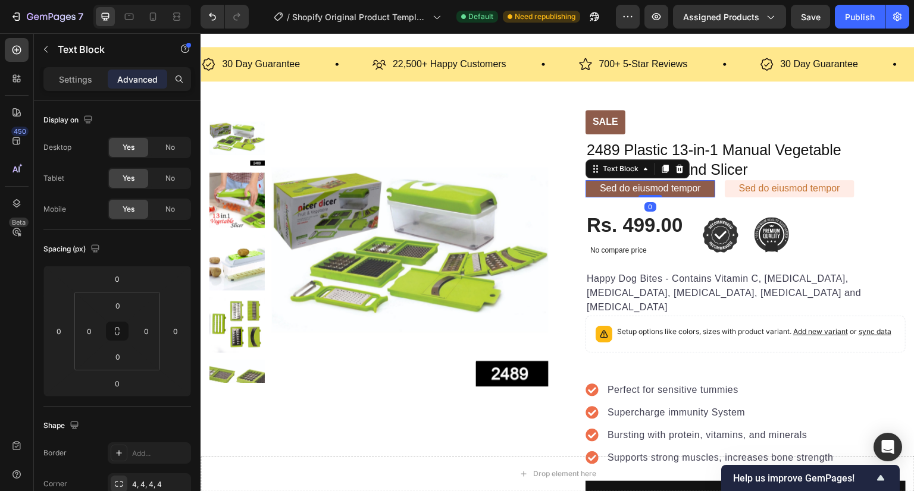
click at [679, 187] on p "Sed do eiusmod tempor" at bounding box center [650, 189] width 101 height 12
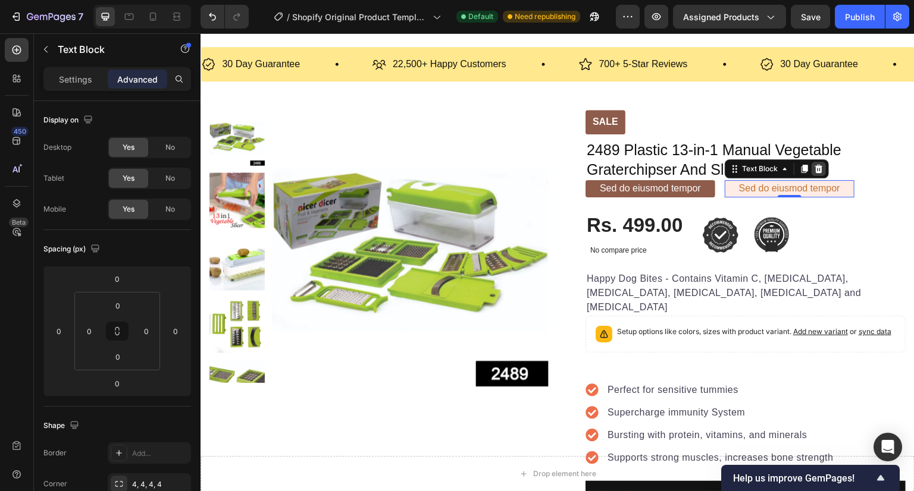
click at [814, 167] on icon at bounding box center [818, 169] width 8 height 8
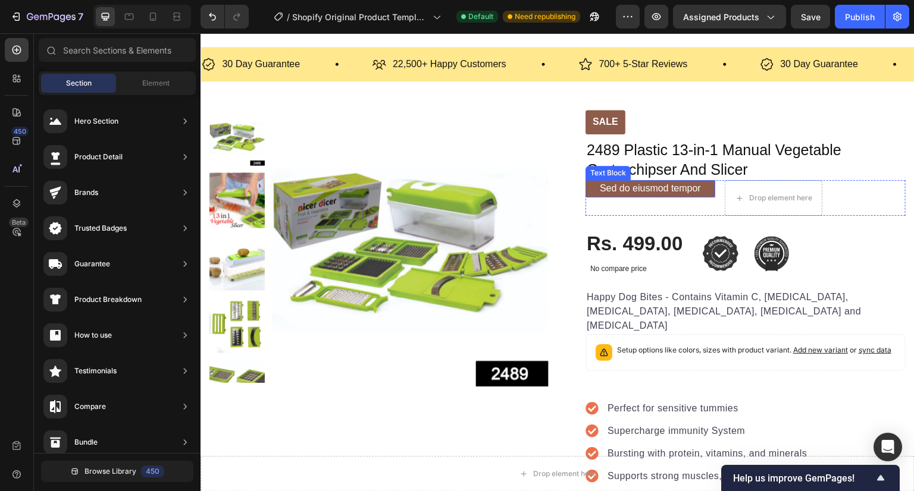
click at [695, 186] on p "Sed do eiusmod tempor" at bounding box center [650, 189] width 101 height 12
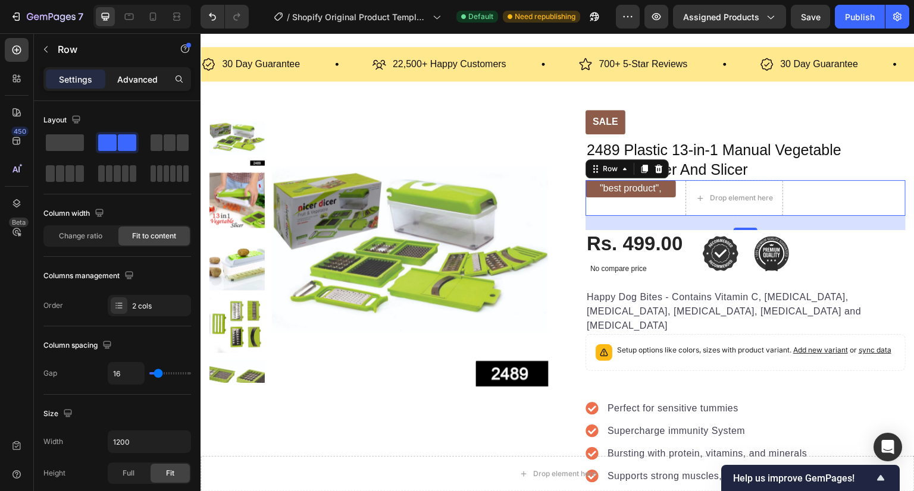
click at [139, 84] on p "Advanced" at bounding box center [137, 79] width 40 height 12
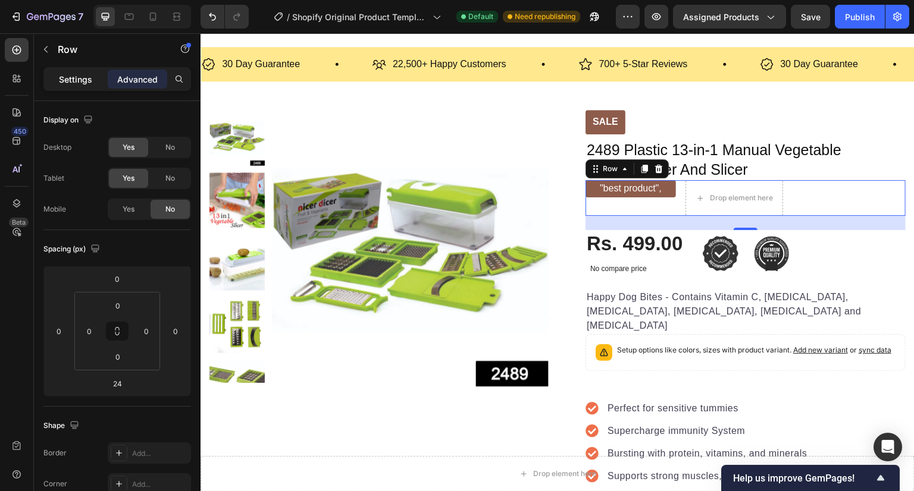
click at [76, 74] on p "Settings" at bounding box center [75, 79] width 33 height 12
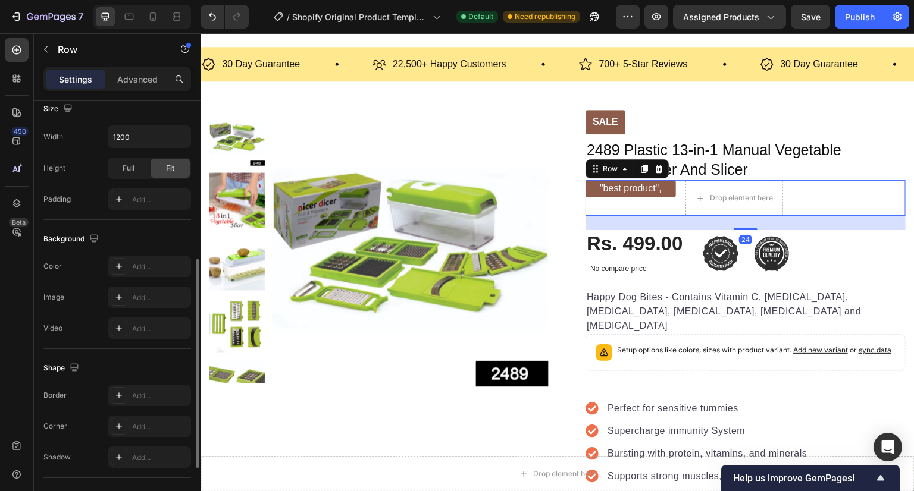
scroll to position [323, 0]
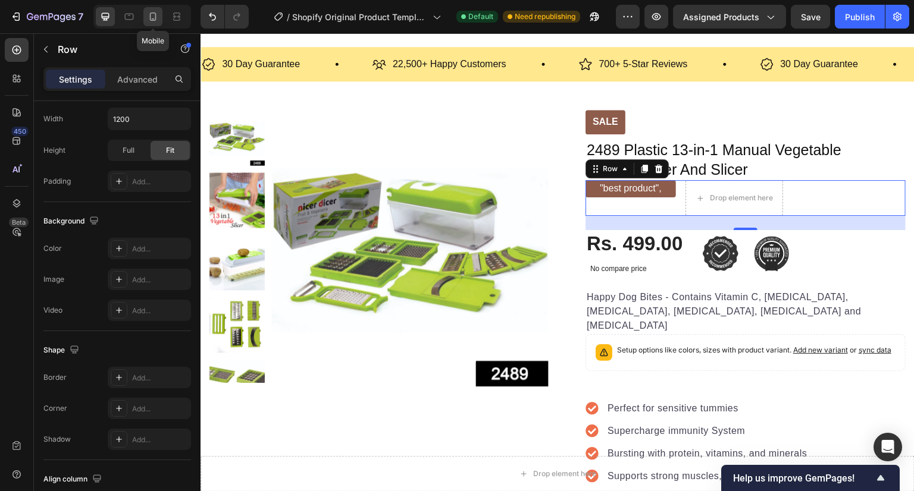
click at [147, 12] on icon at bounding box center [153, 17] width 12 height 12
type input "0"
type input "100%"
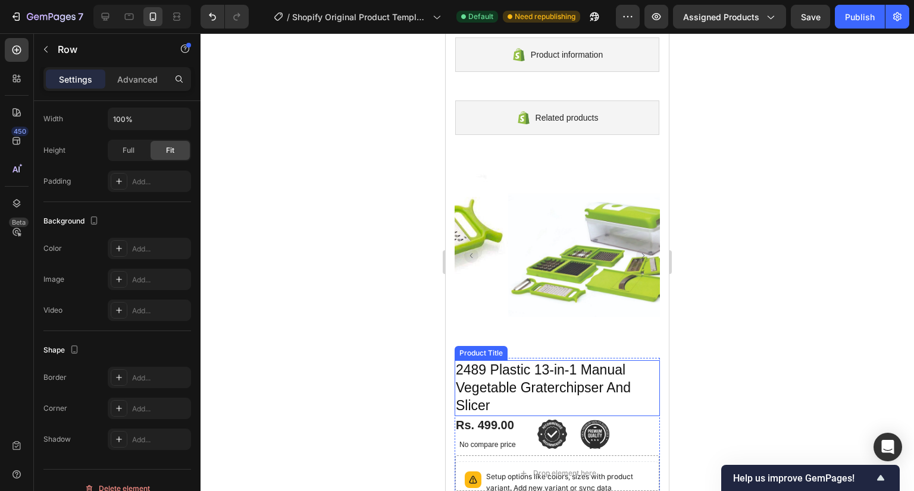
scroll to position [33, 0]
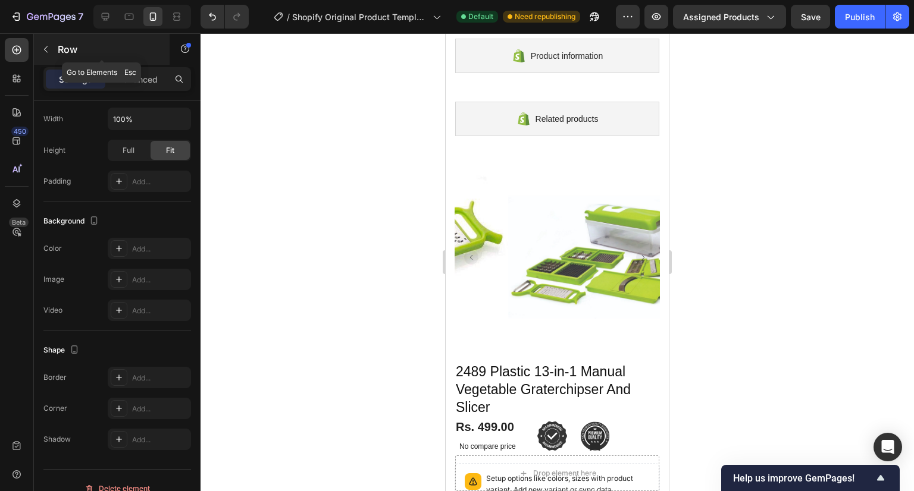
click at [46, 45] on icon "button" at bounding box center [46, 50] width 10 height 10
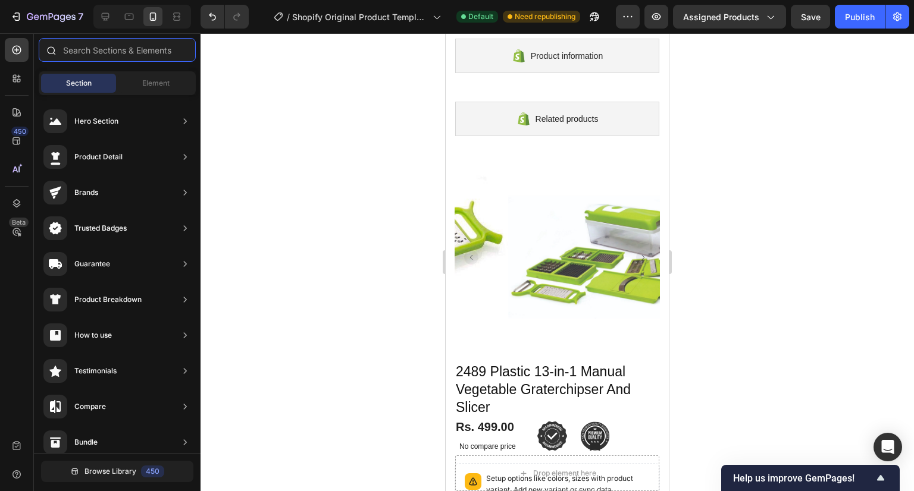
click at [161, 48] on input "text" at bounding box center [117, 50] width 157 height 24
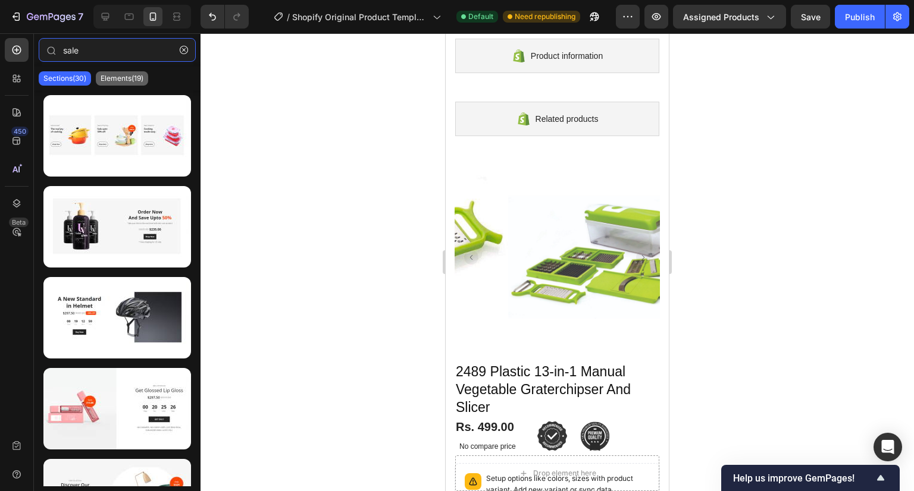
type input "sale"
click at [130, 75] on p "Elements(19)" at bounding box center [122, 79] width 43 height 10
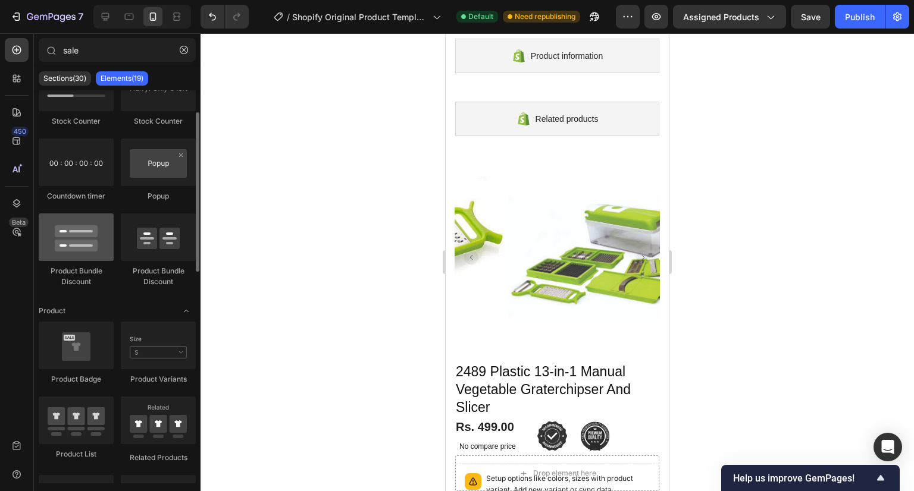
scroll to position [54, 0]
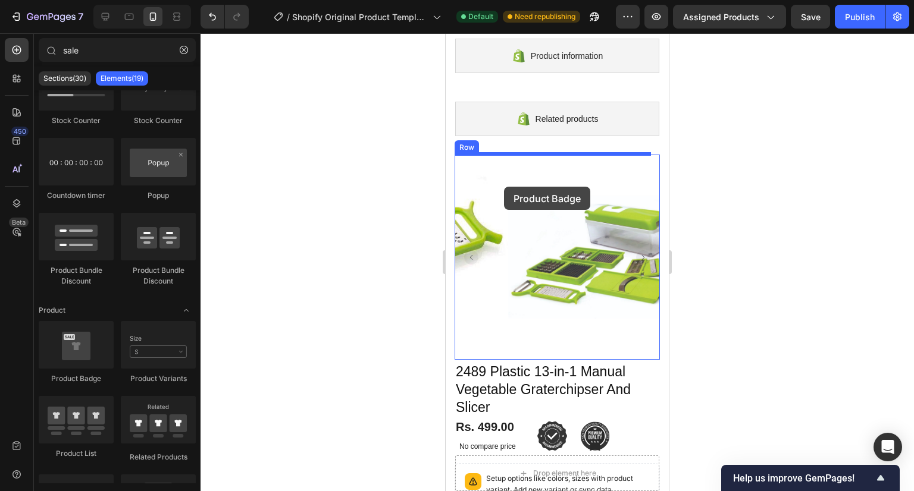
drag, startPoint x: 528, startPoint y: 379, endPoint x: 504, endPoint y: 187, distance: 194.2
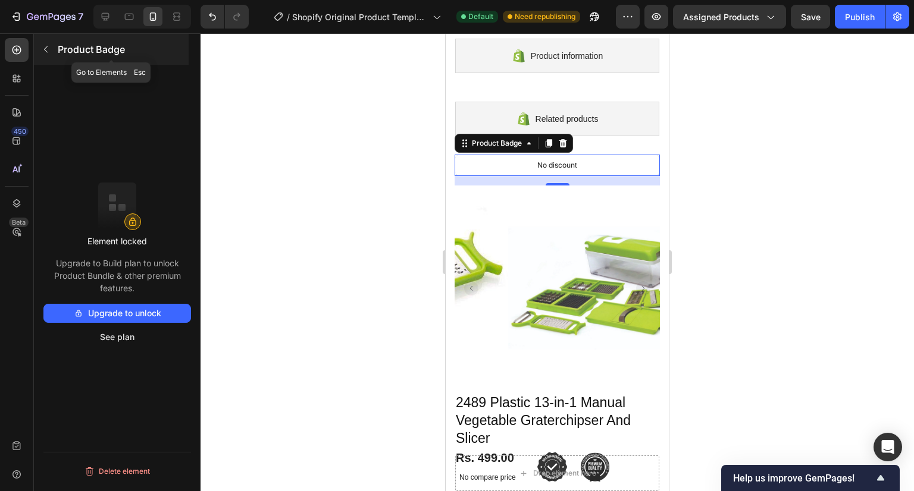
click at [50, 43] on button "button" at bounding box center [45, 49] width 19 height 19
click at [562, 141] on icon at bounding box center [563, 143] width 8 height 8
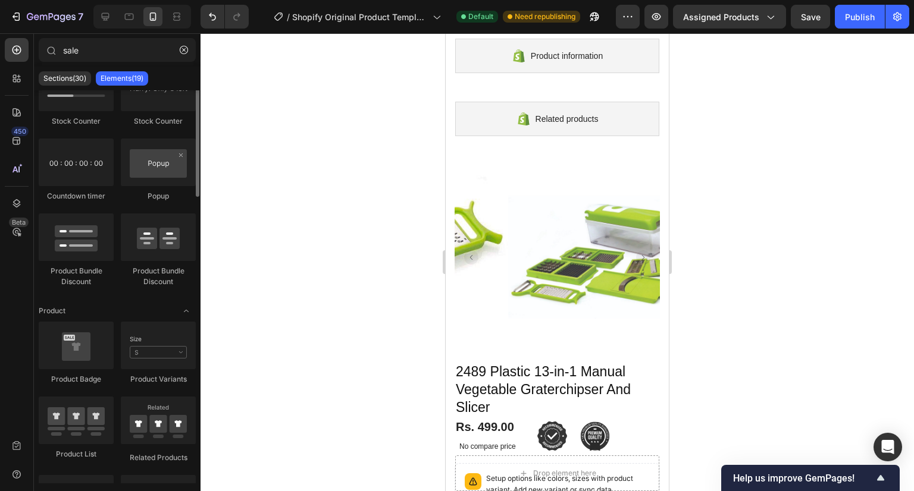
scroll to position [0, 0]
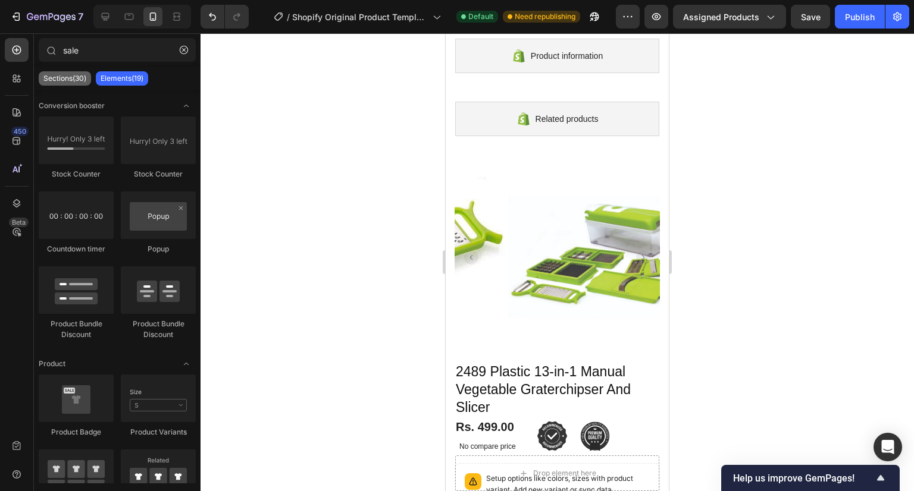
click at [67, 71] on div "Sections(30)" at bounding box center [65, 78] width 52 height 14
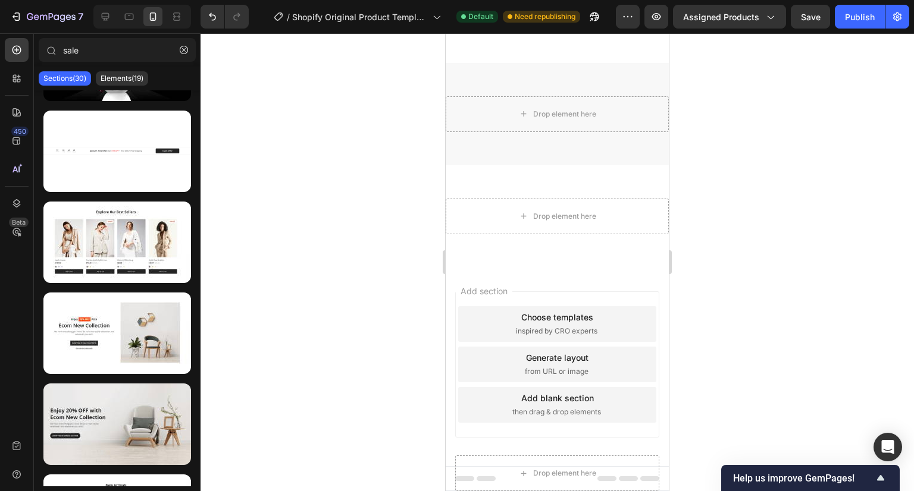
scroll to position [723, 0]
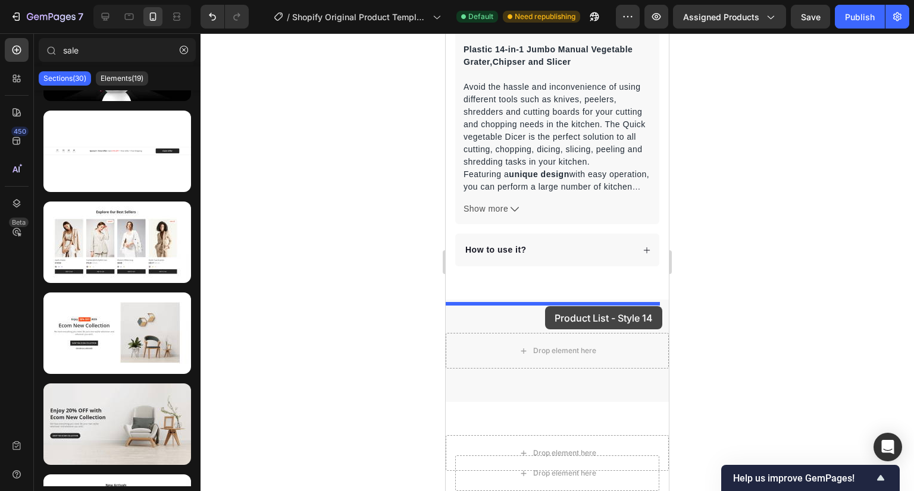
drag, startPoint x: 574, startPoint y: 284, endPoint x: 545, endPoint y: 306, distance: 36.9
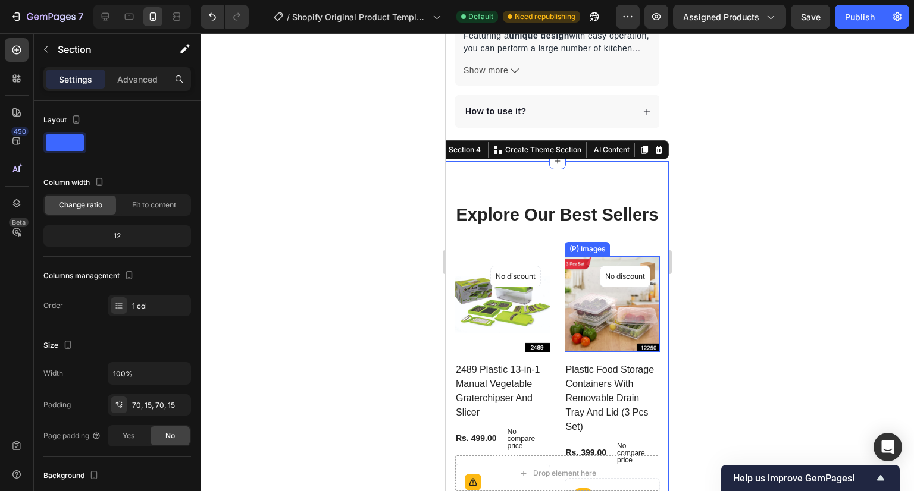
scroll to position [845, 0]
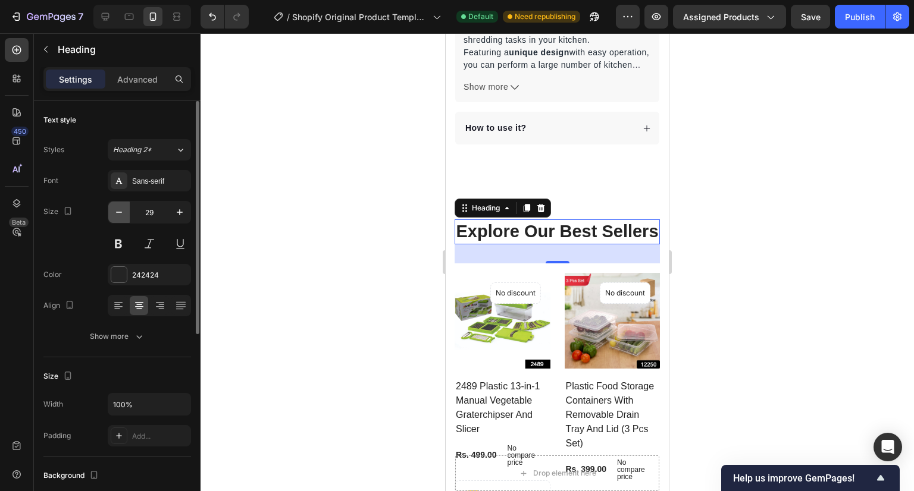
click at [118, 212] on icon "button" at bounding box center [119, 212] width 12 height 12
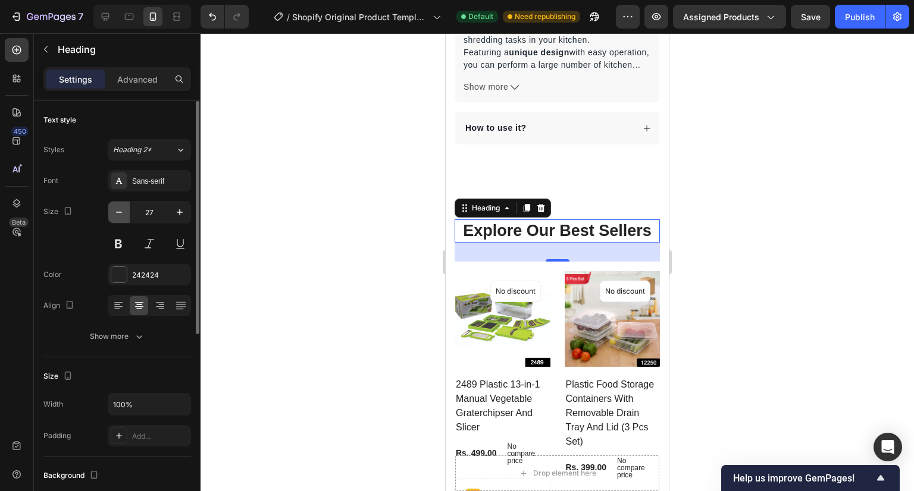
click at [118, 212] on icon "button" at bounding box center [119, 212] width 12 height 12
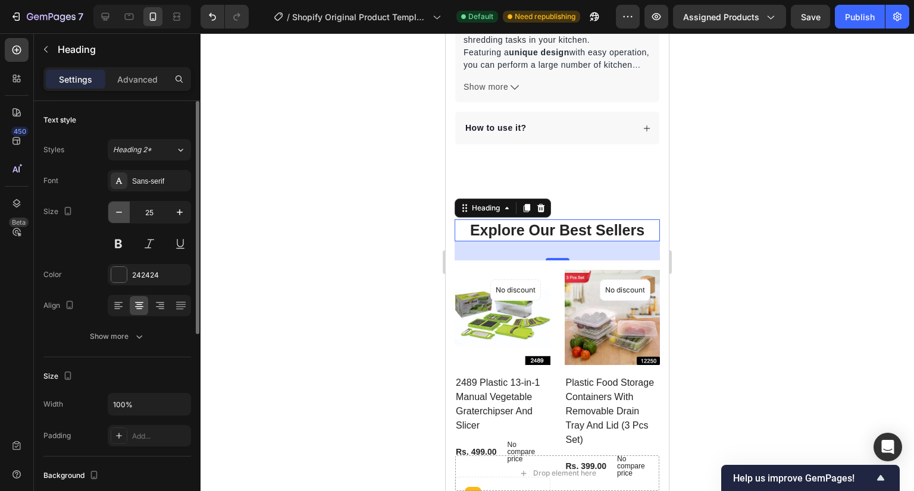
click at [118, 212] on icon "button" at bounding box center [119, 212] width 12 height 12
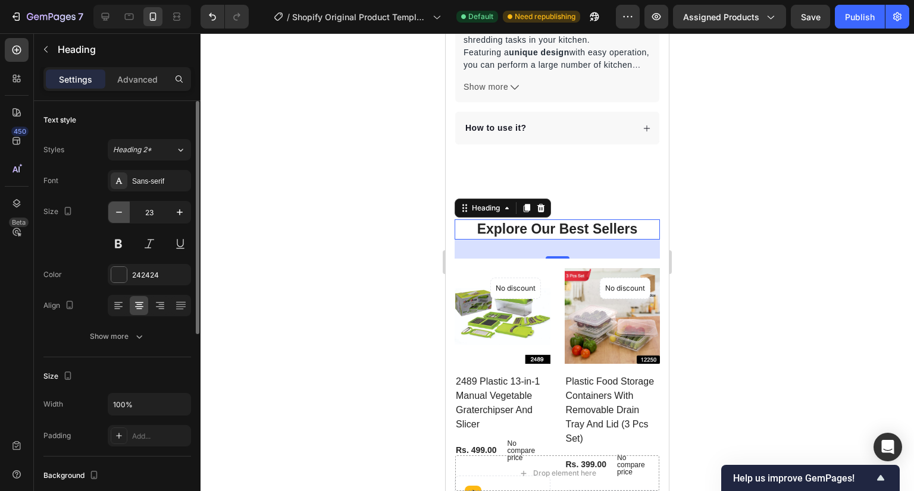
type input "22"
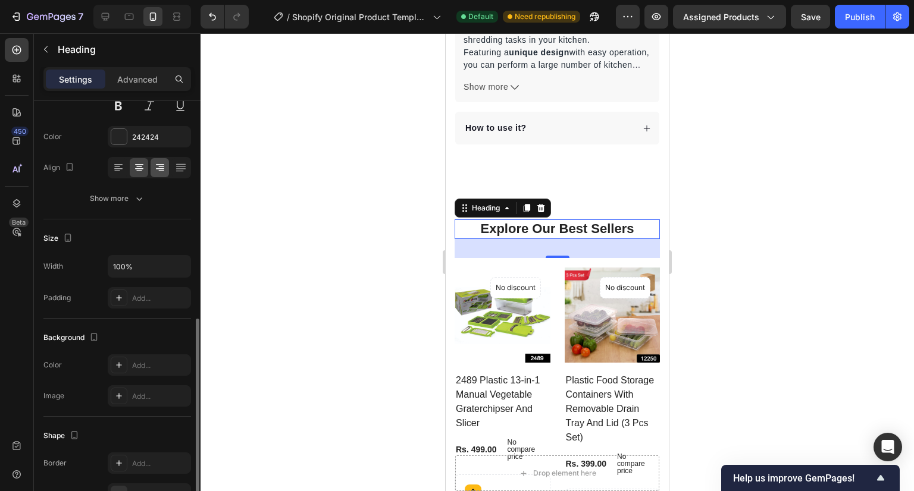
scroll to position [237, 0]
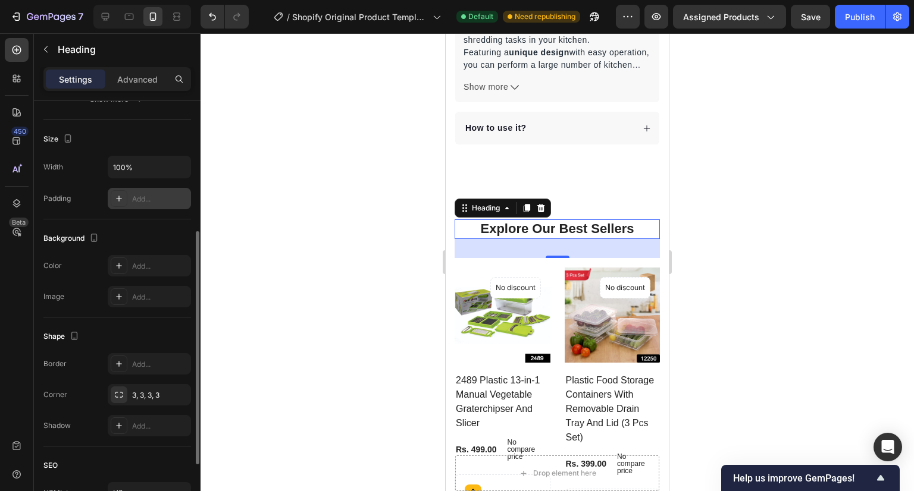
click at [156, 202] on div "Add..." at bounding box center [160, 199] width 56 height 11
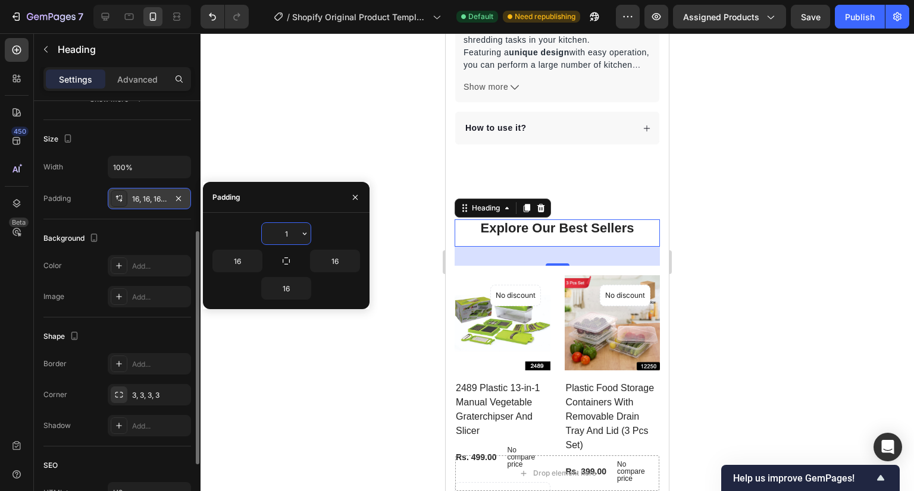
type input "1"
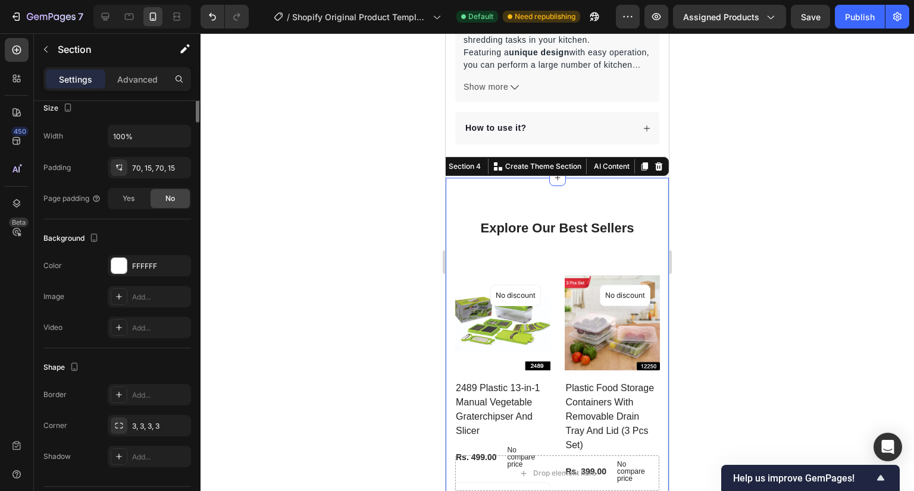
scroll to position [0, 0]
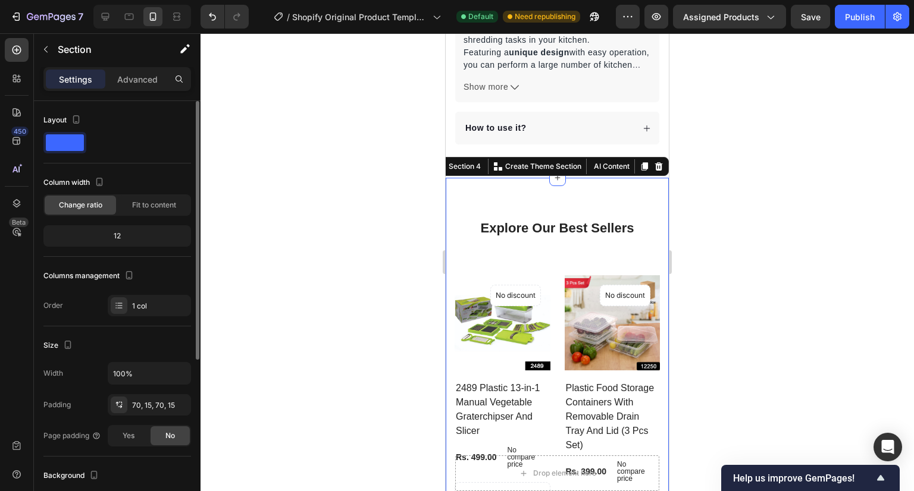
click at [138, 243] on div "12" at bounding box center [117, 236] width 143 height 17
click at [120, 230] on div "12" at bounding box center [117, 236] width 143 height 17
click at [167, 197] on div "Fit to content" at bounding box center [153, 205] width 71 height 19
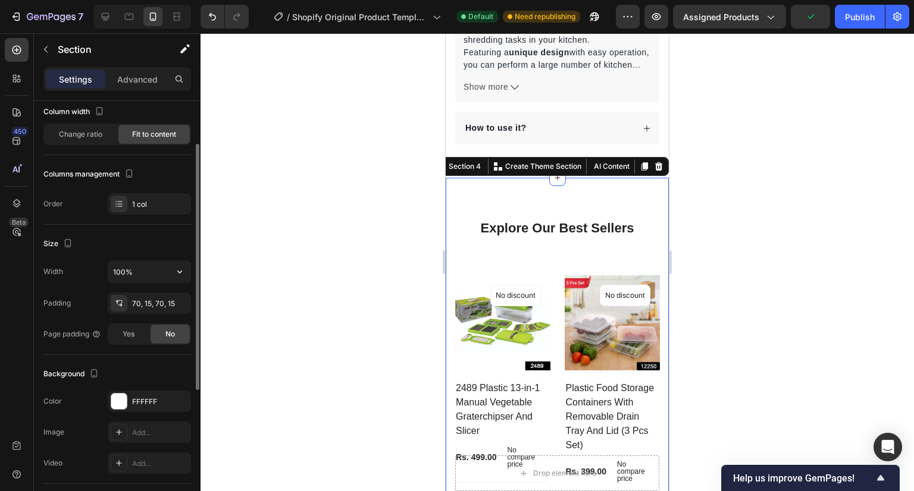
scroll to position [72, 0]
click at [162, 303] on div "70, 15, 70, 15" at bounding box center [149, 302] width 34 height 11
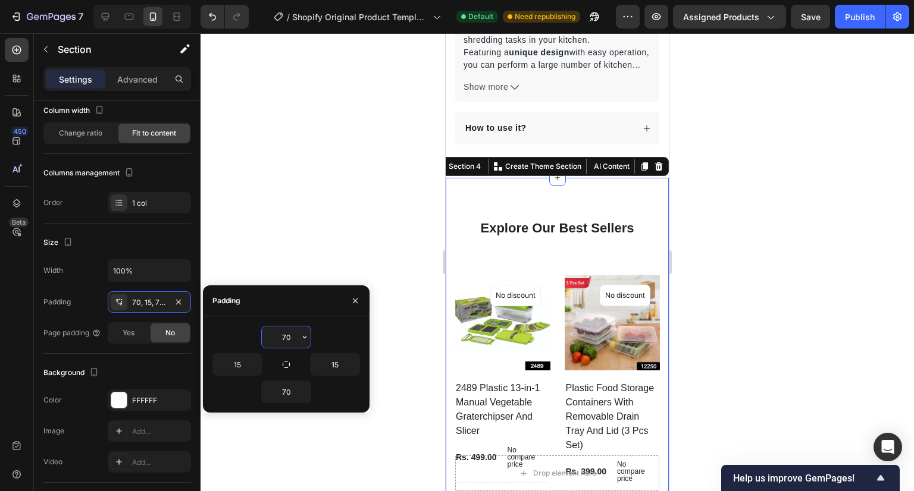
click at [290, 334] on input "70" at bounding box center [286, 337] width 49 height 21
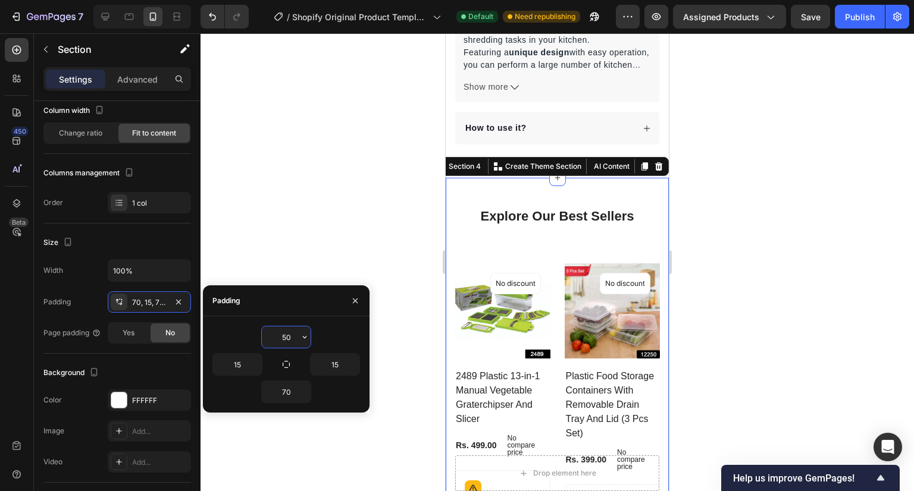
type input "5"
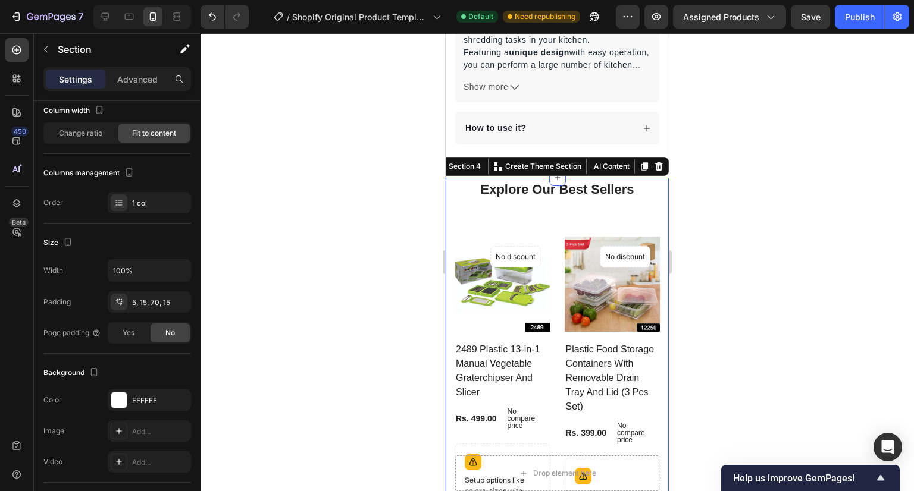
click at [388, 180] on div at bounding box center [556, 262] width 713 height 458
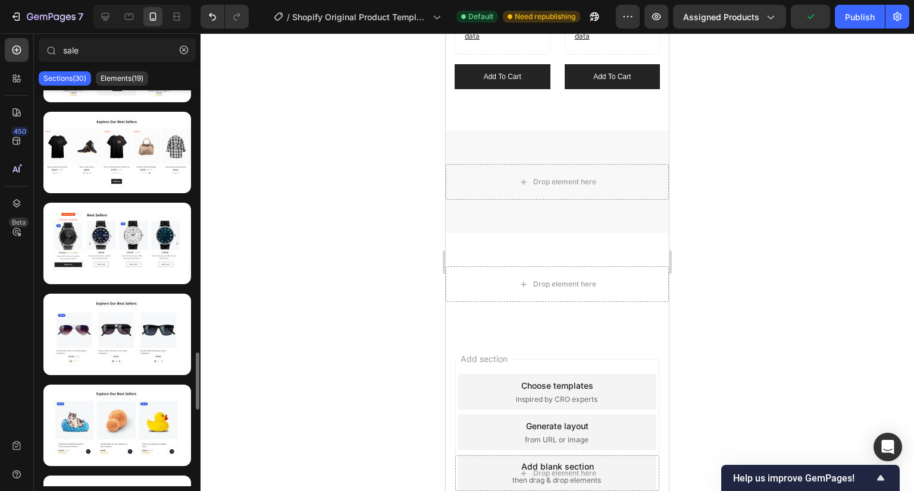
scroll to position [1803, 0]
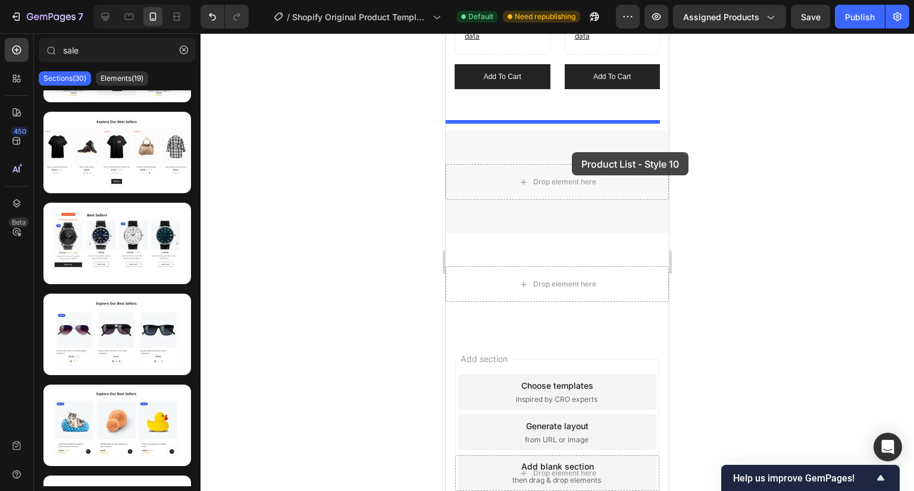
drag, startPoint x: 588, startPoint y: 251, endPoint x: 572, endPoint y: 152, distance: 100.0
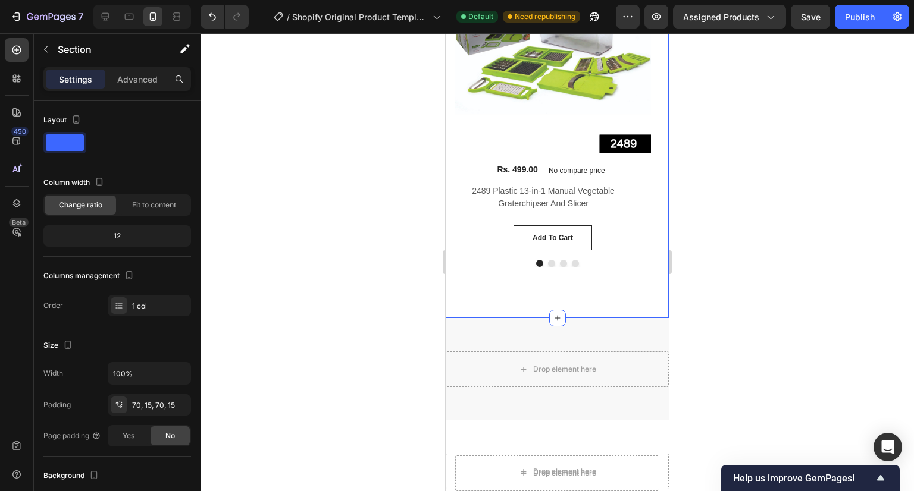
scroll to position [1631, 0]
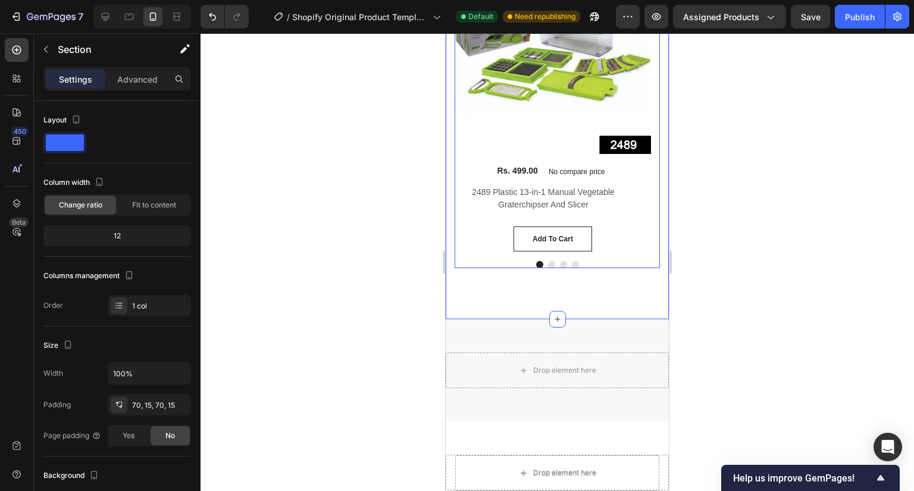
click at [548, 257] on div "(P) Images No discount Not be displayed when published Product Badge Row Rs. 49…" at bounding box center [556, 113] width 205 height 310
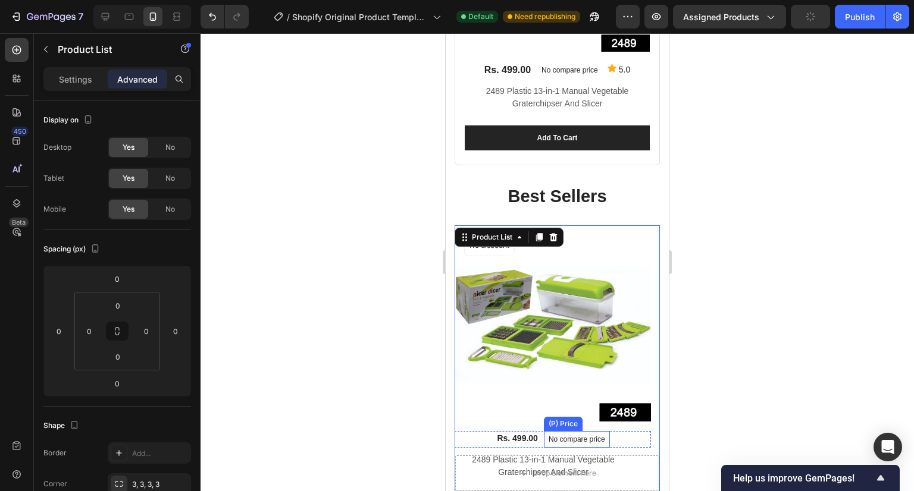
scroll to position [1360, 0]
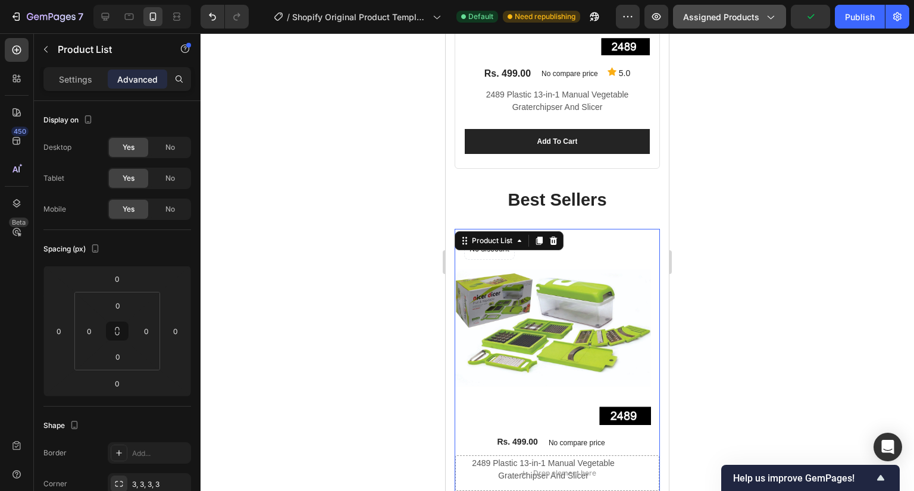
click at [759, 17] on span "Assigned Products" at bounding box center [721, 17] width 76 height 12
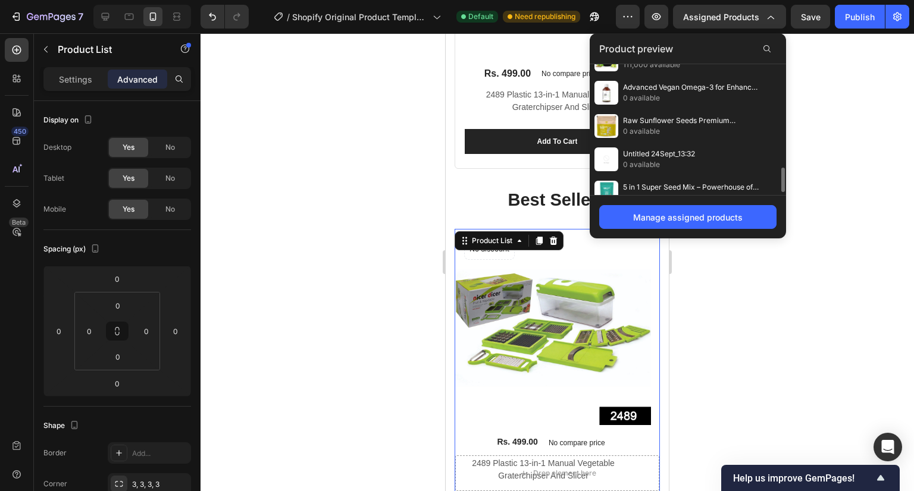
scroll to position [602, 0]
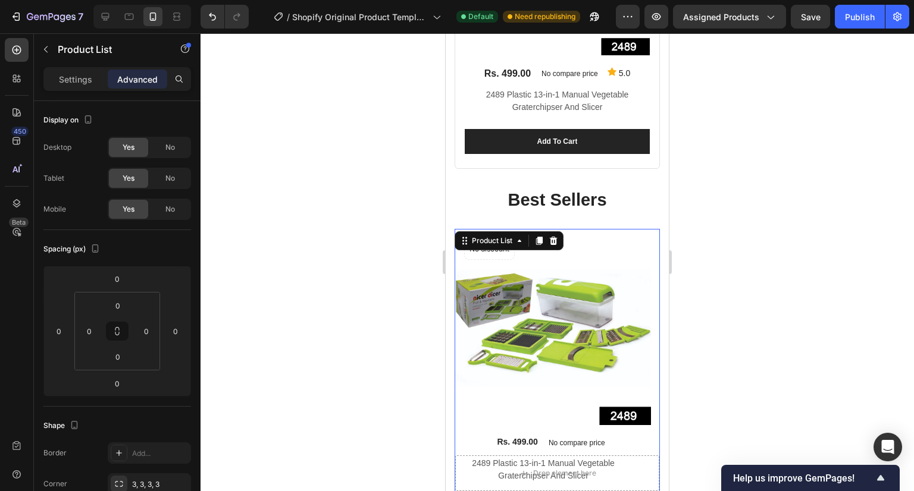
click at [856, 293] on div at bounding box center [556, 262] width 713 height 458
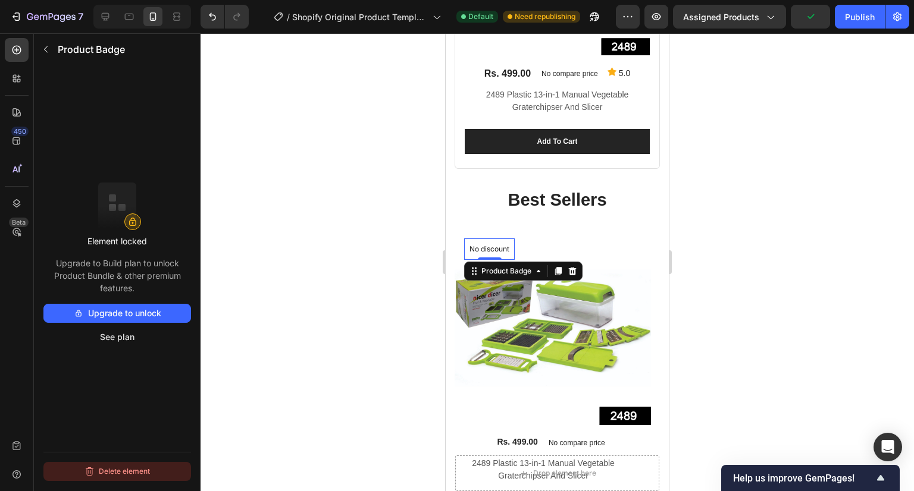
click at [117, 466] on button "Delete element" at bounding box center [117, 471] width 148 height 19
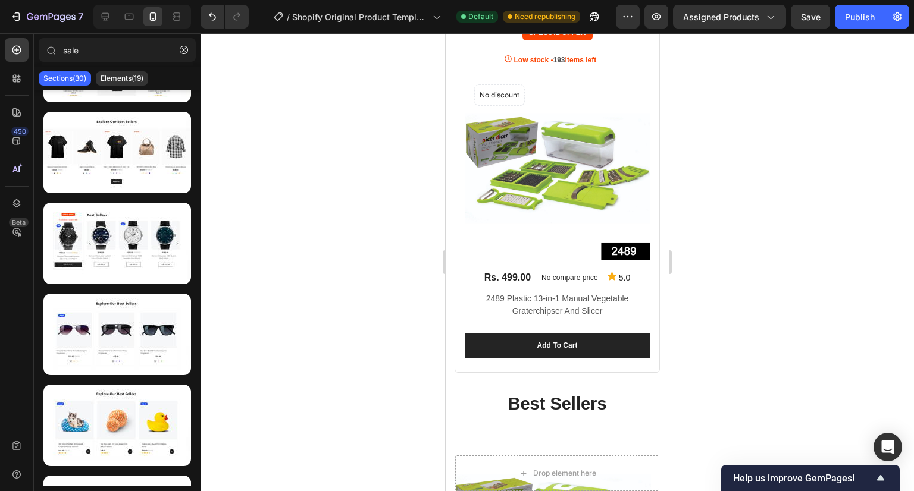
scroll to position [1852, 0]
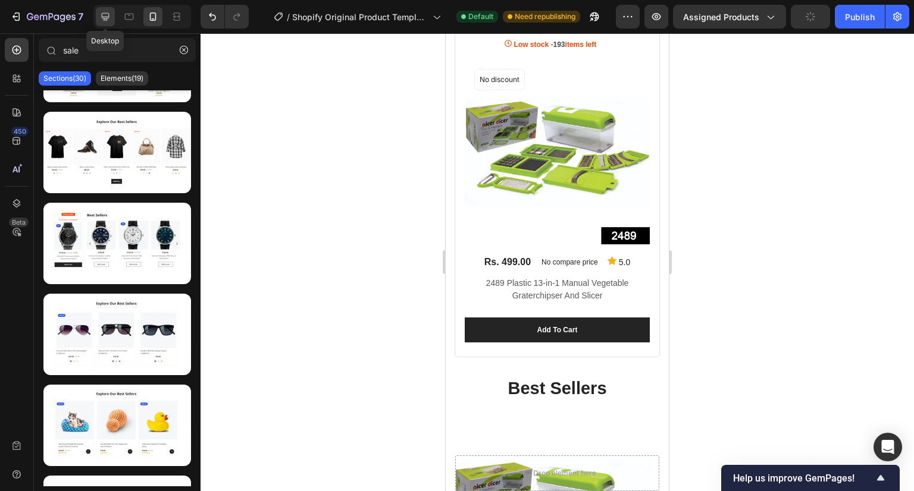
click at [108, 15] on icon at bounding box center [106, 17] width 8 height 8
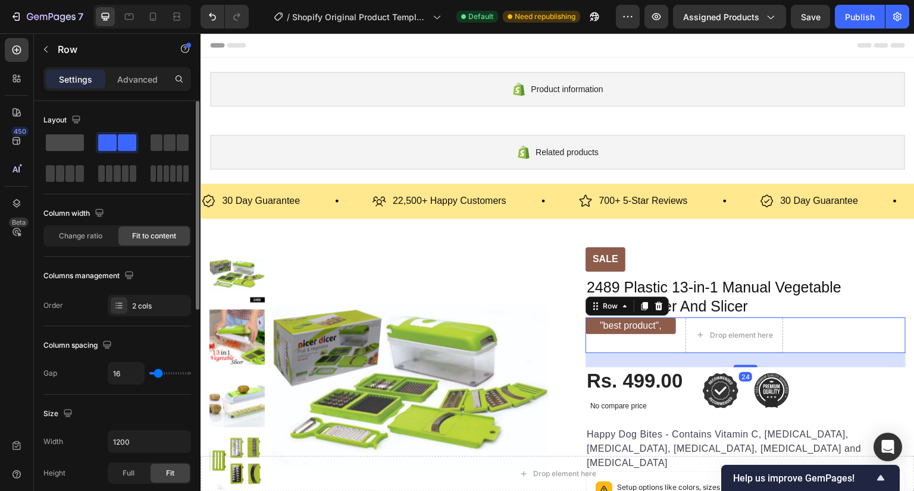
click at [53, 146] on span at bounding box center [65, 142] width 38 height 17
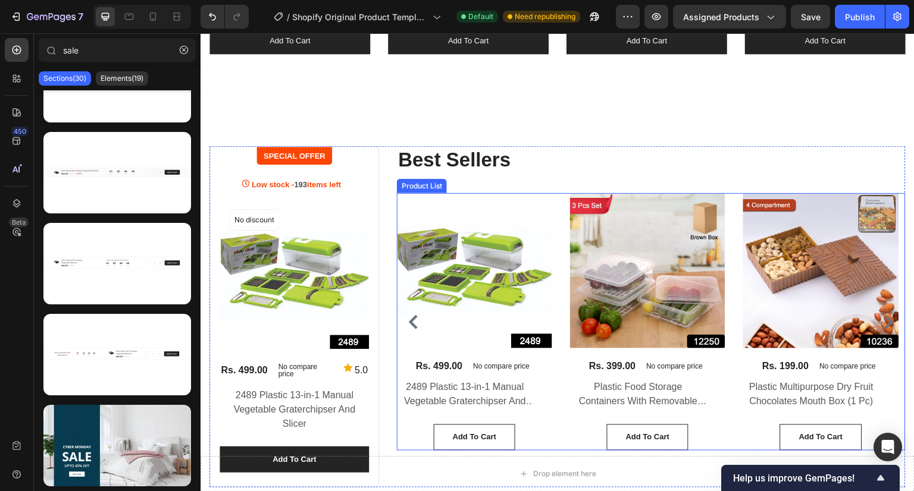
scroll to position [1737, 0]
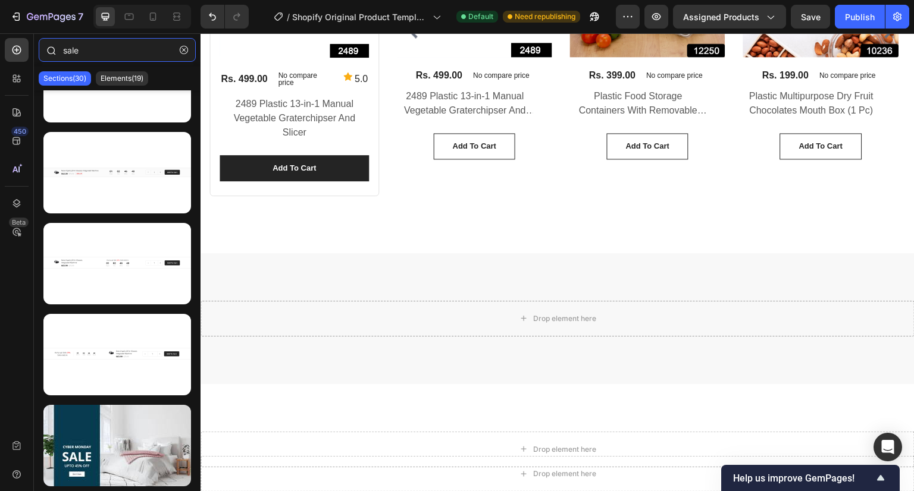
click at [108, 49] on input "sale" at bounding box center [117, 50] width 157 height 24
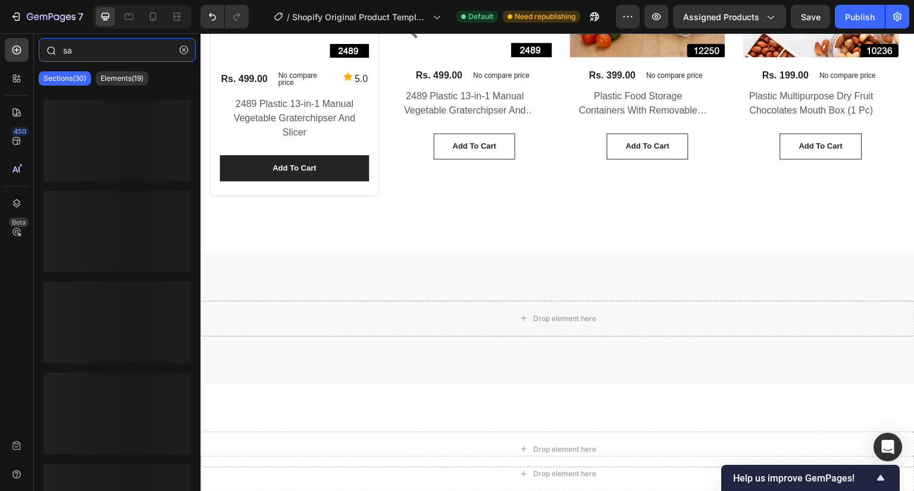
type input "s"
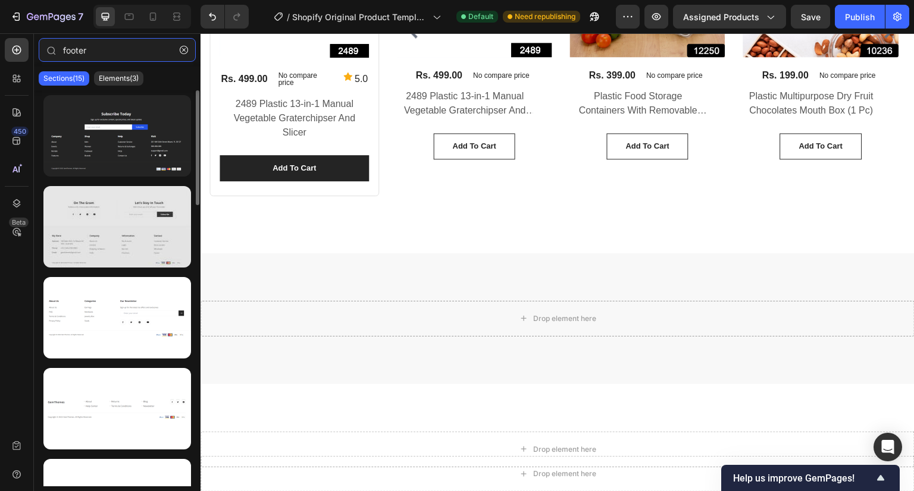
type input "footer"
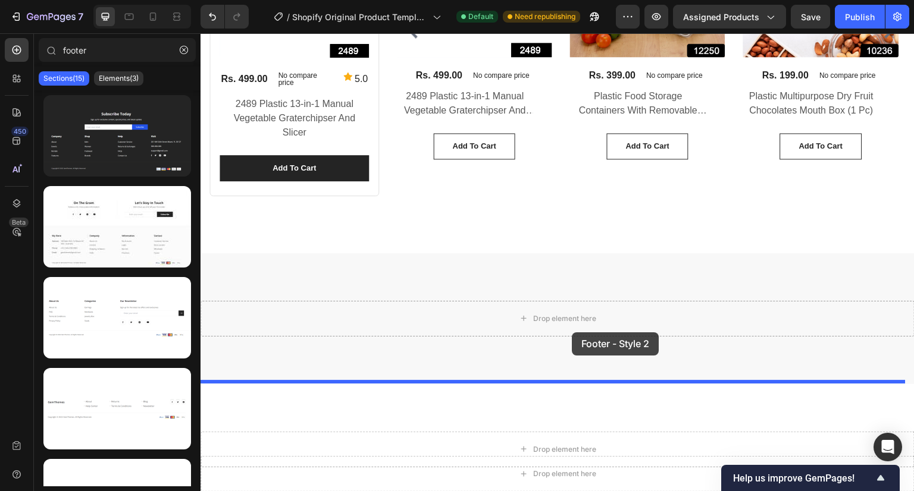
drag, startPoint x: 328, startPoint y: 255, endPoint x: 572, endPoint y: 332, distance: 256.4
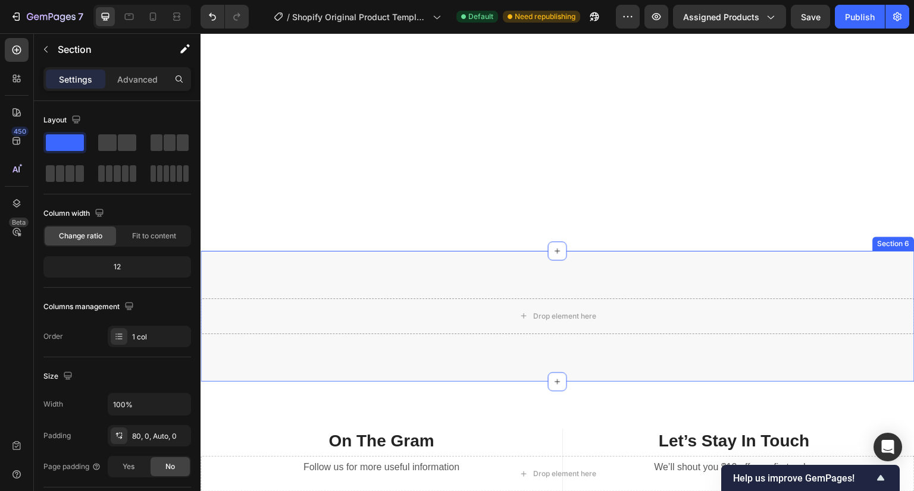
scroll to position [2044, 0]
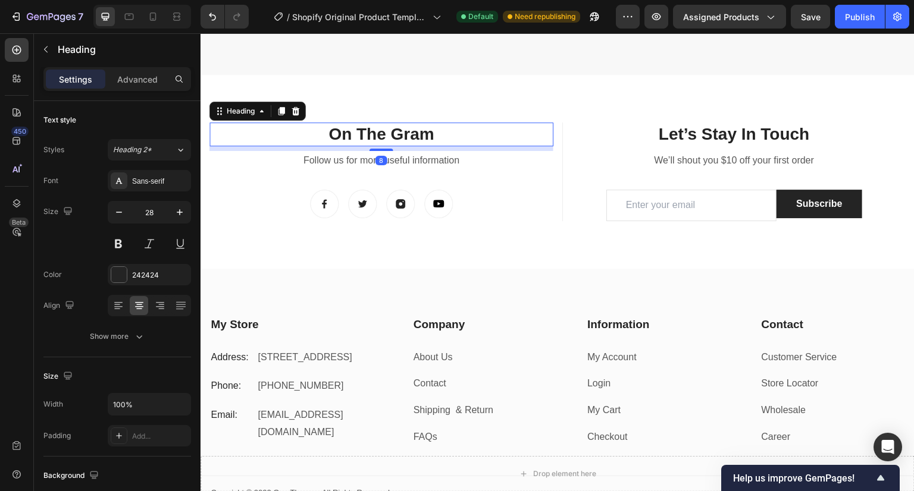
click at [417, 140] on p "On The Gram" at bounding box center [381, 134] width 341 height 21
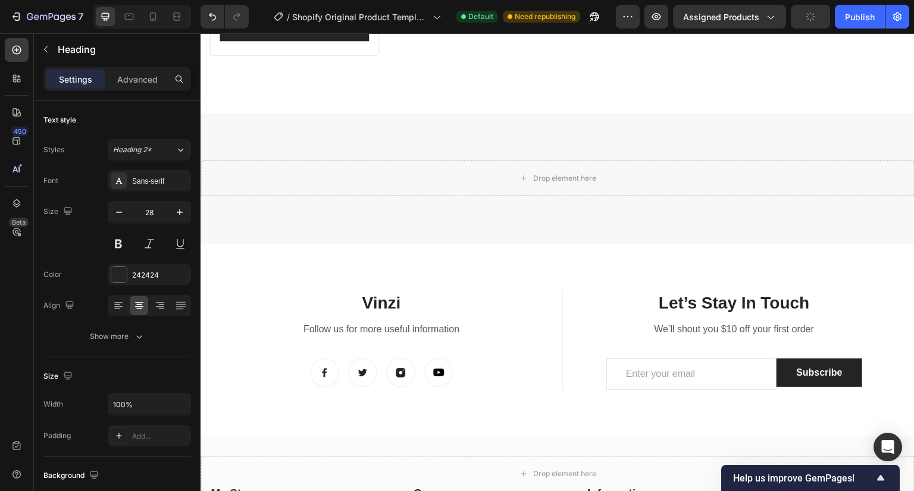
scroll to position [1884, 0]
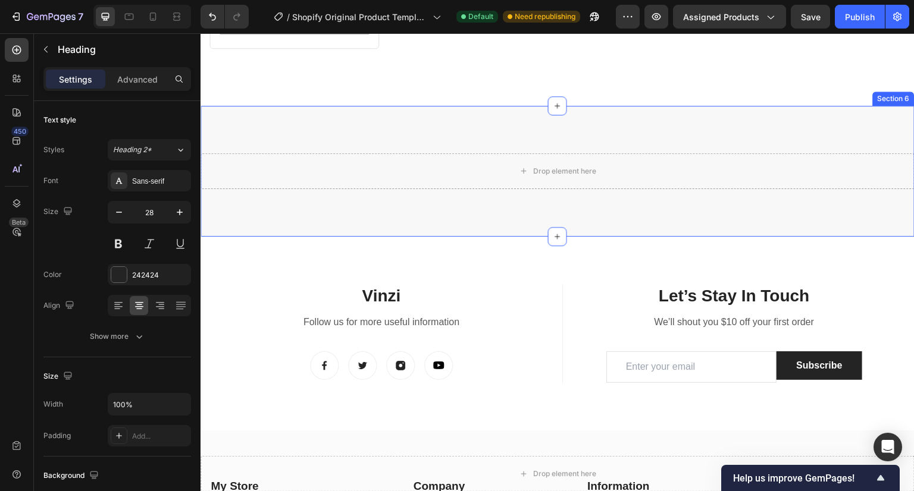
click at [543, 194] on div "Drop element here Section 6" at bounding box center [557, 171] width 714 height 131
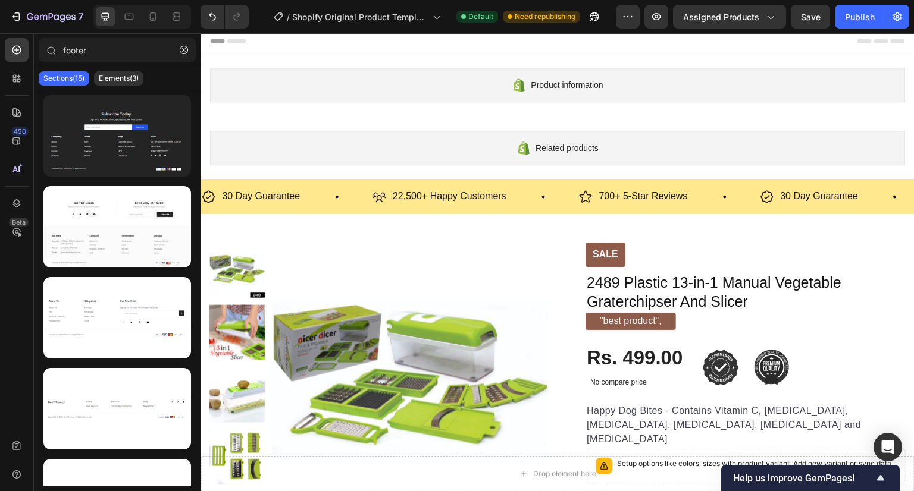
scroll to position [0, 0]
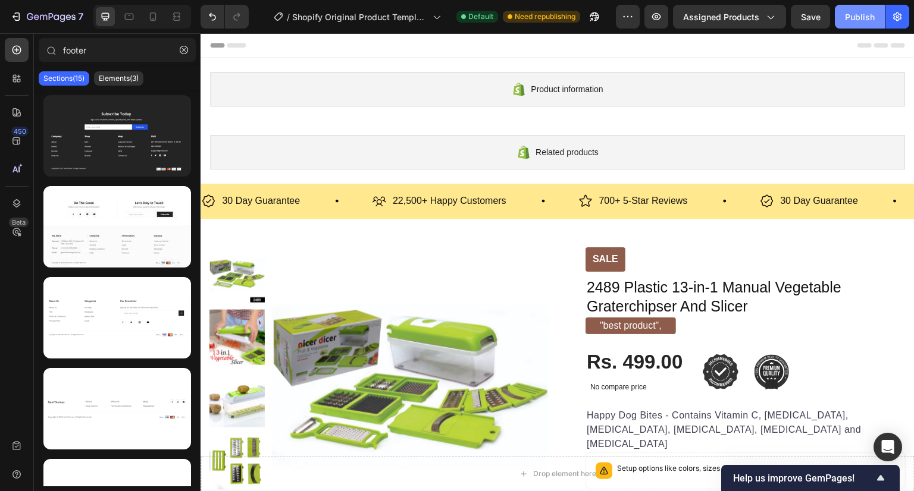
click at [851, 15] on div "Publish" at bounding box center [860, 17] width 30 height 12
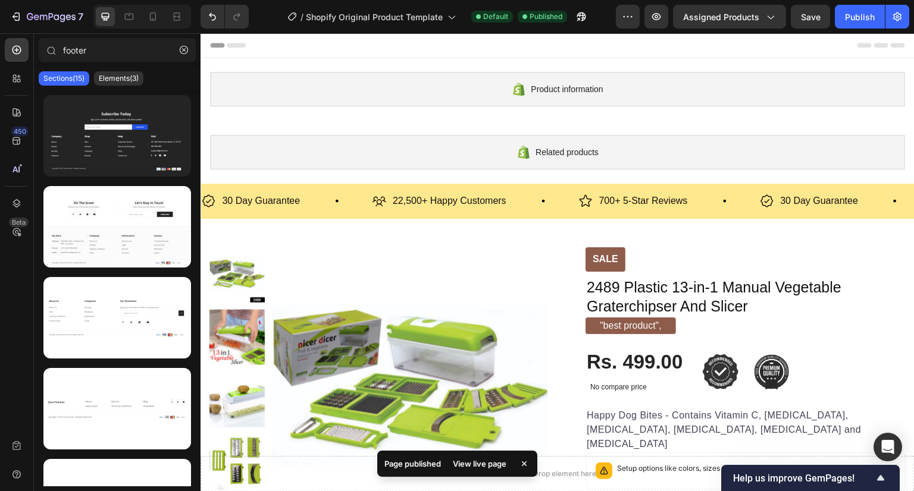
click at [485, 464] on div "View live page" at bounding box center [479, 464] width 68 height 17
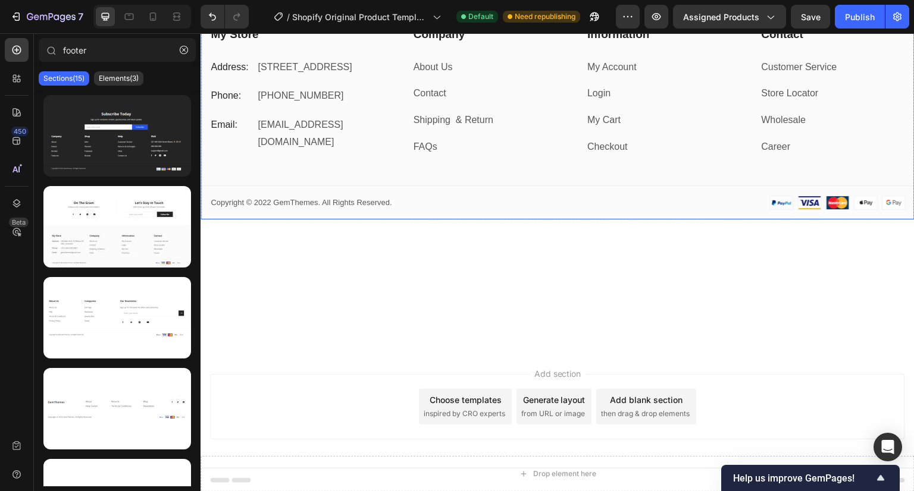
scroll to position [635, 0]
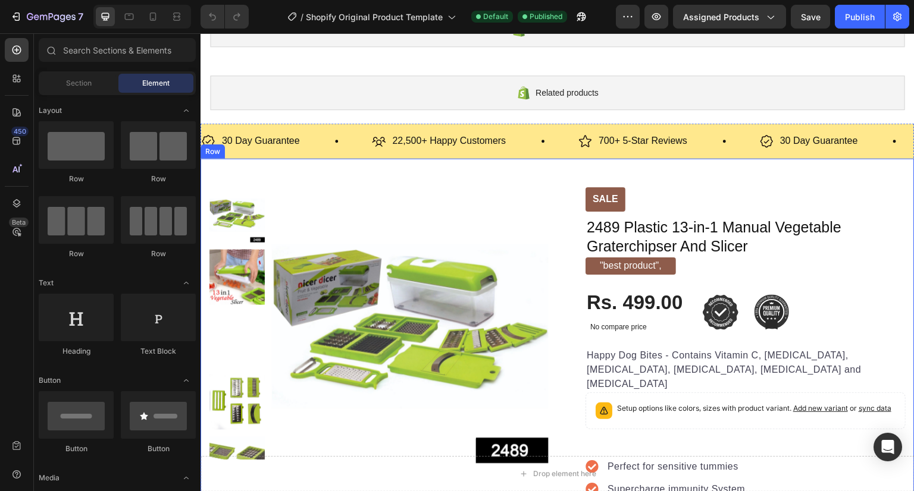
scroll to position [52, 0]
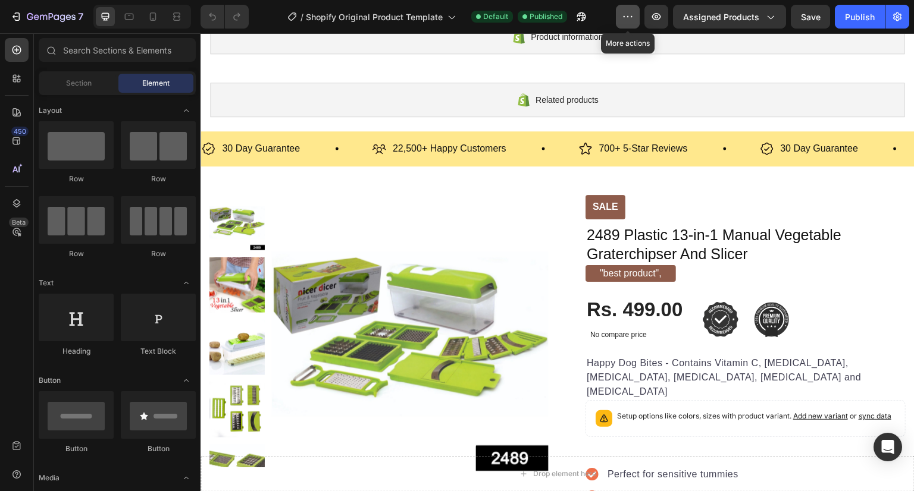
click at [631, 15] on icon "button" at bounding box center [628, 17] width 12 height 12
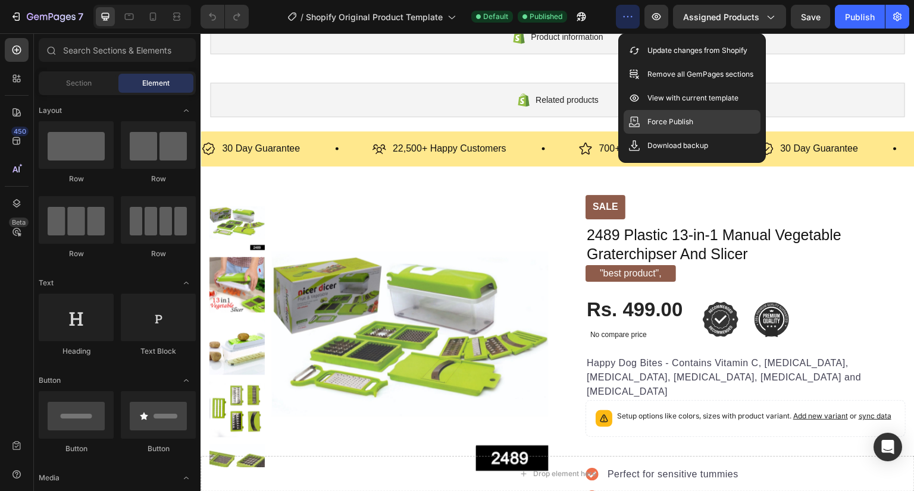
click at [701, 114] on div "Force Publish" at bounding box center [691, 122] width 137 height 24
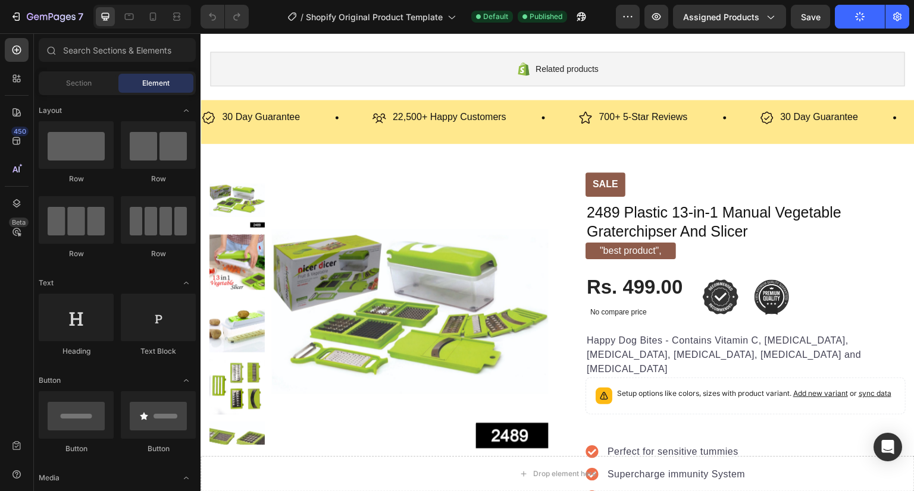
scroll to position [0, 0]
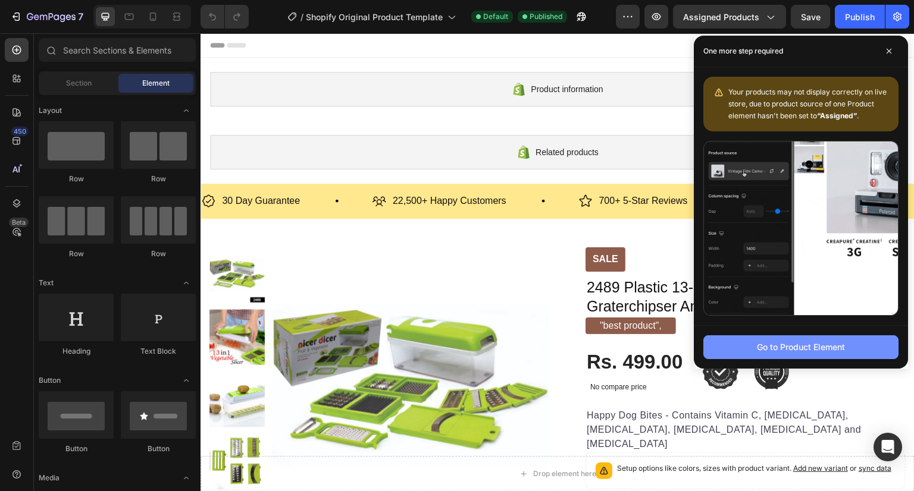
click at [833, 337] on button "Go to Product Element" at bounding box center [800, 347] width 195 height 24
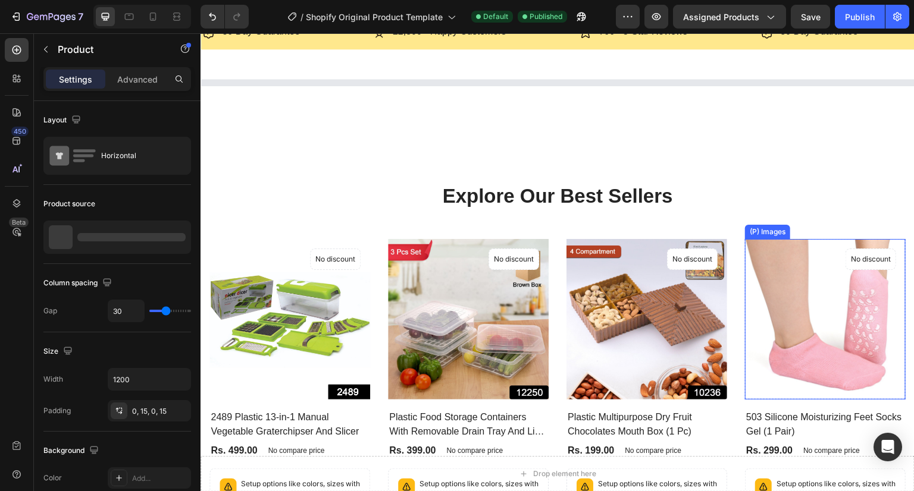
scroll to position [171, 0]
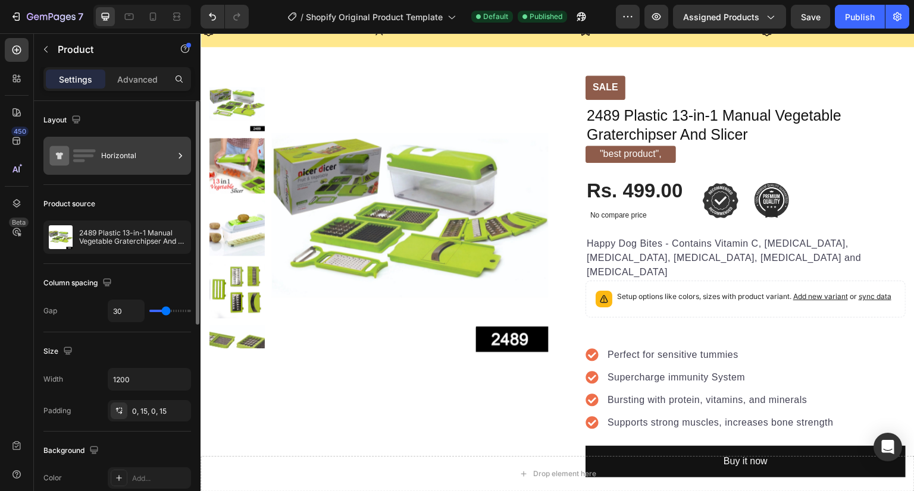
click at [81, 150] on rect at bounding box center [84, 150] width 23 height 3
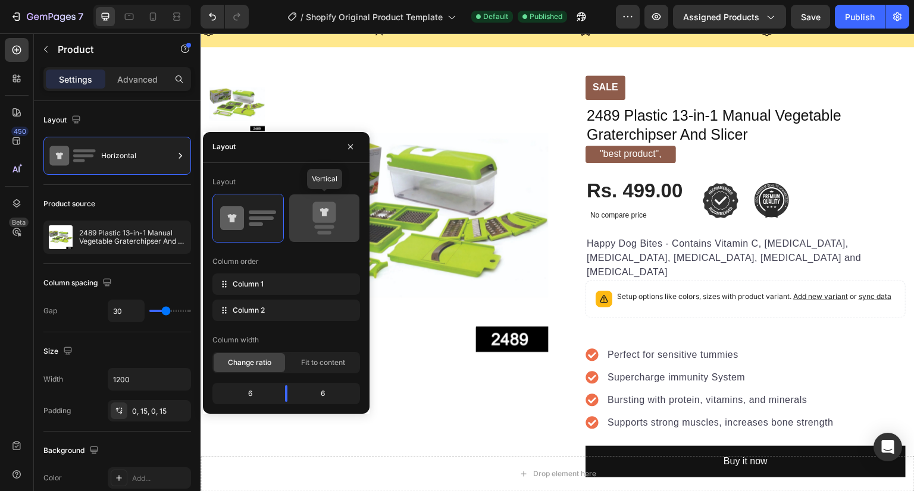
click at [340, 216] on icon at bounding box center [324, 218] width 56 height 33
type input "0"
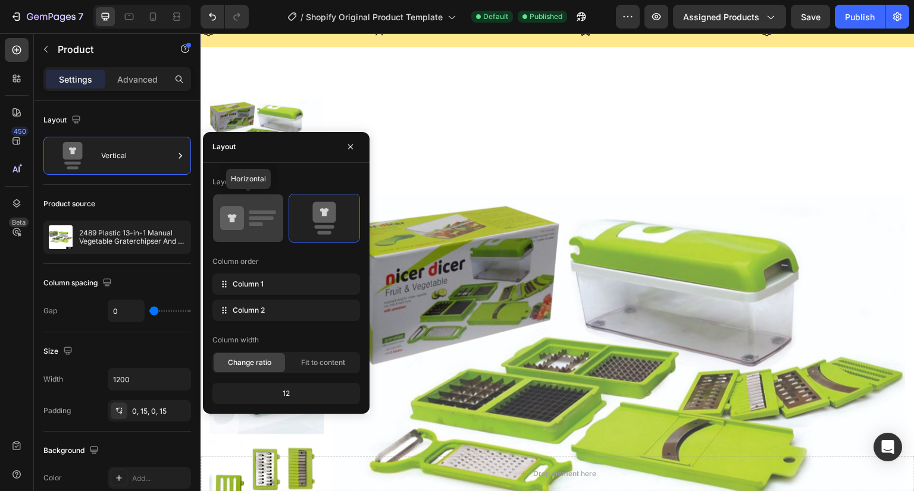
click at [247, 215] on icon at bounding box center [248, 218] width 56 height 33
type input "30"
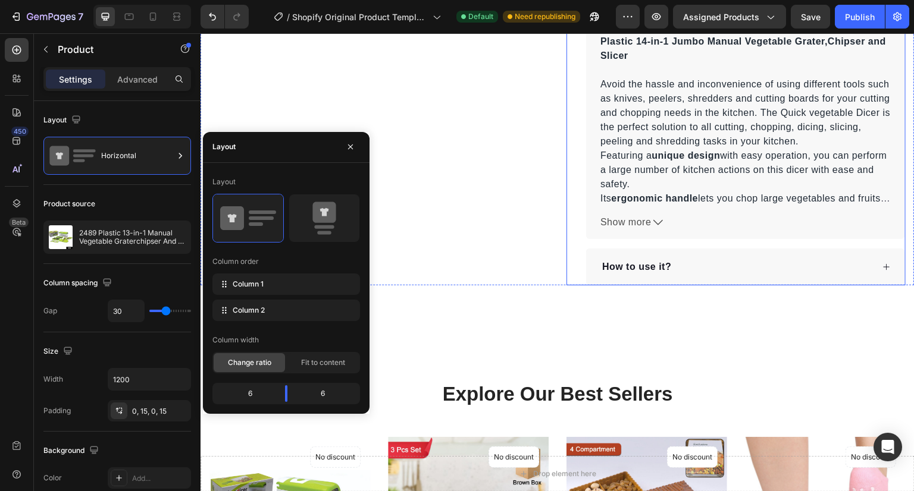
scroll to position [714, 0]
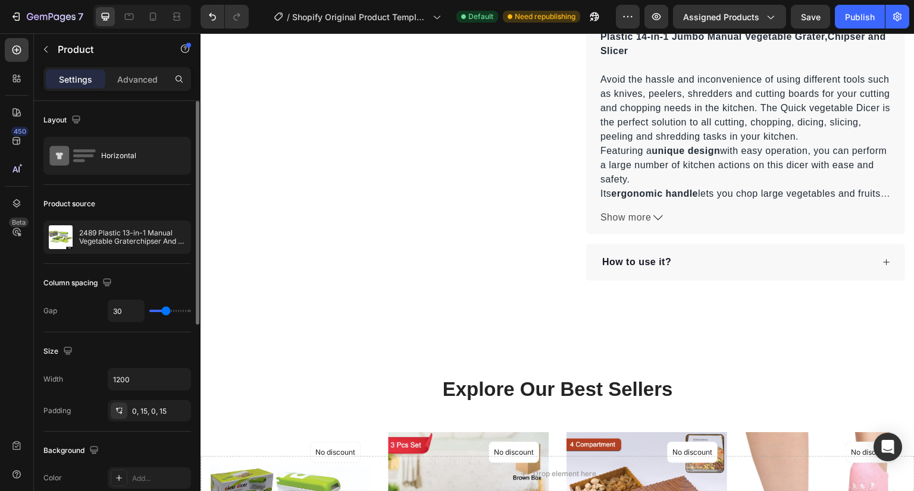
click at [131, 194] on div "Product source" at bounding box center [117, 203] width 148 height 19
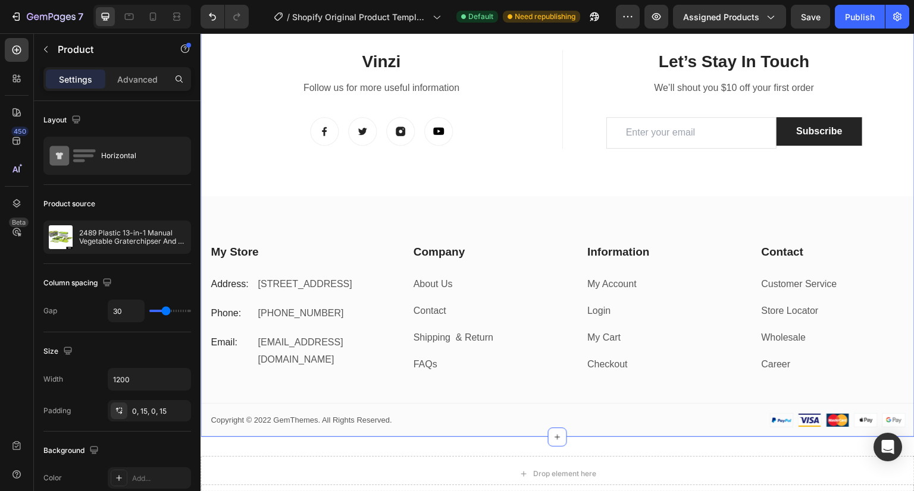
scroll to position [1655, 0]
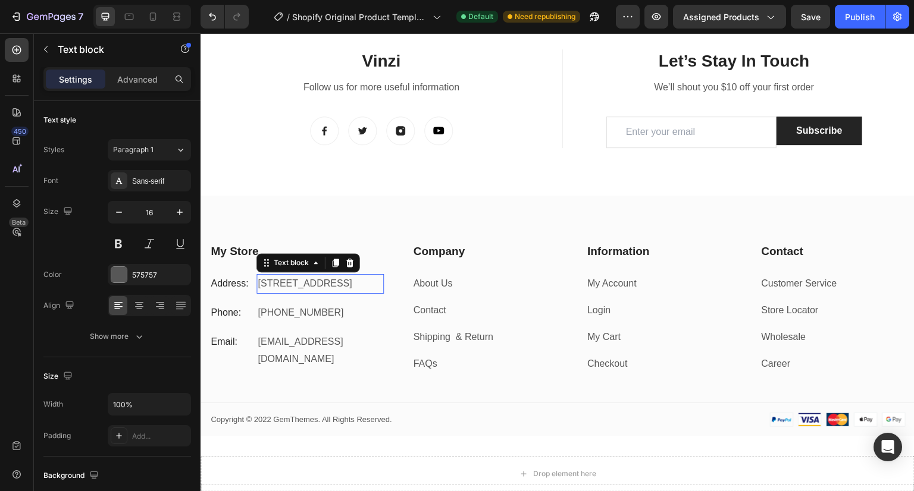
click at [342, 293] on p "[STREET_ADDRESS]" at bounding box center [320, 283] width 124 height 17
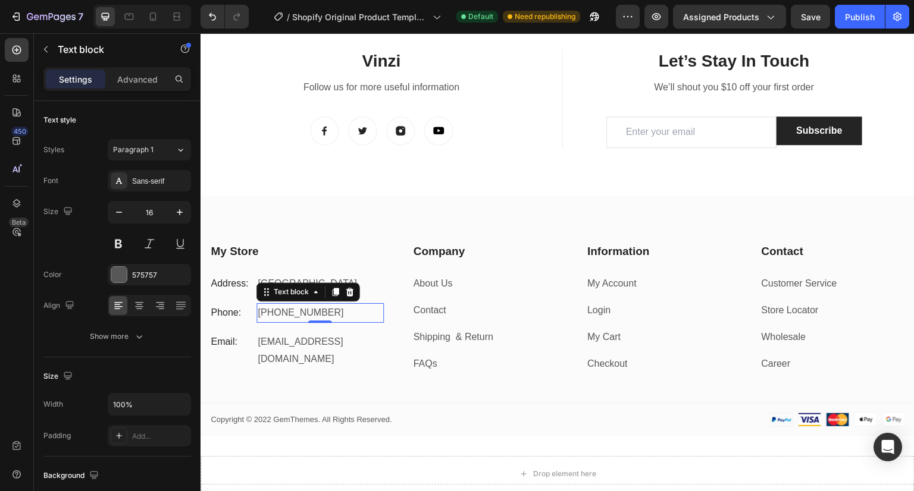
click at [320, 311] on p "[PHONE_NUMBER]" at bounding box center [320, 313] width 124 height 17
click at [329, 341] on p "[EMAIL_ADDRESS][DOMAIN_NAME]" at bounding box center [320, 351] width 124 height 34
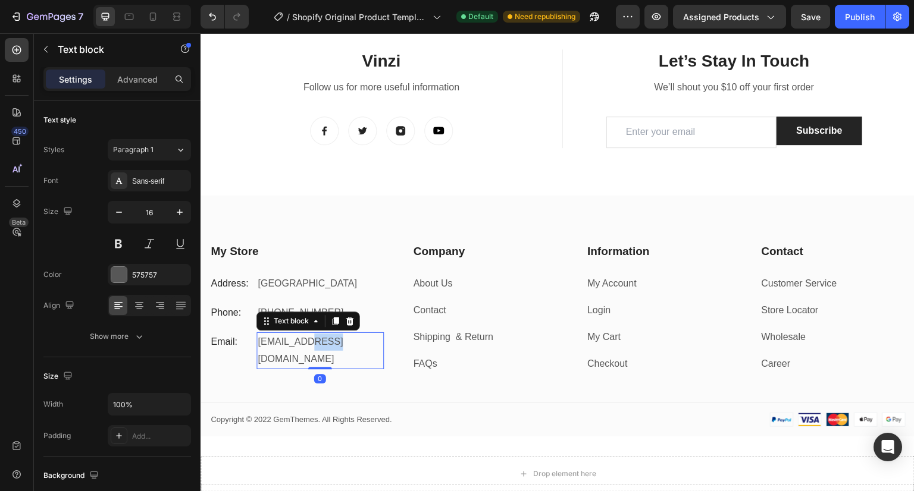
click at [329, 341] on p "[EMAIL_ADDRESS][DOMAIN_NAME]" at bounding box center [320, 351] width 124 height 34
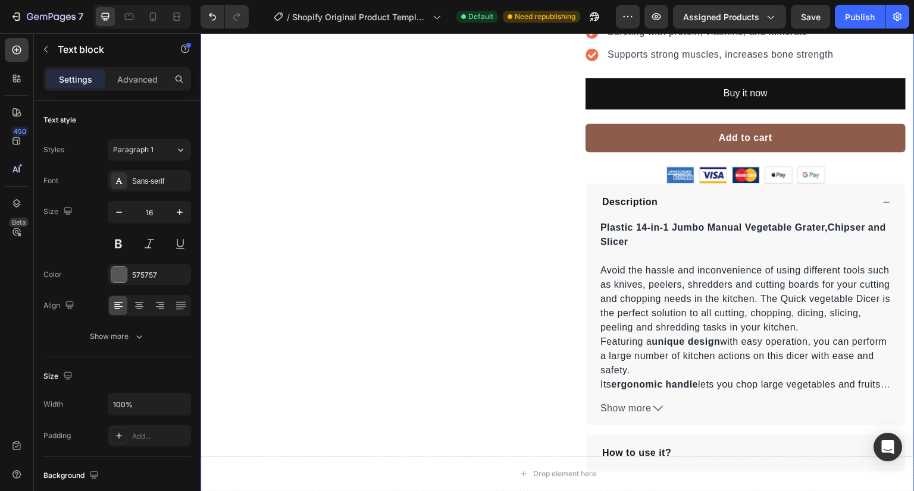
scroll to position [540, 0]
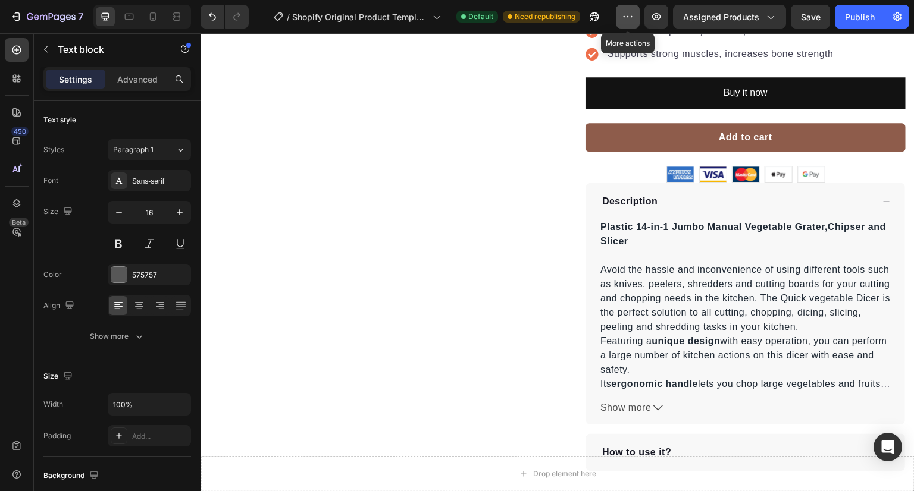
click at [626, 22] on icon "button" at bounding box center [628, 17] width 12 height 12
click at [657, 19] on icon "button" at bounding box center [656, 17] width 12 height 12
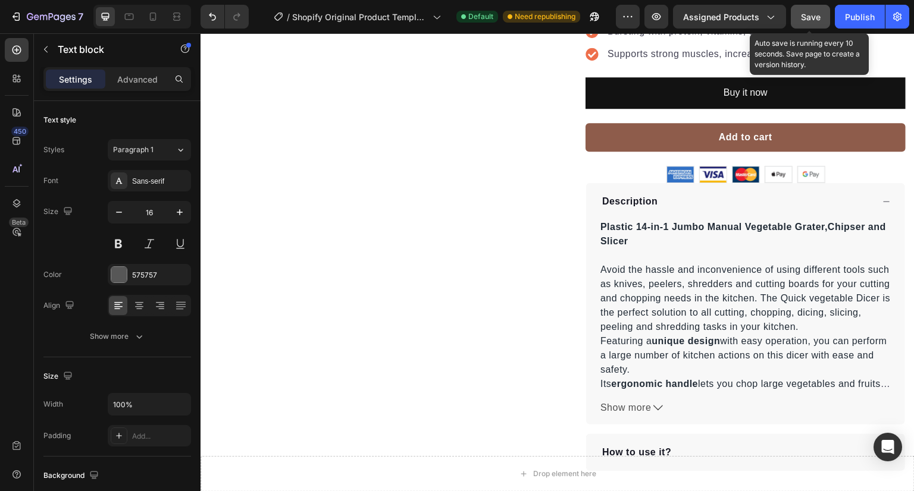
click at [808, 18] on span "Save" at bounding box center [811, 17] width 20 height 10
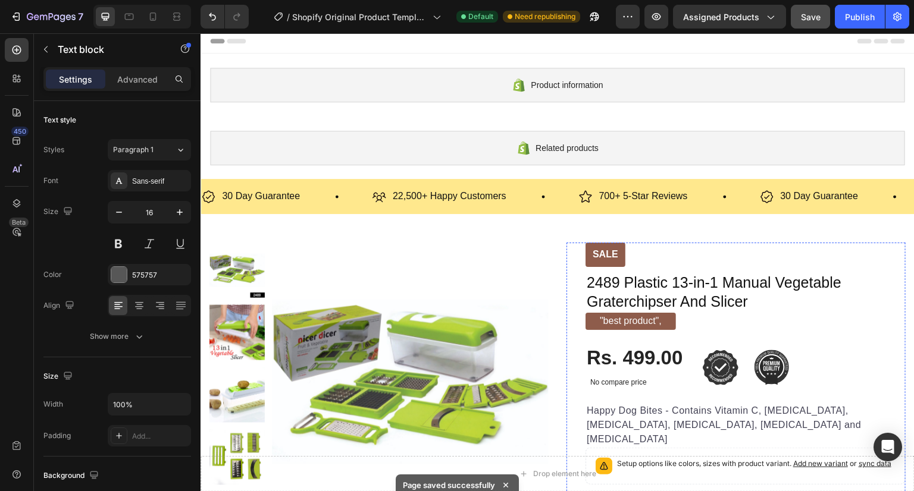
scroll to position [0, 0]
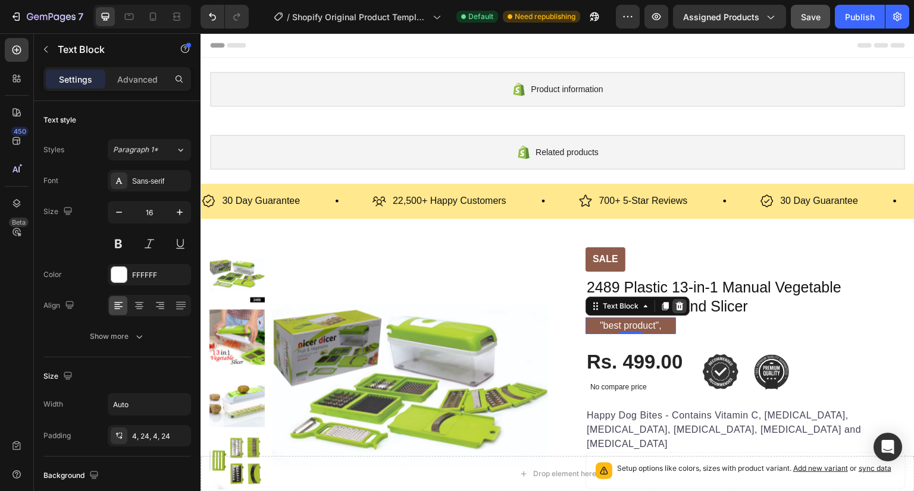
click at [676, 302] on icon at bounding box center [680, 306] width 8 height 8
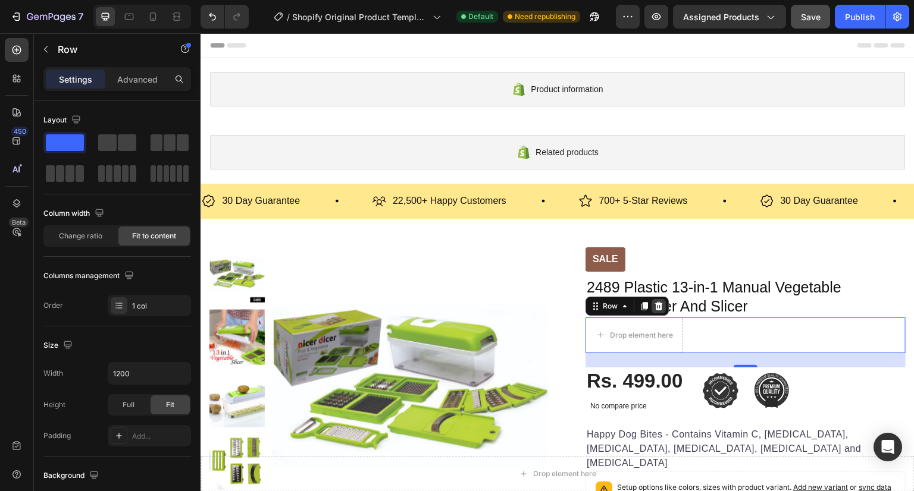
click at [658, 306] on icon at bounding box center [659, 307] width 10 height 10
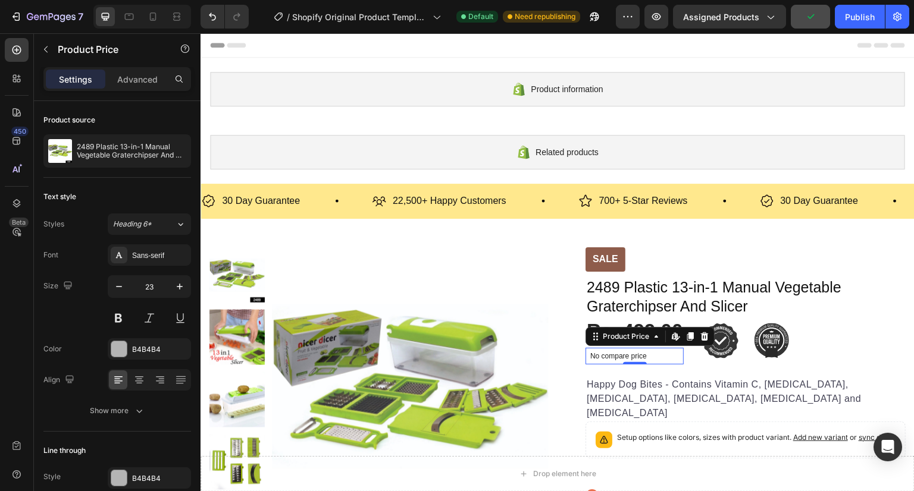
click at [630, 350] on div "No compare price" at bounding box center [634, 356] width 98 height 17
click at [671, 332] on icon at bounding box center [676, 337] width 10 height 10
click at [145, 74] on p "Advanced" at bounding box center [137, 79] width 40 height 12
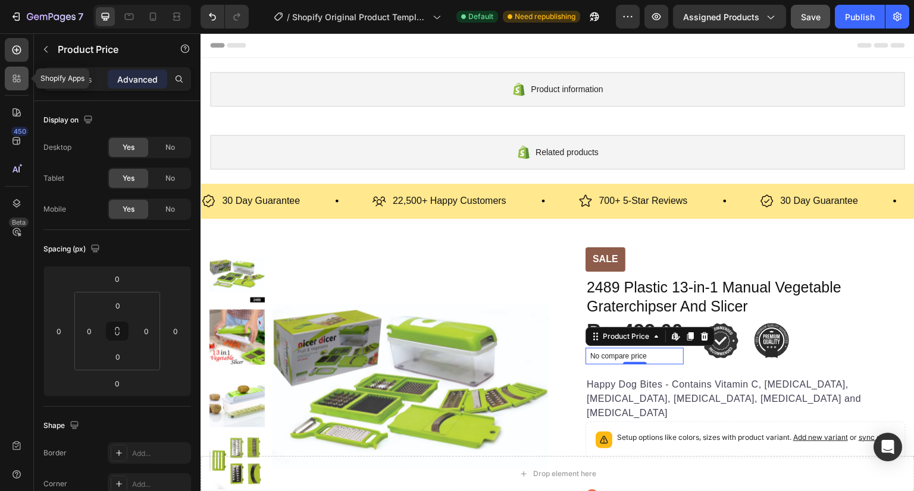
click at [20, 77] on icon at bounding box center [17, 79] width 12 height 12
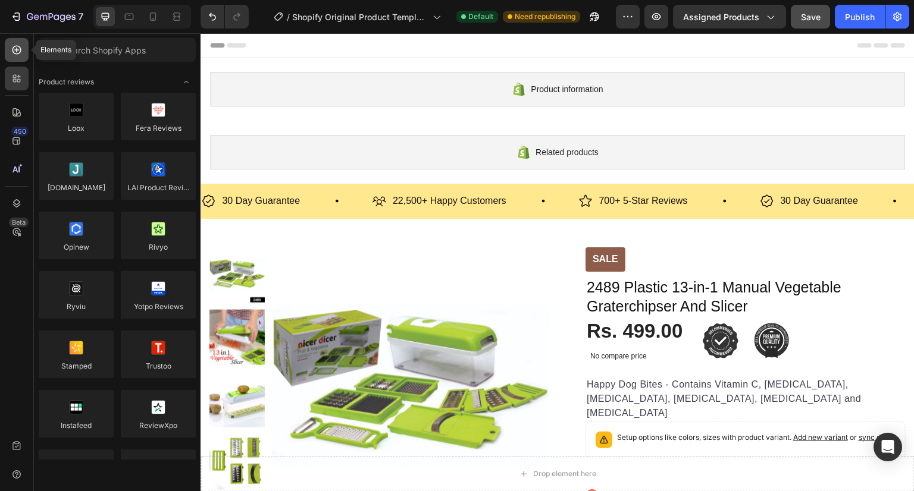
click at [14, 52] on icon at bounding box center [17, 50] width 12 height 12
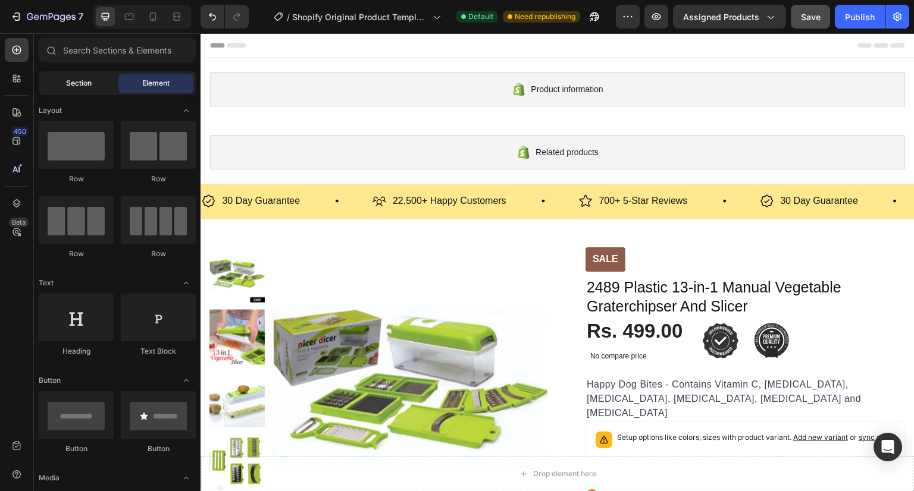
click at [87, 88] on span "Section" at bounding box center [79, 83] width 26 height 11
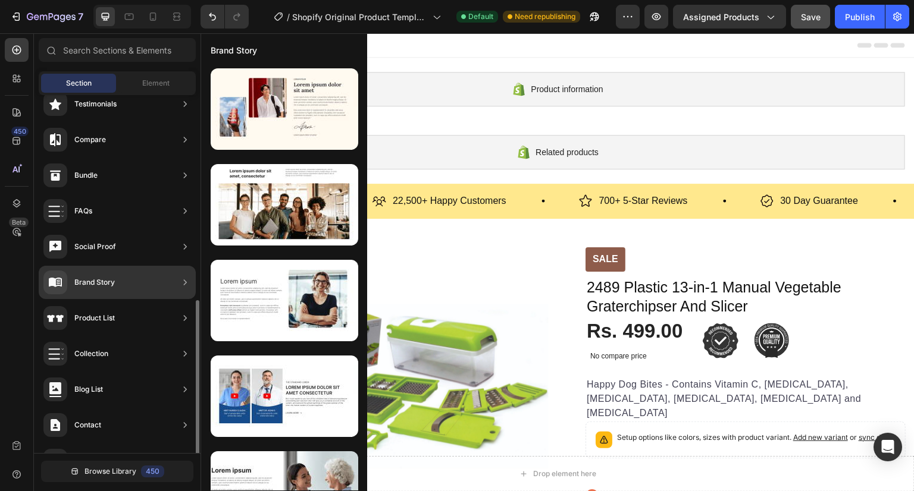
scroll to position [332, 0]
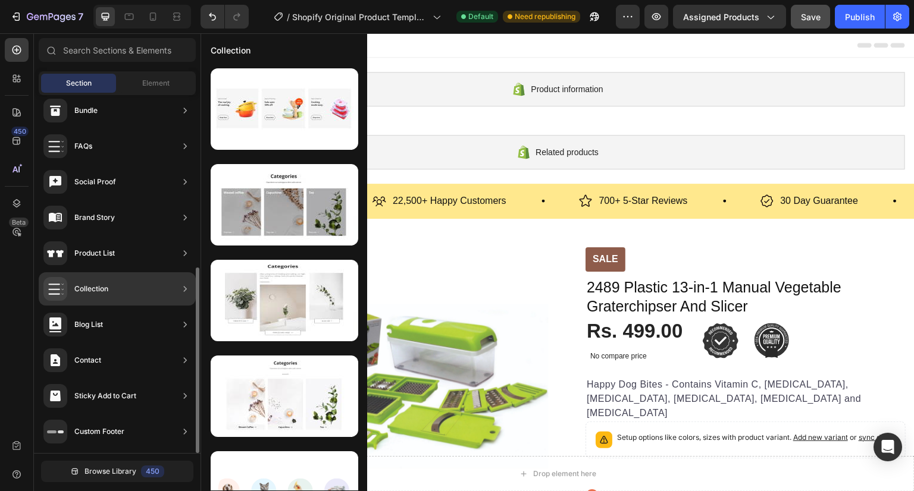
click at [124, 287] on div "Collection" at bounding box center [117, 288] width 157 height 33
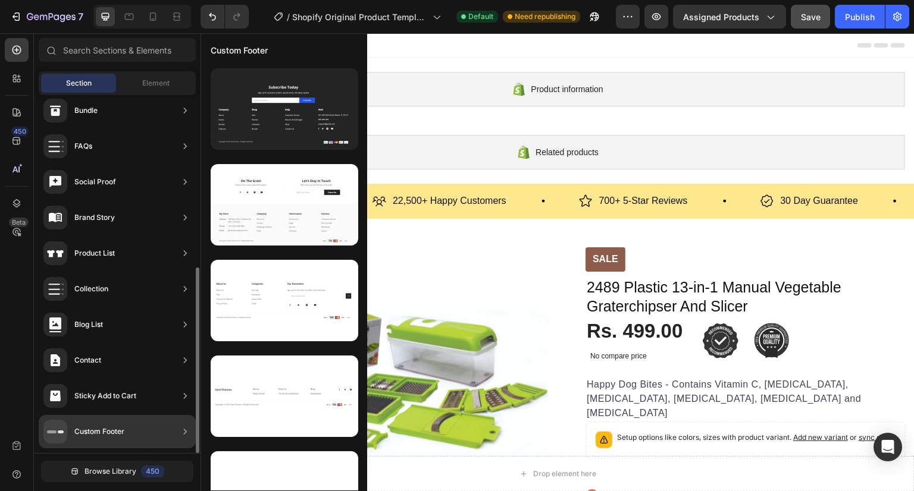
click at [112, 428] on div "Custom Footer" at bounding box center [99, 432] width 50 height 12
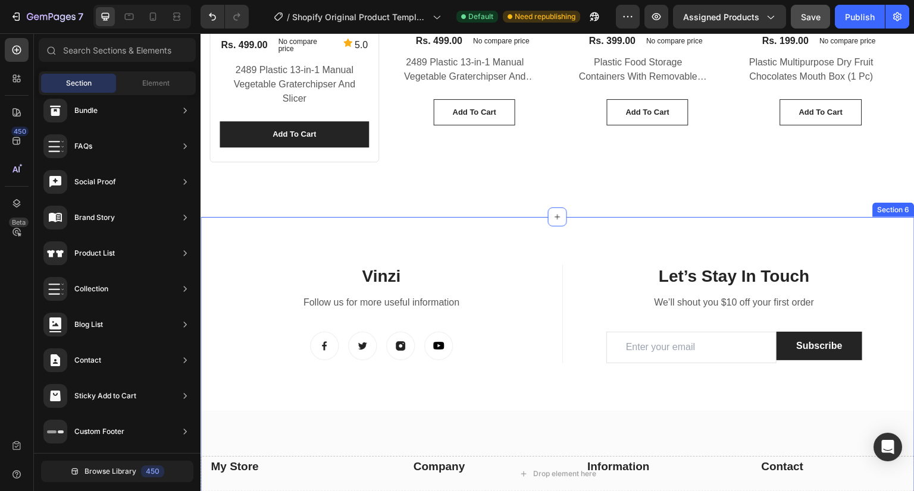
scroll to position [1408, 0]
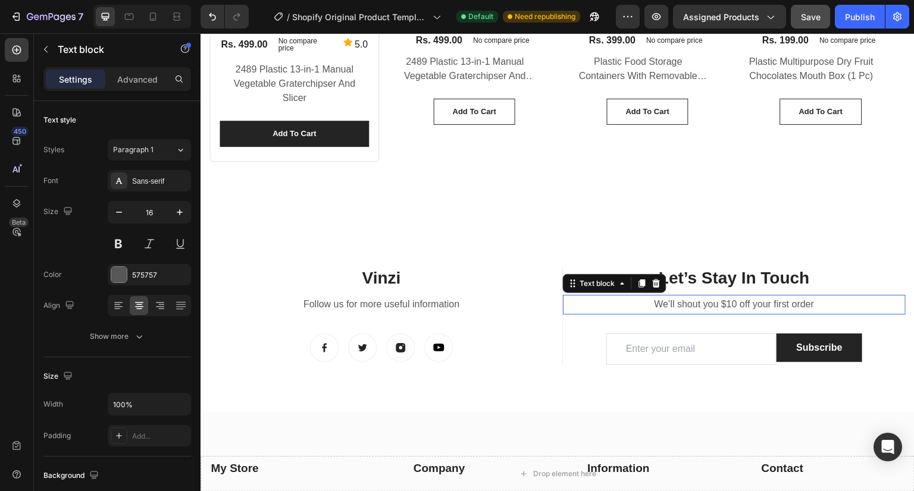
click at [721, 300] on p "We’ll shout you $10 off your first order" at bounding box center [734, 304] width 341 height 17
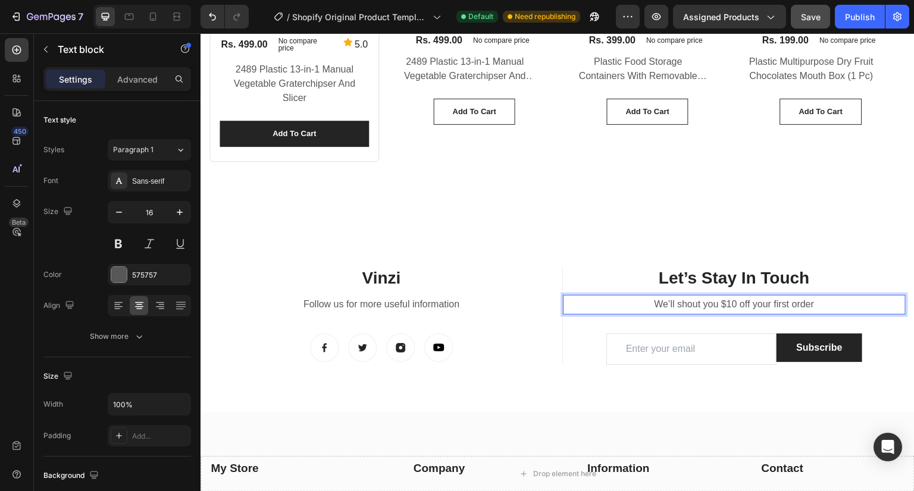
click at [721, 300] on p "We’ll shout you $10 off your first order" at bounding box center [734, 304] width 341 height 17
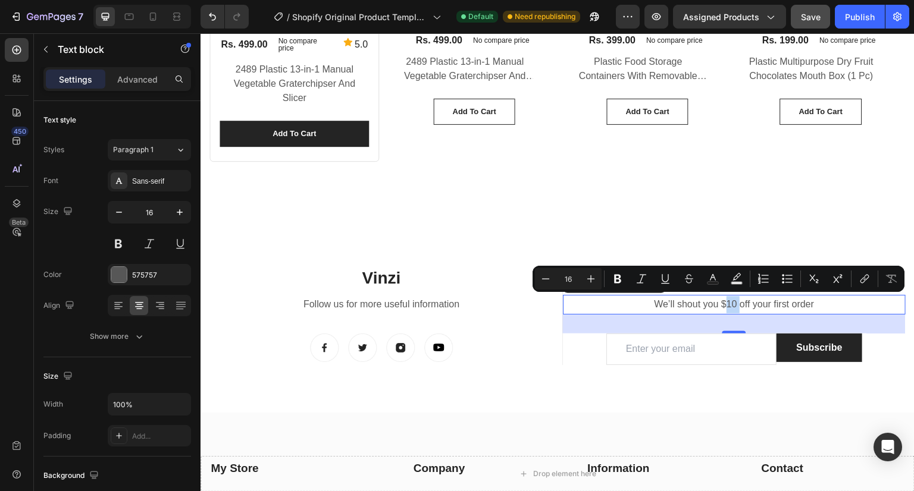
click at [721, 300] on p "We’ll shout you $10 off your first order" at bounding box center [734, 304] width 341 height 17
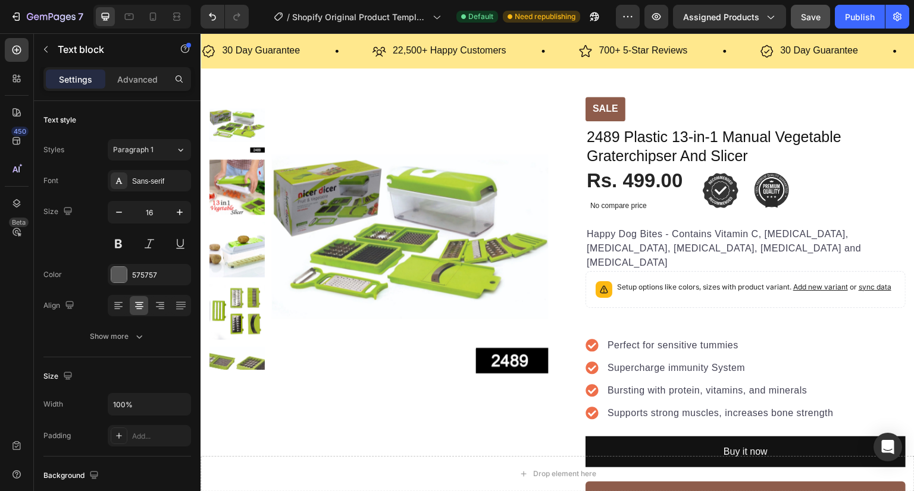
scroll to position [0, 0]
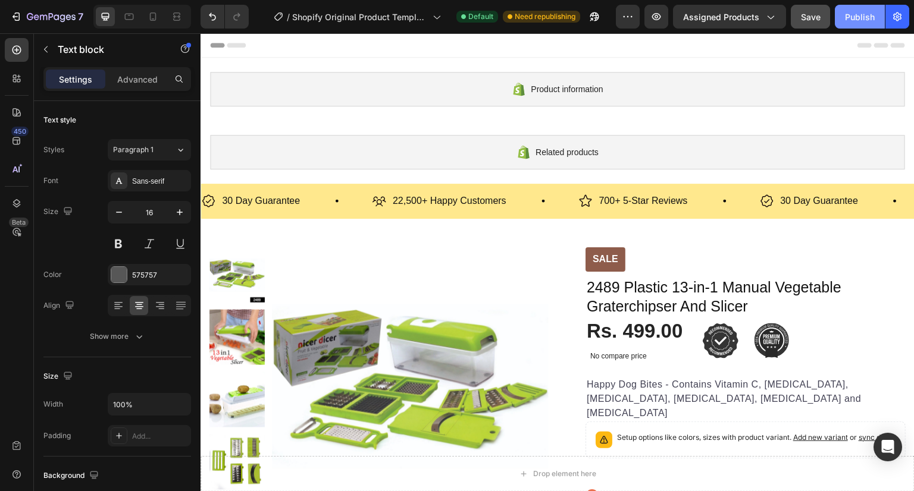
click at [856, 22] on div "Publish" at bounding box center [860, 17] width 30 height 12
click at [897, 18] on icon "button" at bounding box center [897, 17] width 12 height 12
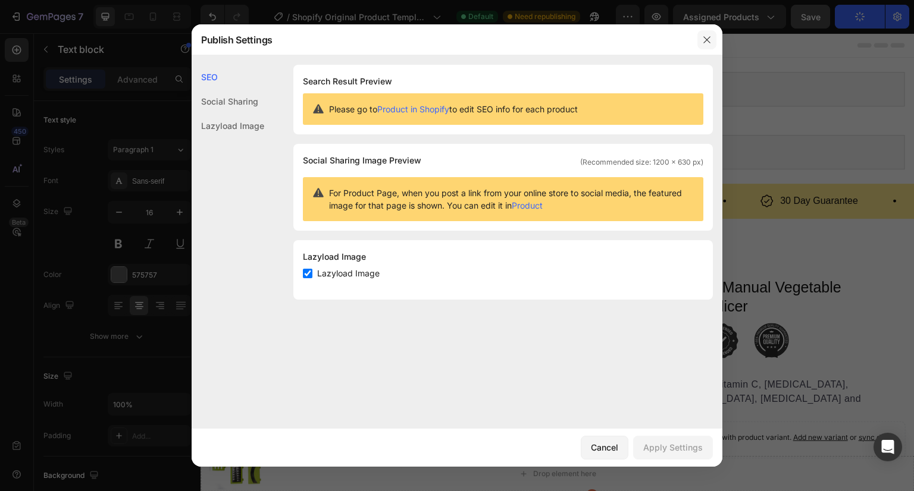
click at [703, 37] on icon "button" at bounding box center [707, 40] width 10 height 10
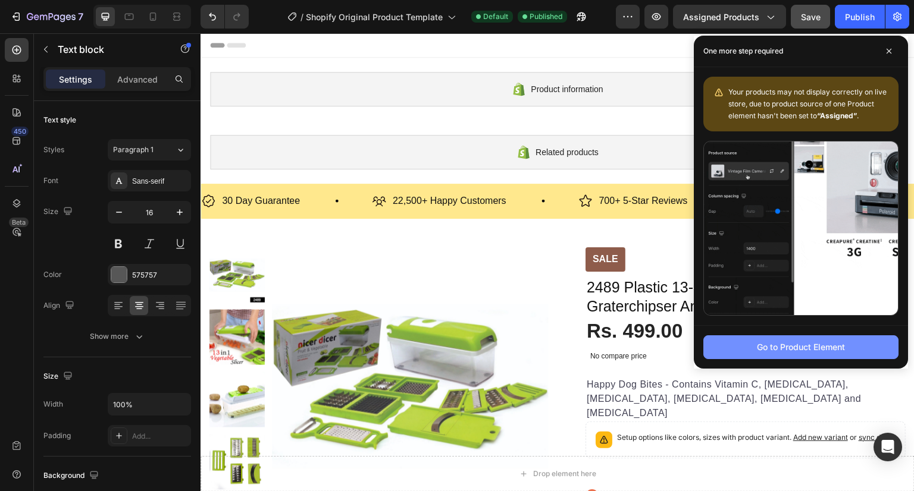
click at [804, 346] on div "Go to Product Element" at bounding box center [801, 347] width 88 height 12
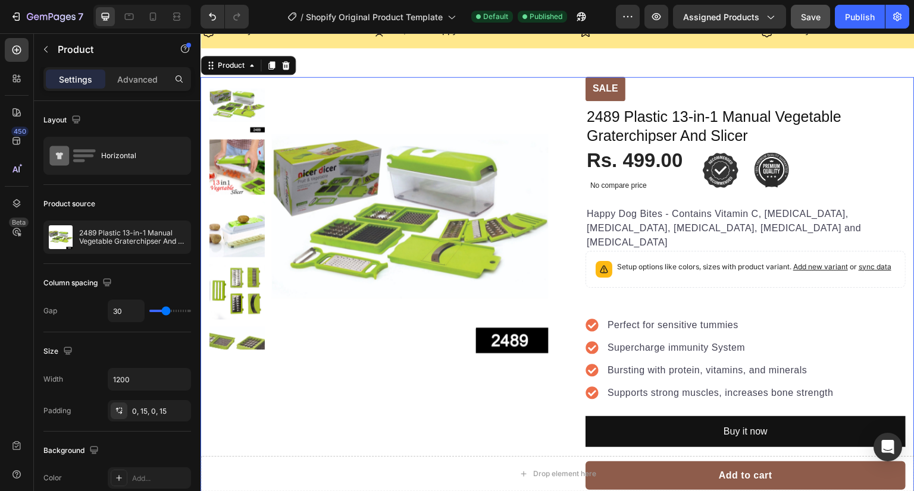
scroll to position [171, 0]
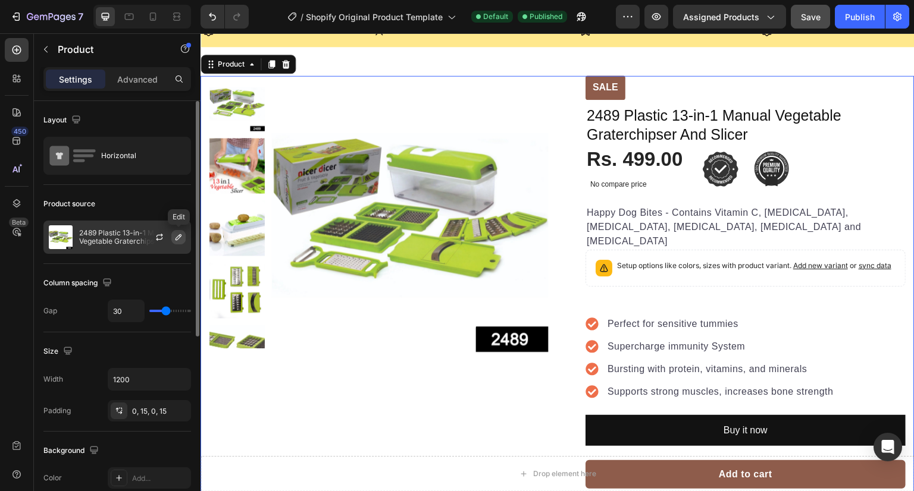
click at [175, 236] on icon "button" at bounding box center [179, 238] width 10 height 10
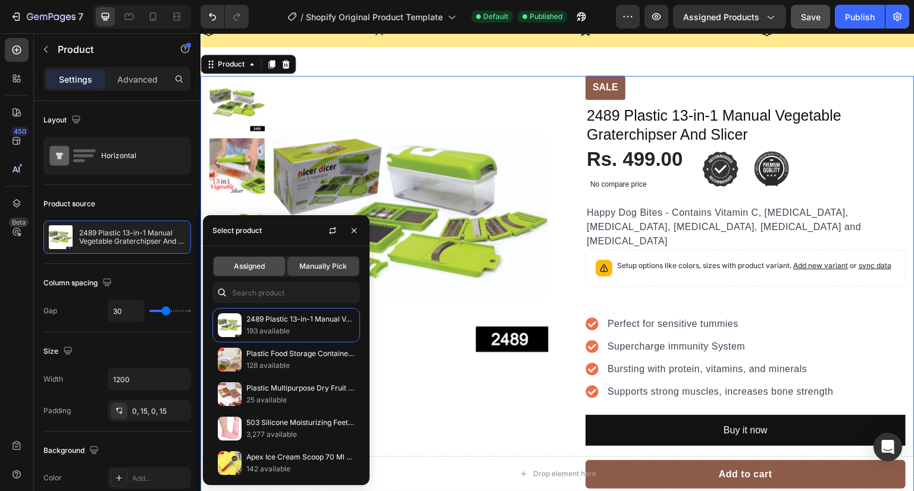
click at [240, 265] on span "Assigned" at bounding box center [249, 266] width 31 height 11
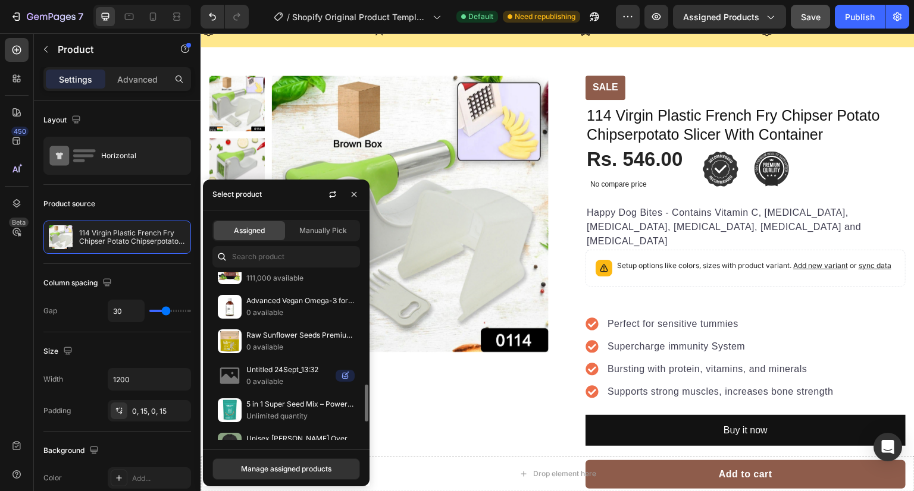
scroll to position [501, 0]
click at [279, 367] on p "Untitled 24Sept_13:32" at bounding box center [288, 369] width 84 height 12
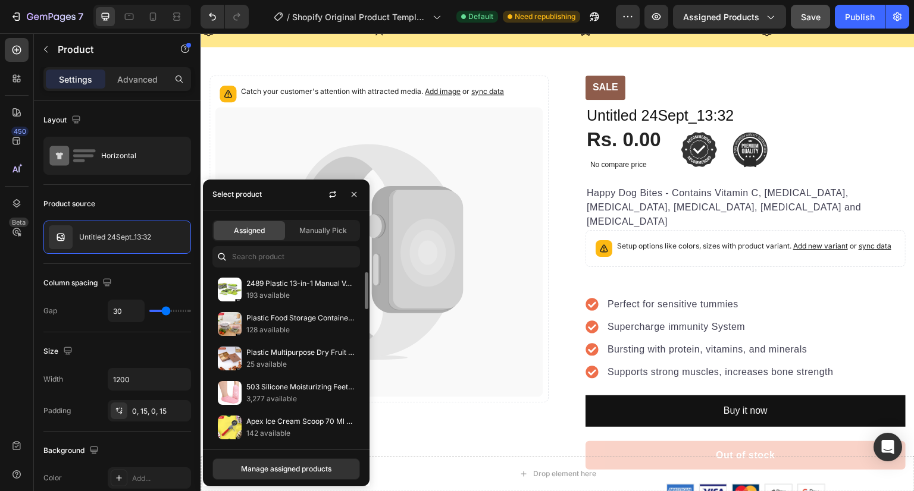
scroll to position [0, 0]
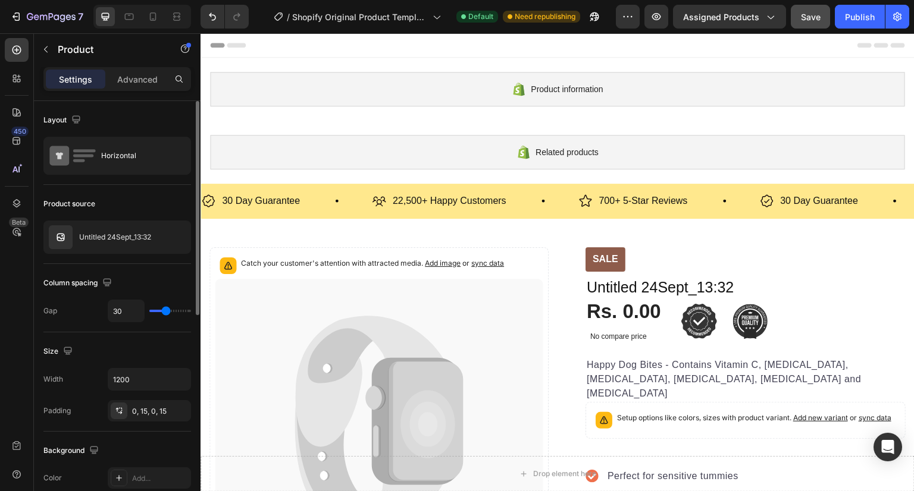
click at [156, 210] on div "Product source" at bounding box center [117, 203] width 148 height 19
click at [895, 15] on icon "button" at bounding box center [897, 17] width 12 height 12
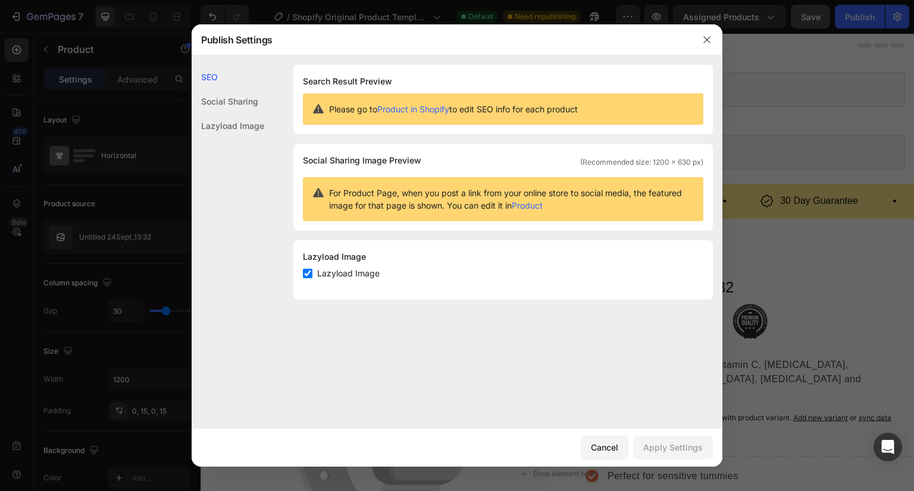
click at [535, 204] on link "Product" at bounding box center [526, 205] width 31 height 10
click at [250, 101] on div "Social Sharing" at bounding box center [228, 101] width 73 height 24
click at [246, 127] on div "Lazyload Image" at bounding box center [228, 126] width 73 height 24
click at [608, 442] on div "Cancel" at bounding box center [604, 447] width 27 height 12
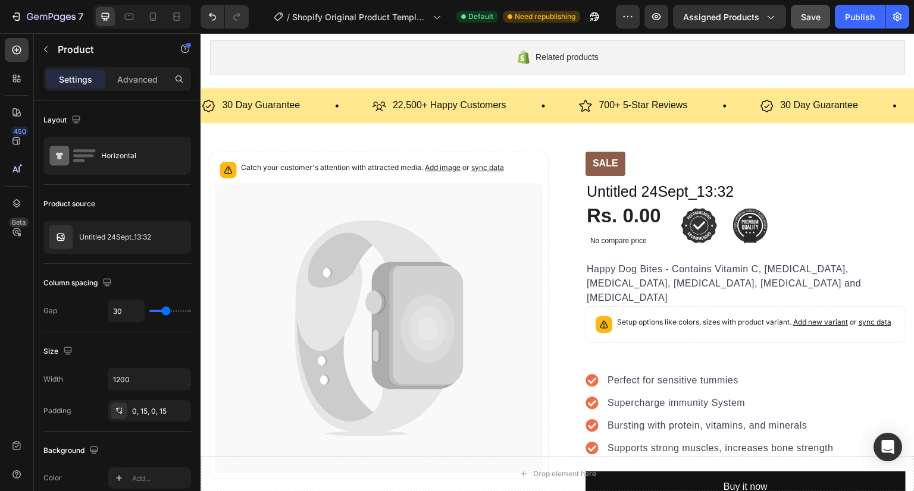
scroll to position [52, 0]
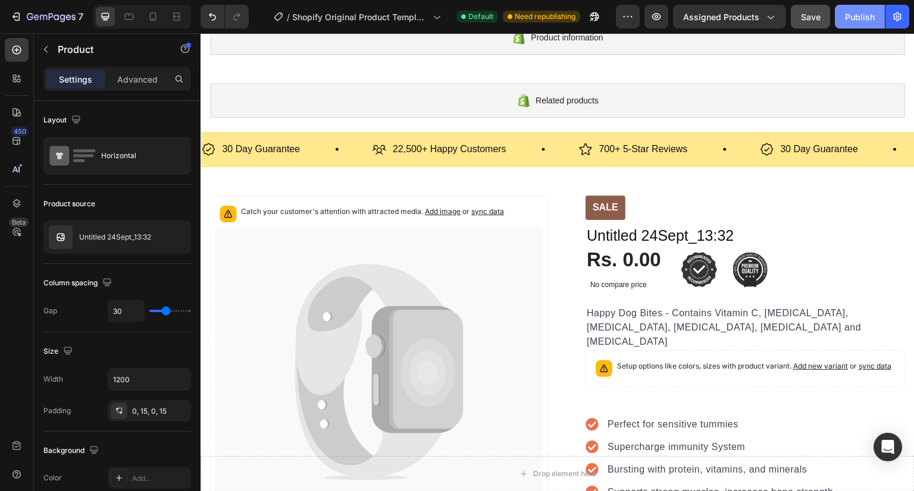
click at [863, 14] on div "Publish" at bounding box center [860, 17] width 30 height 12
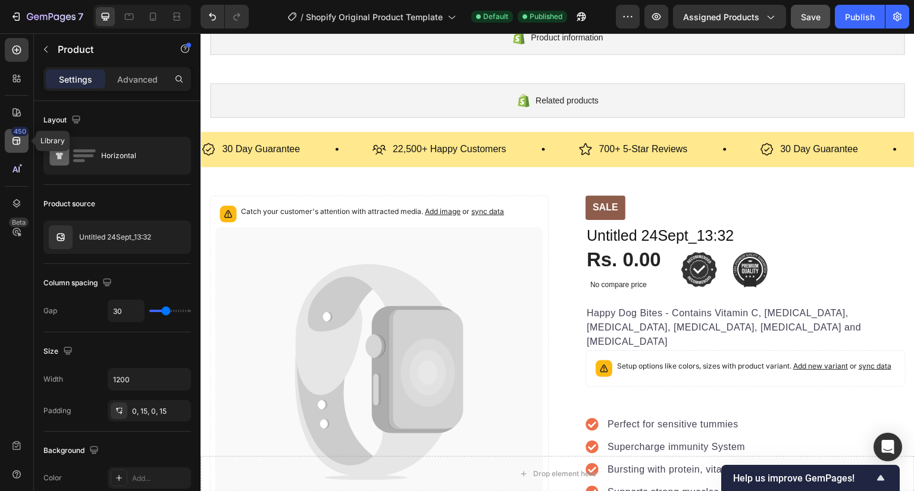
click at [19, 146] on icon at bounding box center [17, 141] width 12 height 12
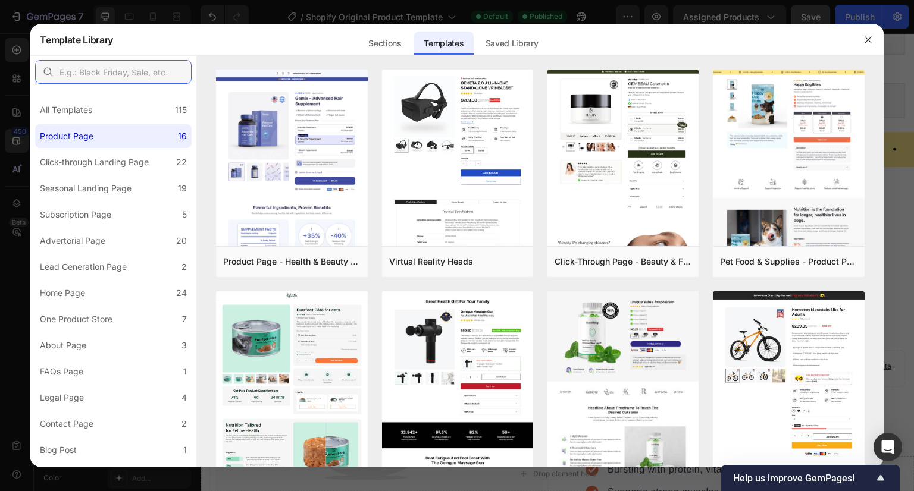
click at [129, 74] on input "text" at bounding box center [113, 72] width 156 height 24
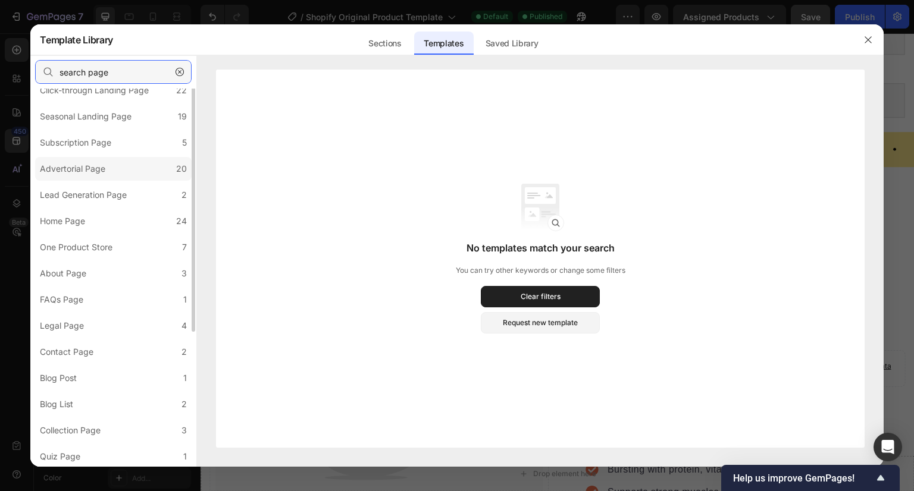
scroll to position [0, 0]
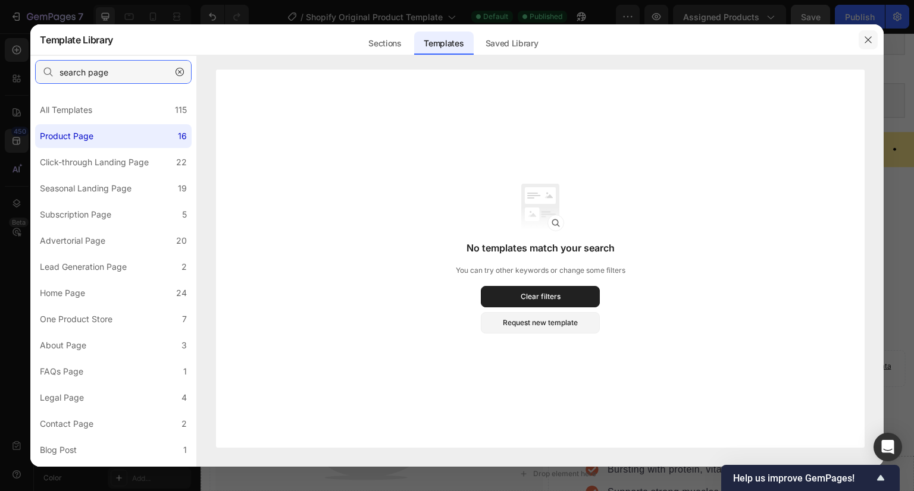
type input "search page"
click at [871, 40] on icon "button" at bounding box center [868, 40] width 10 height 10
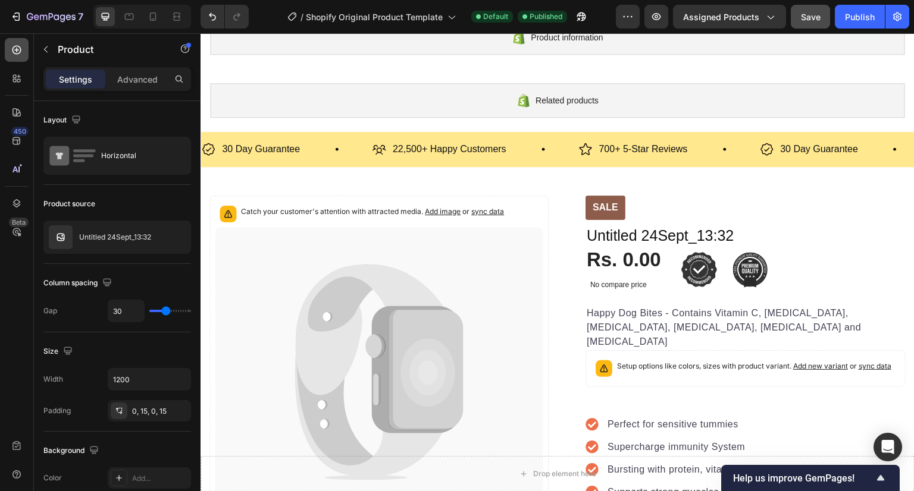
click at [22, 58] on div at bounding box center [17, 50] width 24 height 24
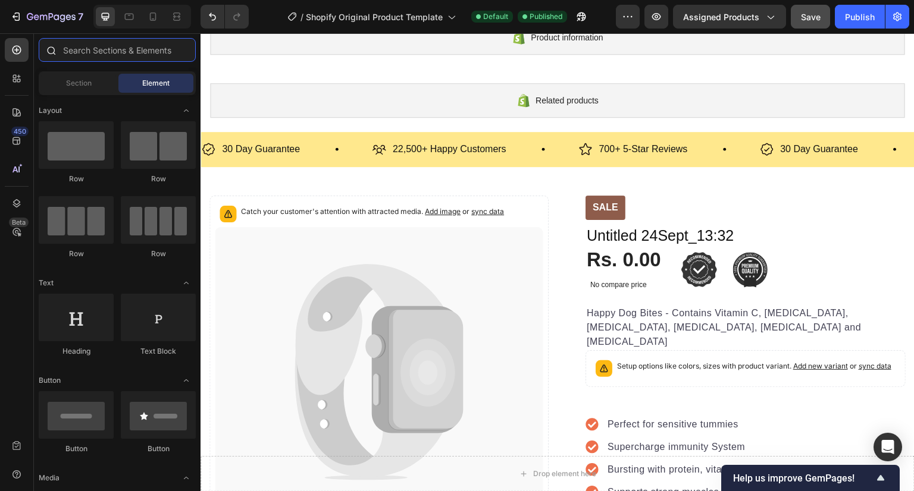
click at [133, 55] on input "text" at bounding box center [117, 50] width 157 height 24
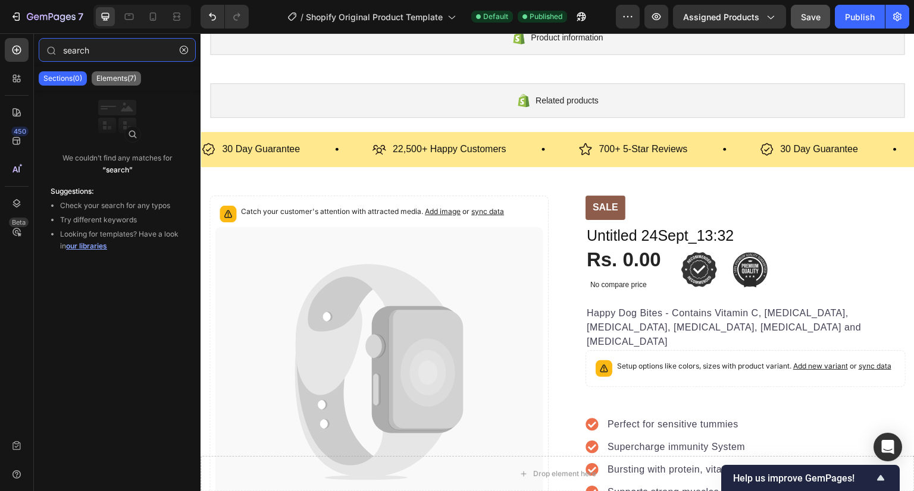
type input "search"
click at [118, 80] on p "Elements(7)" at bounding box center [116, 79] width 40 height 10
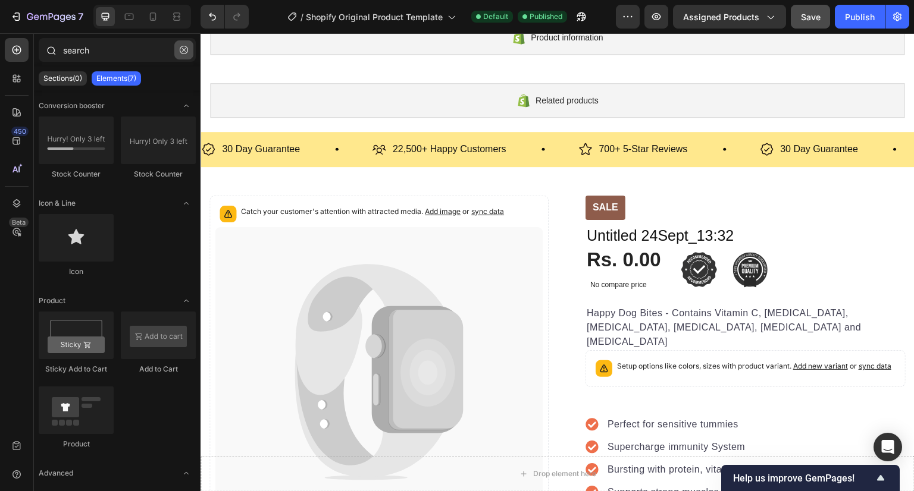
click at [183, 51] on icon "button" at bounding box center [184, 50] width 8 height 8
